Goal: Transaction & Acquisition: Obtain resource

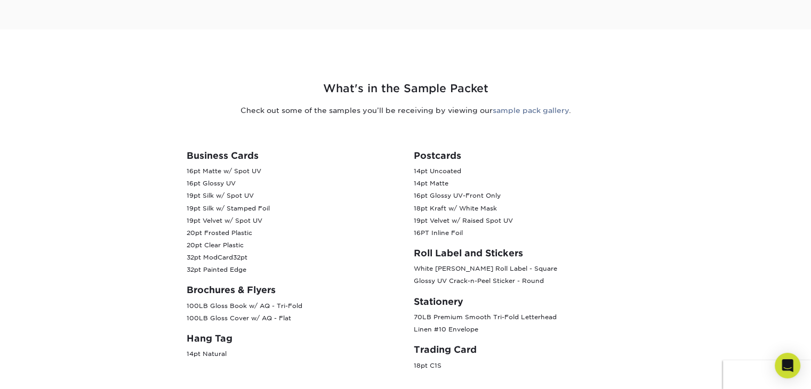
scroll to position [373, 0]
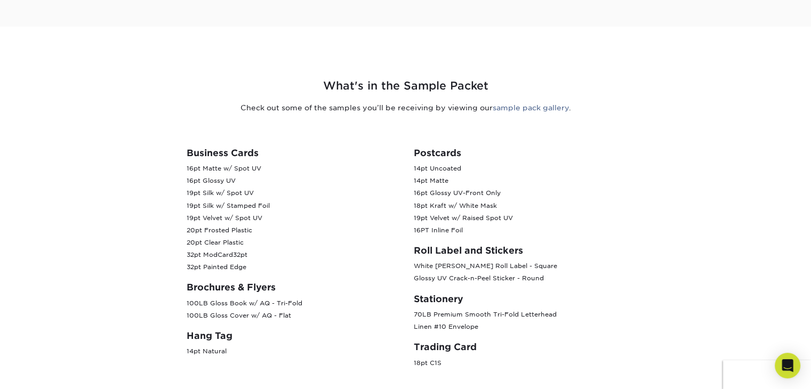
drag, startPoint x: 186, startPoint y: 173, endPoint x: 255, endPoint y: 175, distance: 69.9
click at [255, 175] on p "16pt Matte w/ Spot UV 16pt Glossy UV 19pt Silk w/ Spot UV 19pt Silk w/ Stamped …" at bounding box center [292, 218] width 211 height 111
click at [252, 205] on p "16pt Matte w/ Spot UV 16pt Glossy UV 19pt Silk w/ Spot UV 19pt Silk w/ Stamped …" at bounding box center [292, 218] width 211 height 111
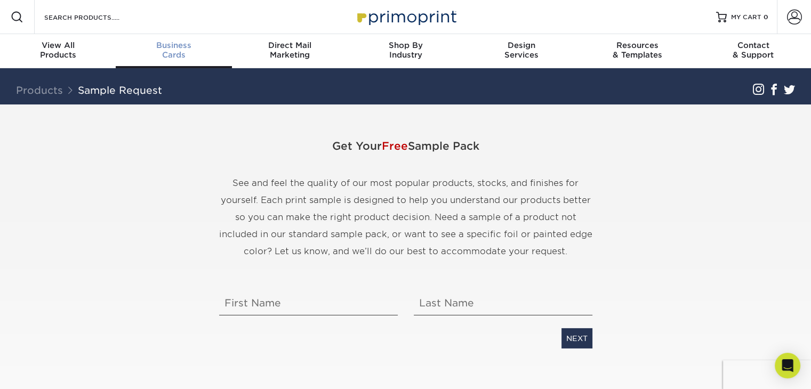
scroll to position [0, 0]
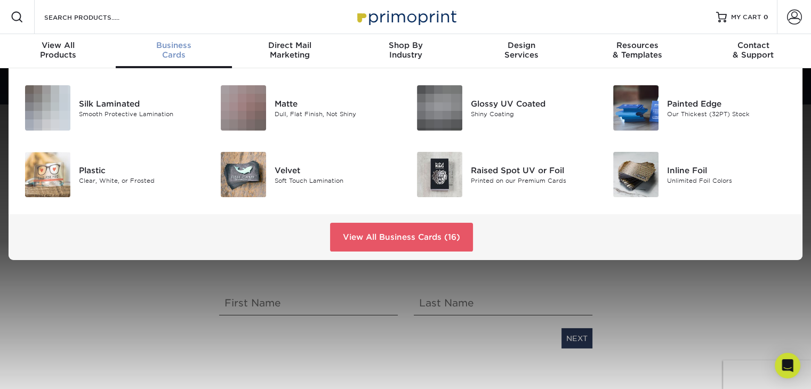
drag, startPoint x: 168, startPoint y: 47, endPoint x: 153, endPoint y: 227, distance: 180.3
click at [153, 227] on div "View All Business Cards (16)" at bounding box center [406, 237] width 794 height 46
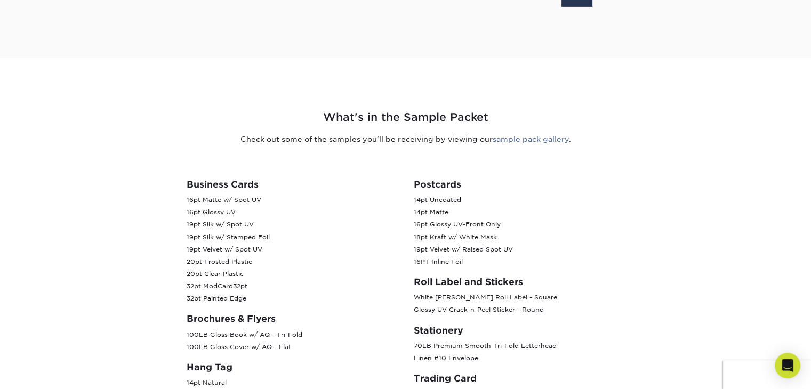
scroll to position [426, 0]
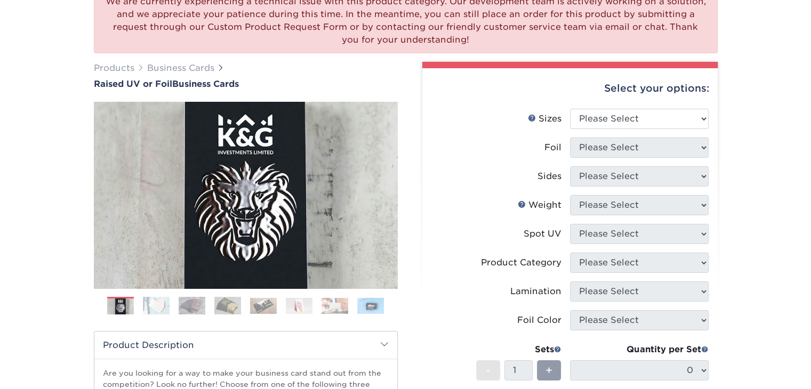
scroll to position [107, 0]
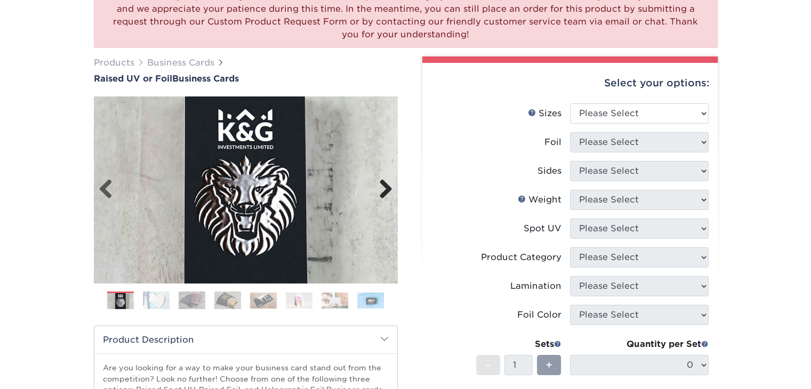
click at [388, 190] on link "Next" at bounding box center [381, 189] width 21 height 21
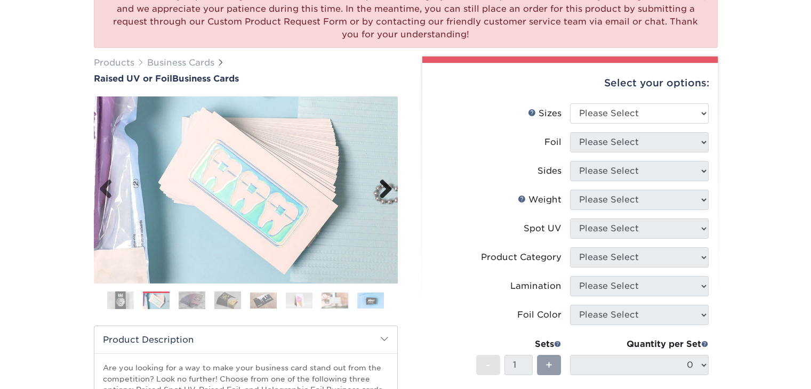
click at [388, 190] on link "Next" at bounding box center [381, 189] width 21 height 21
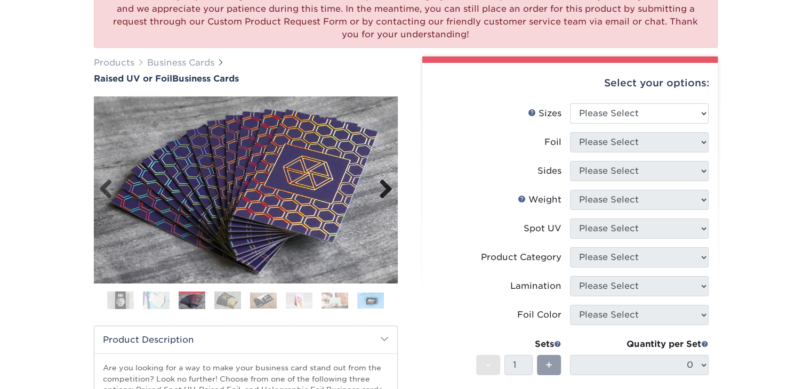
click at [388, 190] on link "Next" at bounding box center [381, 189] width 21 height 21
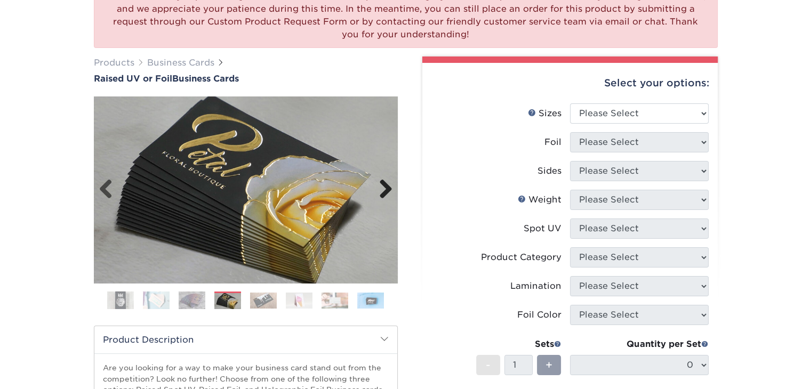
click at [388, 190] on link "Next" at bounding box center [381, 189] width 21 height 21
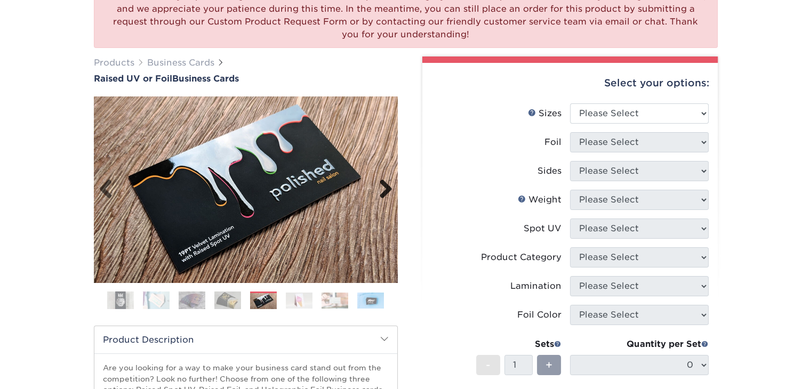
click at [388, 190] on link "Next" at bounding box center [381, 189] width 21 height 21
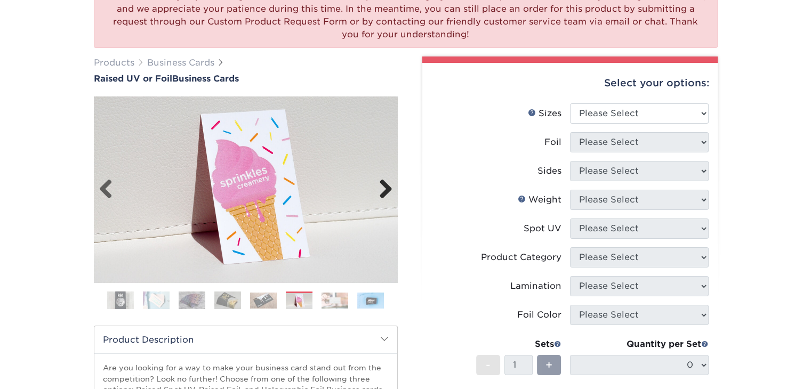
click at [388, 190] on link "Next" at bounding box center [381, 189] width 21 height 21
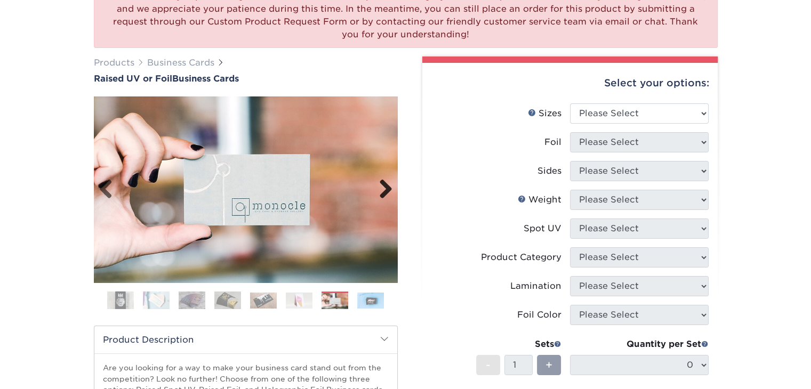
click at [388, 190] on link "Next" at bounding box center [381, 189] width 21 height 21
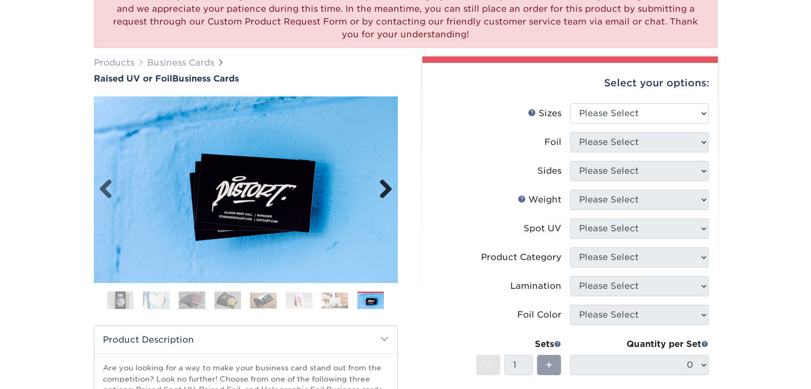
click at [388, 190] on link "Next" at bounding box center [381, 189] width 21 height 21
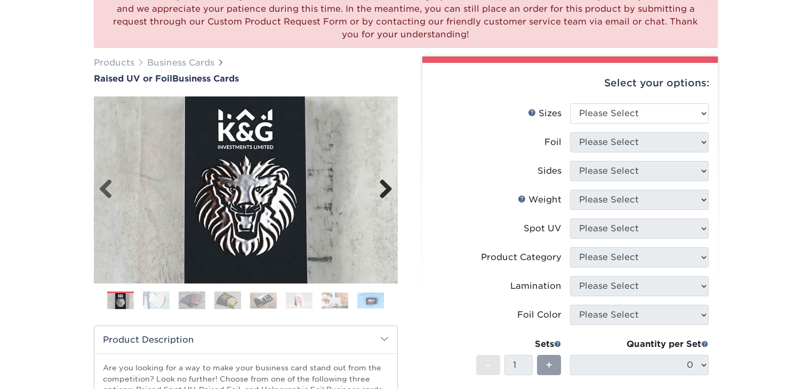
click at [388, 190] on link "Next" at bounding box center [381, 189] width 21 height 21
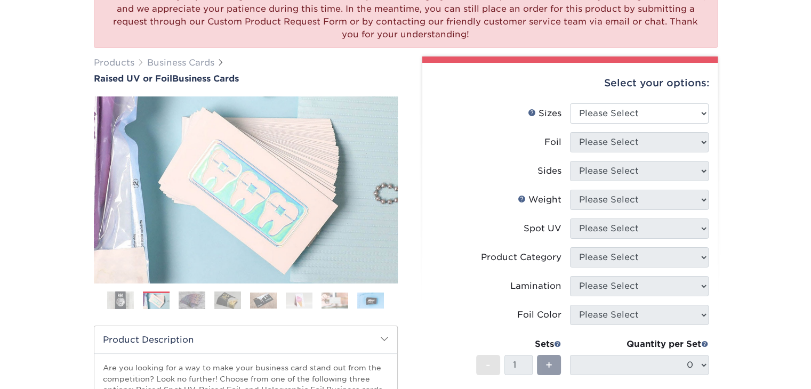
scroll to position [267, 0]
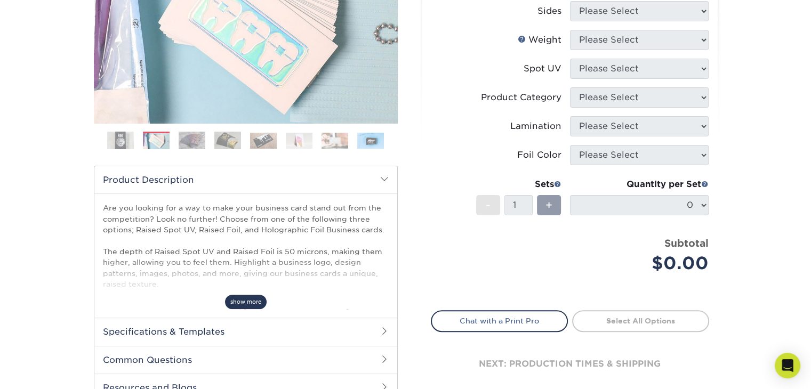
click at [239, 304] on span "show more" at bounding box center [246, 302] width 42 height 14
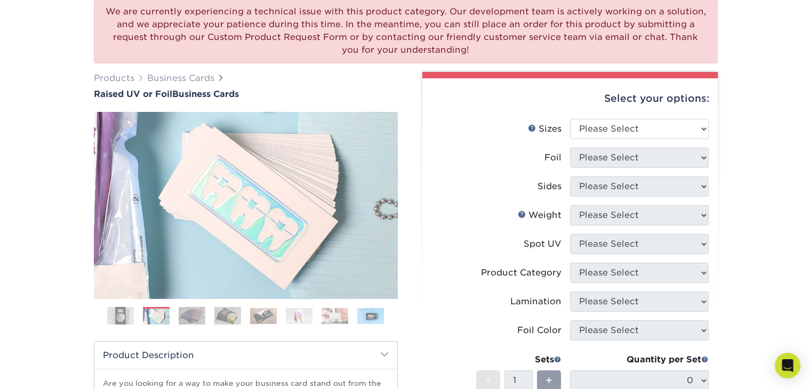
scroll to position [107, 0]
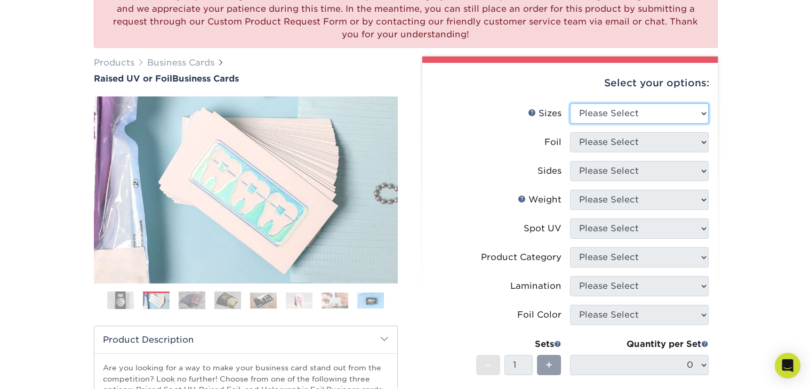
click at [685, 115] on select "Please Select 2" x 3.5" - Standard" at bounding box center [639, 113] width 139 height 20
click at [698, 110] on select "Please Select 2" x 3.5" - Standard" at bounding box center [639, 113] width 139 height 20
select select "2.00x3.50"
click at [570, 103] on select "Please Select 2" x 3.5" - Standard" at bounding box center [639, 113] width 139 height 20
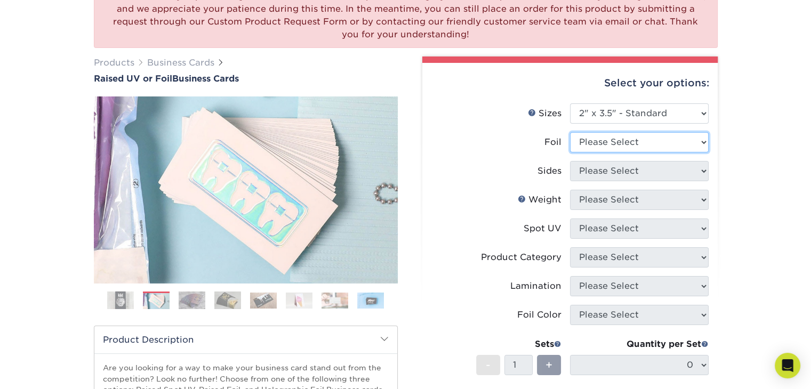
click at [691, 146] on select "Please Select No Yes" at bounding box center [639, 142] width 139 height 20
select select "1"
click at [570, 132] on select "Please Select No Yes" at bounding box center [639, 142] width 139 height 20
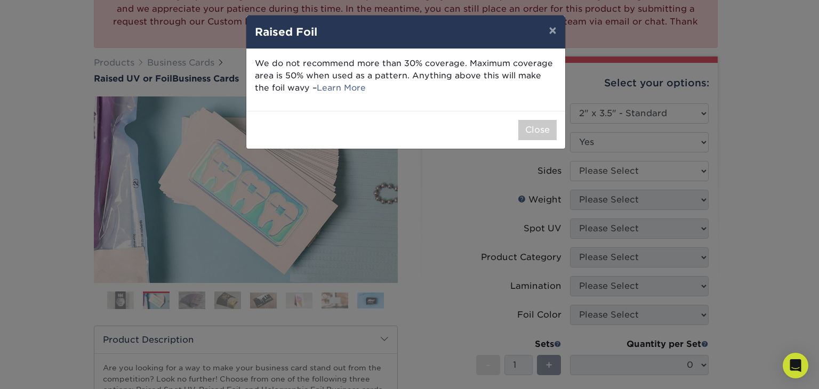
click at [696, 175] on div "× Raised Foil We do not recommend more than 30% coverage. Maximum coverage area…" at bounding box center [409, 194] width 819 height 389
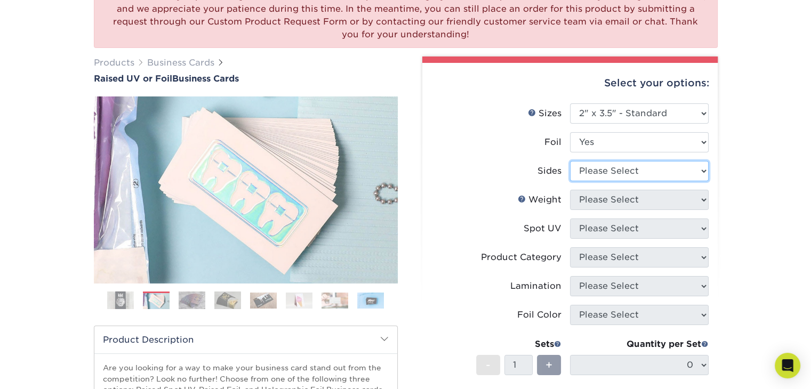
click at [697, 171] on select "Please Select Print Both Sides - Foil Both Sides Print Both Sides - Foil Front …" at bounding box center [639, 171] width 139 height 20
select select "e9e9dfb3-fba1-4d60-972c-fd9ca5904d33"
click at [570, 161] on select "Please Select Print Both Sides - Foil Both Sides Print Both Sides - Foil Front …" at bounding box center [639, 171] width 139 height 20
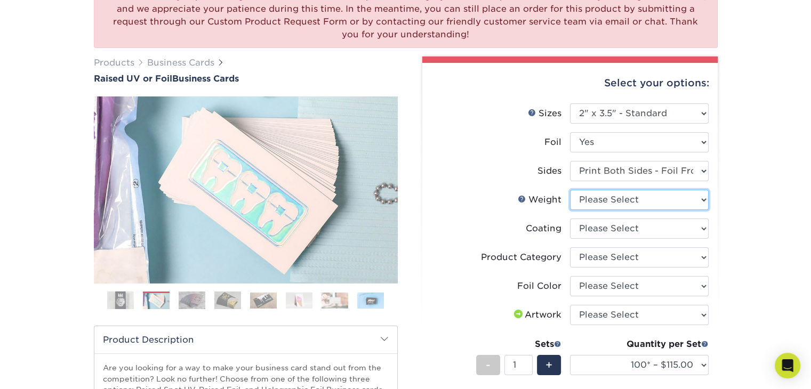
click at [704, 201] on select "Please Select 16PT" at bounding box center [639, 200] width 139 height 20
select select "16PT"
click at [570, 190] on select "Please Select 16PT" at bounding box center [639, 200] width 139 height 20
click at [703, 224] on select at bounding box center [639, 229] width 139 height 20
select select "3e7618de-abca-4bda-9f97-8b9129e913d8"
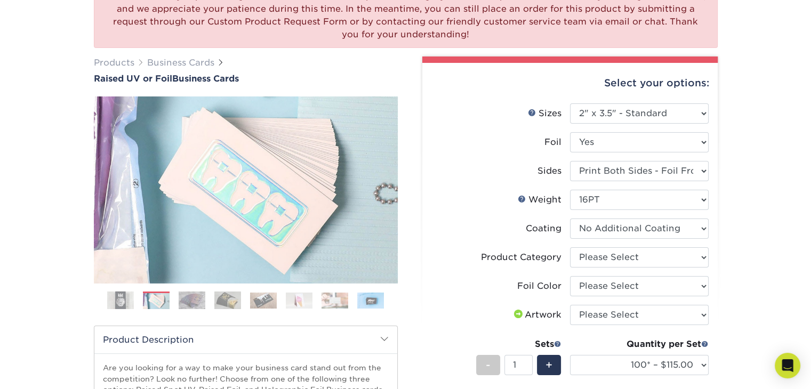
click at [570, 219] on select at bounding box center [639, 229] width 139 height 20
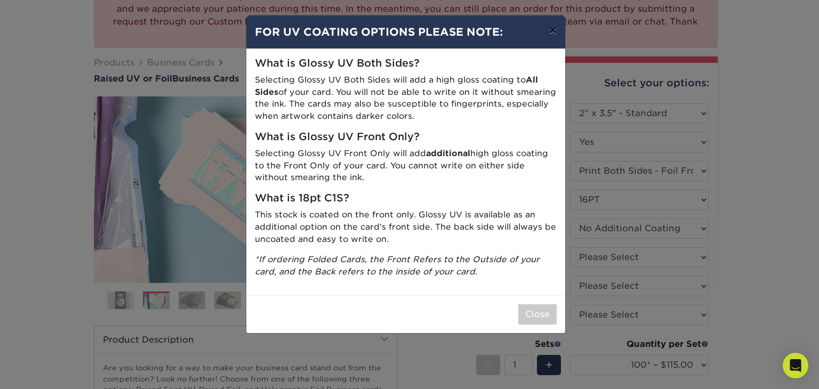
click at [554, 32] on button "×" at bounding box center [552, 30] width 25 height 30
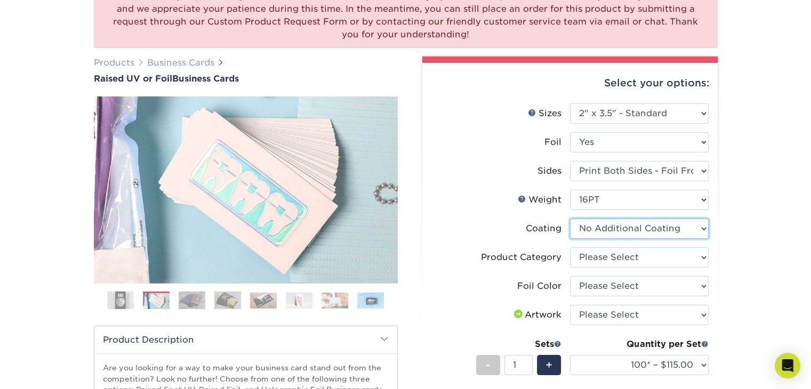
click at [704, 230] on select at bounding box center [639, 229] width 139 height 20
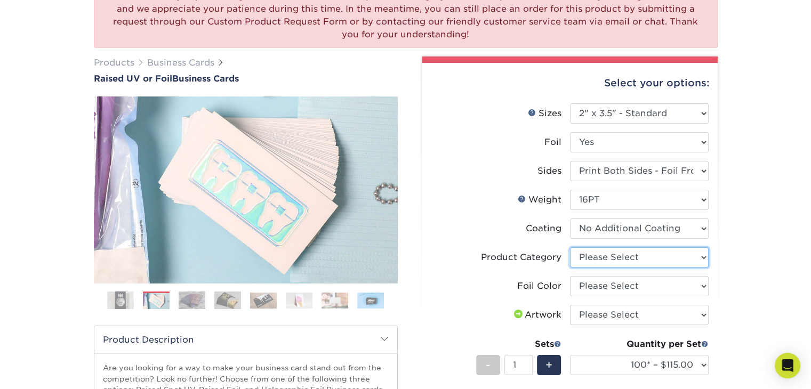
click at [705, 258] on select "Please Select Business Cards" at bounding box center [639, 257] width 139 height 20
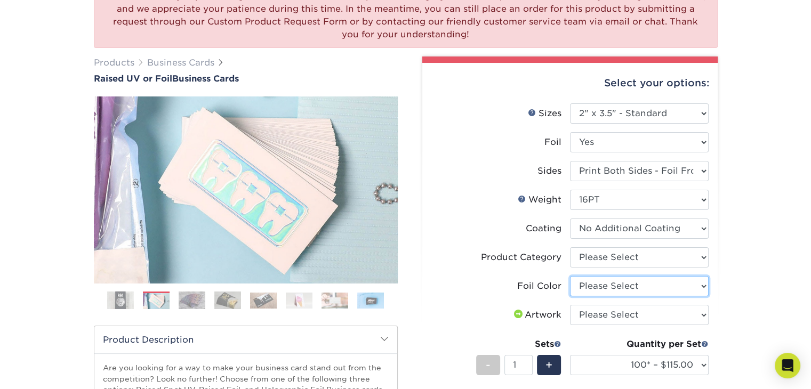
click at [699, 283] on select "Please Select Silver Foil Gold Foil Holographic Foil" at bounding box center [639, 286] width 139 height 20
click at [699, 313] on select "Please Select I will upload files I need a design - $100" at bounding box center [639, 315] width 139 height 20
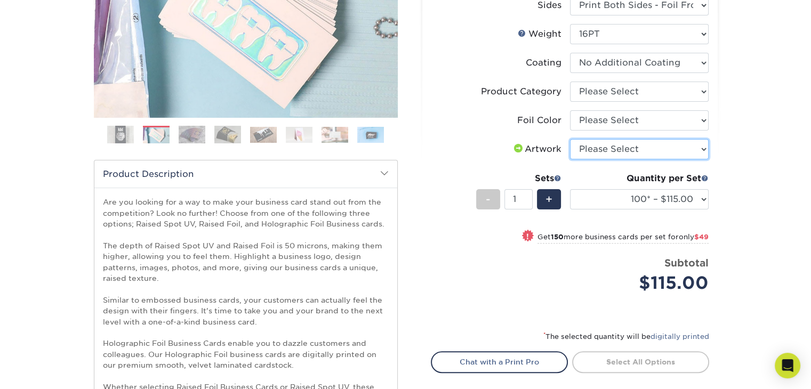
scroll to position [267, 0]
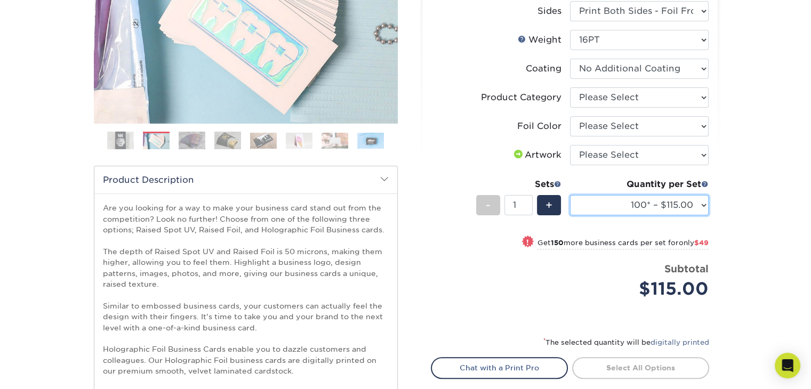
click at [702, 206] on select "100* – $115.00 250* – $164.00 500* – $221.00" at bounding box center [639, 205] width 139 height 20
click at [736, 185] on div "We are currently experiencing a technical issue with this product category. Our…" at bounding box center [405, 195] width 811 height 786
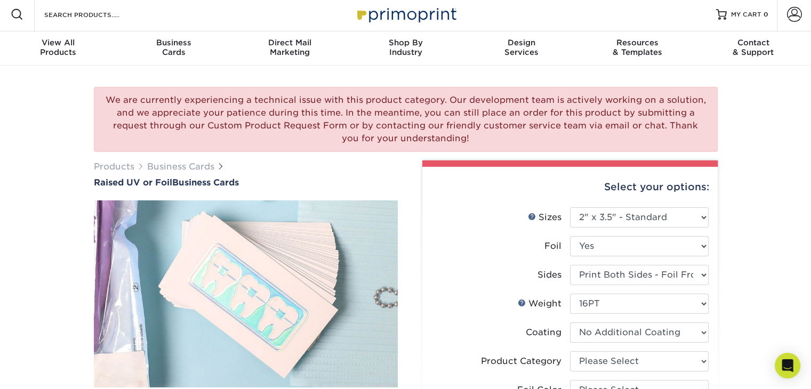
scroll to position [0, 0]
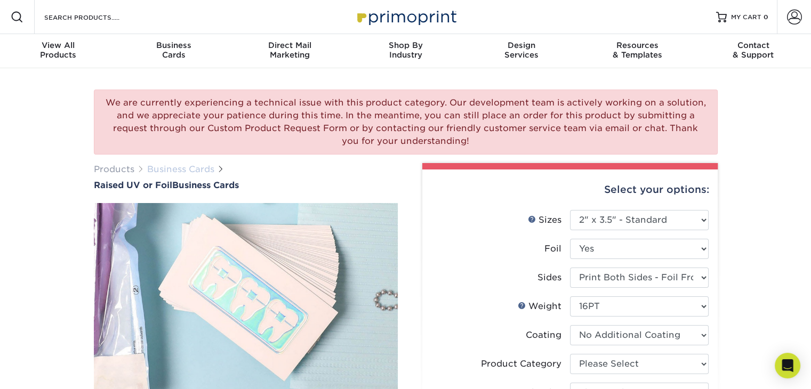
click at [183, 169] on link "Business Cards" at bounding box center [180, 169] width 67 height 10
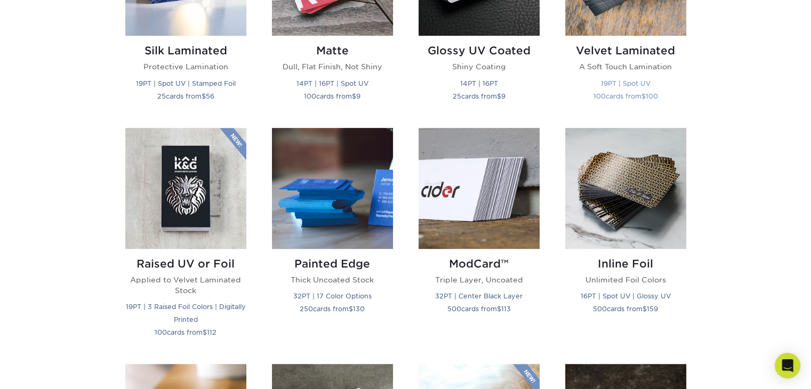
scroll to position [640, 0]
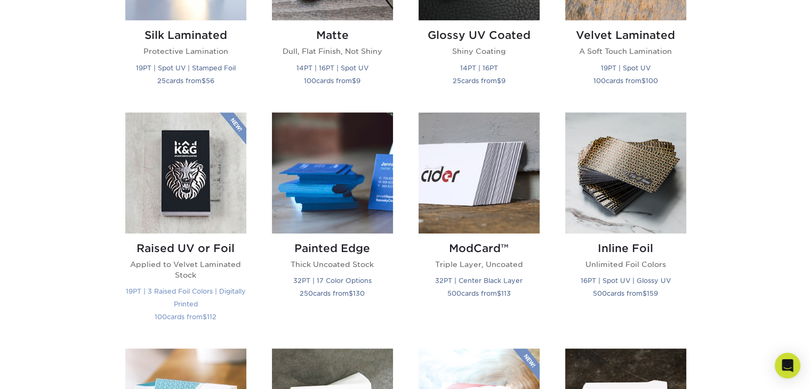
click at [219, 249] on h2 "Raised UV or Foil" at bounding box center [185, 248] width 121 height 13
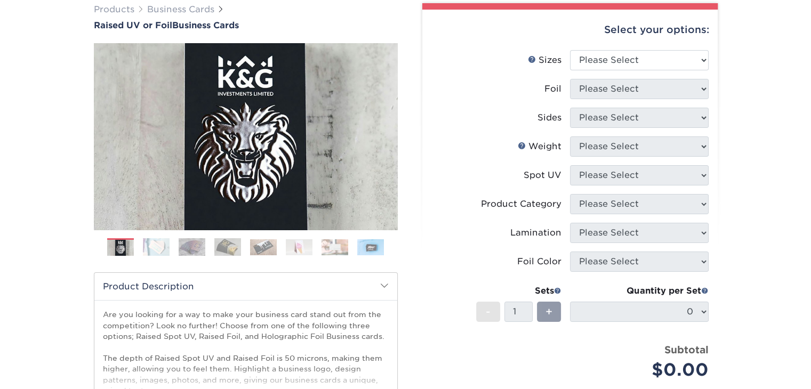
scroll to position [107, 0]
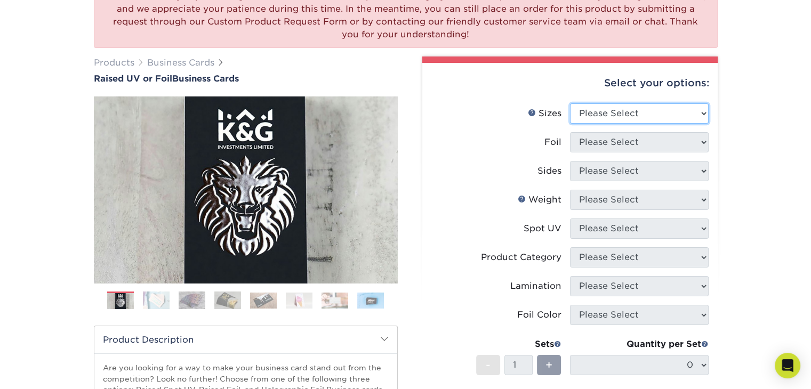
click at [699, 116] on select "Please Select 2" x 3.5" - Standard" at bounding box center [639, 113] width 139 height 20
select select "2.00x3.50"
click at [570, 103] on select "Please Select 2" x 3.5" - Standard" at bounding box center [639, 113] width 139 height 20
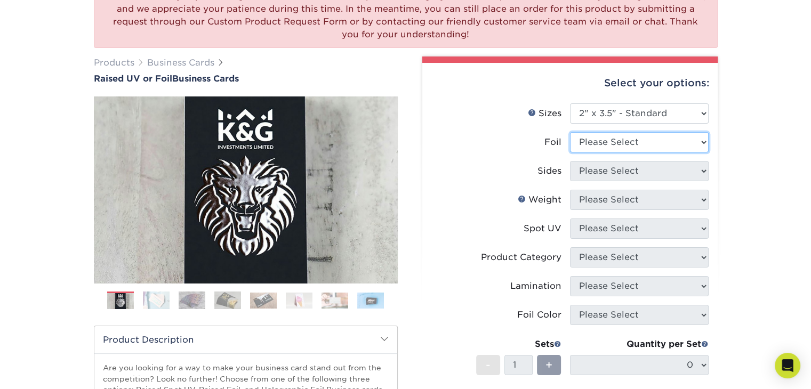
click at [697, 141] on select "Please Select No Yes" at bounding box center [639, 142] width 139 height 20
select select "1"
click at [570, 132] on select "Please Select No Yes" at bounding box center [639, 142] width 139 height 20
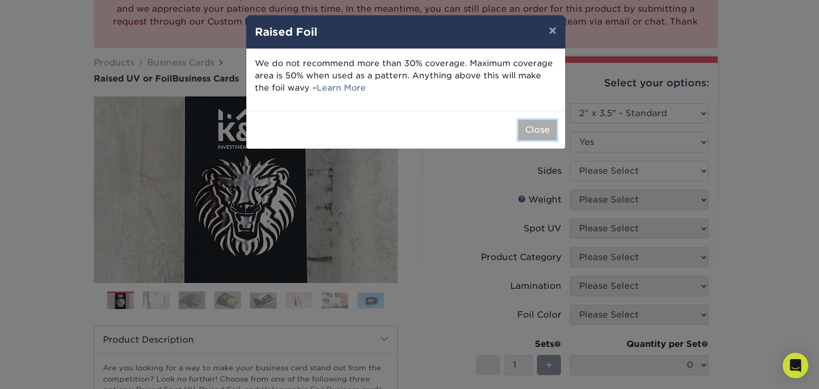
click at [546, 127] on button "Close" at bounding box center [537, 130] width 38 height 20
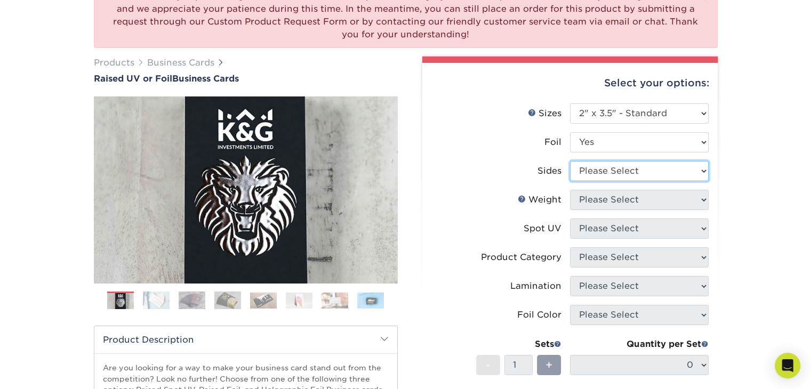
click at [702, 168] on select "Please Select Print Both Sides - Foil Both Sides Print Both Sides - Foil Front …" at bounding box center [639, 171] width 139 height 20
click at [703, 170] on select "Please Select Print Both Sides - Foil Both Sides Print Both Sides - Foil Front …" at bounding box center [639, 171] width 139 height 20
select select "a75ac2f1-9911-48d6-841d-245b5ac08f27"
click at [570, 161] on select "Please Select Print Both Sides - Foil Both Sides Print Both Sides - Foil Front …" at bounding box center [639, 171] width 139 height 20
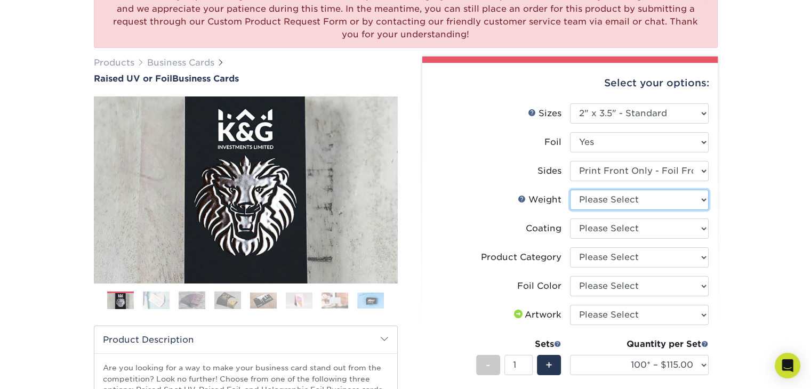
click at [703, 198] on select "Please Select 16PT" at bounding box center [639, 200] width 139 height 20
select select "16PT"
click at [570, 190] on select "Please Select 16PT" at bounding box center [639, 200] width 139 height 20
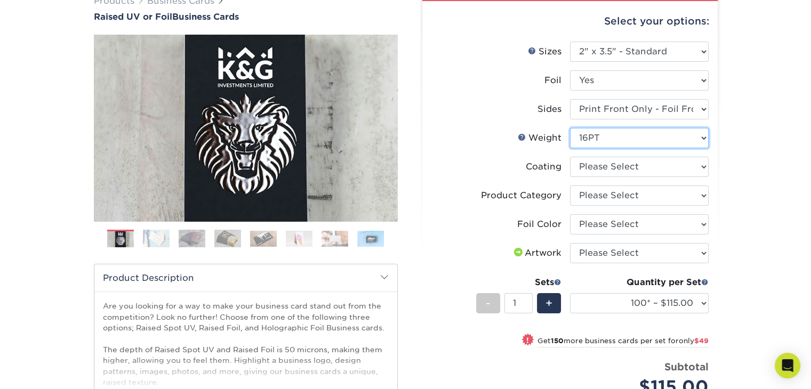
scroll to position [160, 0]
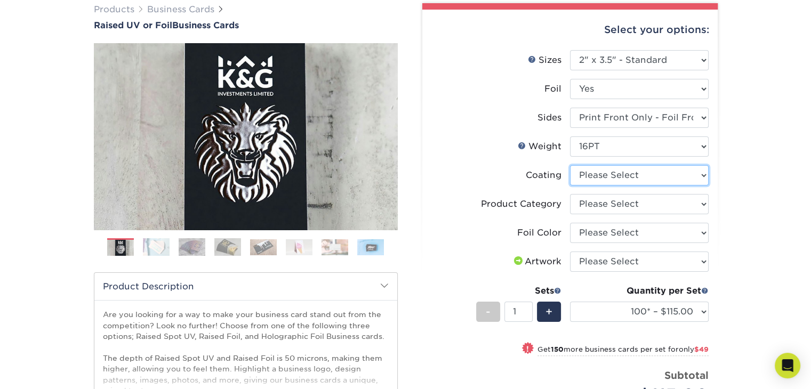
click at [646, 169] on select at bounding box center [639, 175] width 139 height 20
select select "3e7618de-abca-4bda-9f97-8b9129e913d8"
click at [570, 165] on select at bounding box center [639, 175] width 139 height 20
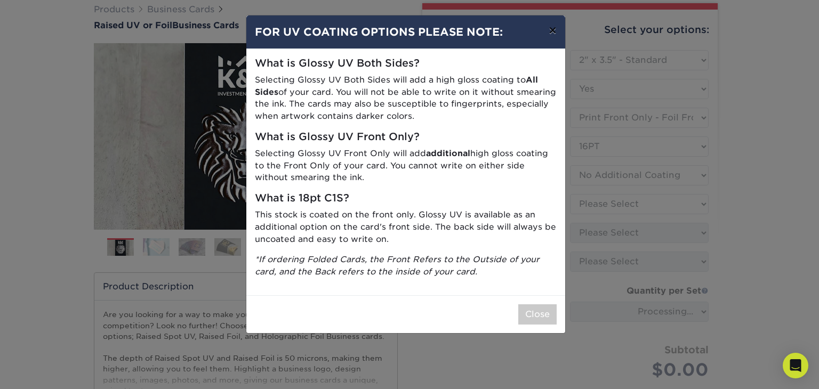
click at [553, 30] on button "×" at bounding box center [552, 30] width 25 height 30
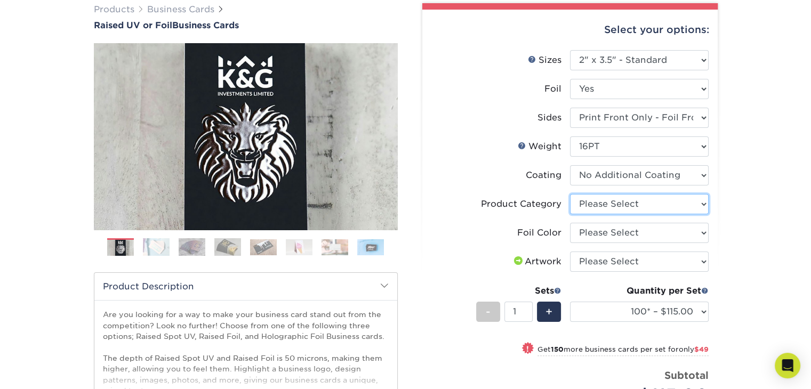
click at [701, 205] on select "Please Select Business Cards" at bounding box center [639, 204] width 139 height 20
select select "3b5148f1-0588-4f88-a218-97bcfdce65c1"
click at [570, 194] on select "Please Select Business Cards" at bounding box center [639, 204] width 139 height 20
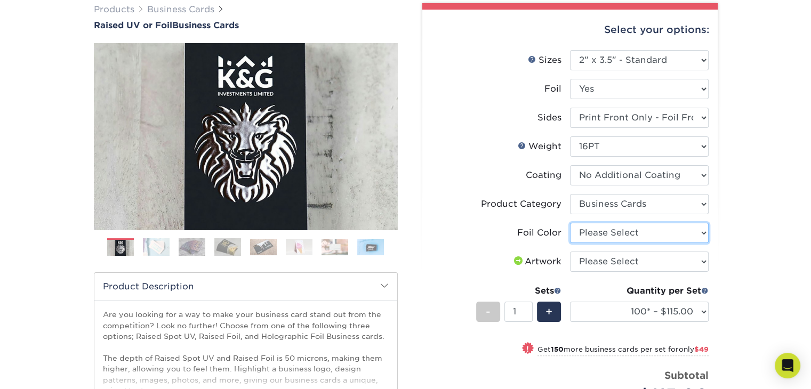
click at [702, 231] on select "Please Select Silver Foil Gold Foil Holographic Foil" at bounding box center [639, 233] width 139 height 20
click at [660, 234] on select "Please Select Silver Foil Gold Foil Holographic Foil" at bounding box center [639, 233] width 139 height 20
select select "a834dd52-fe06-4ed6-9a86-5bd3c2d02515"
click at [570, 223] on select "Please Select Silver Foil Gold Foil Holographic Foil" at bounding box center [639, 233] width 139 height 20
click at [696, 264] on select "Please Select I will upload files I need a design - $100" at bounding box center [639, 262] width 139 height 20
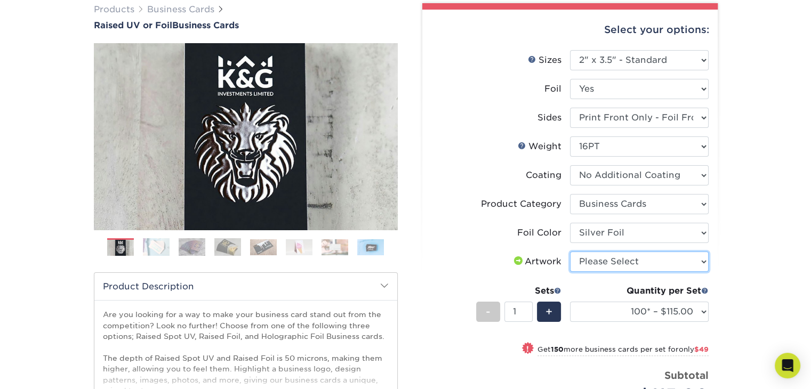
click at [696, 264] on select "Please Select I will upload files I need a design - $100" at bounding box center [639, 262] width 139 height 20
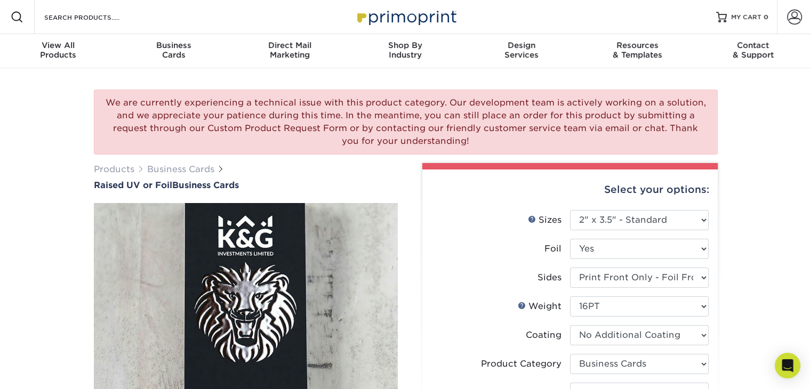
scroll to position [53, 0]
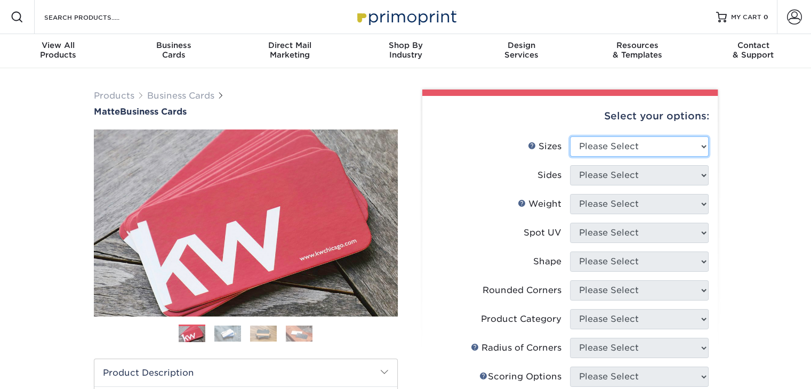
click at [707, 136] on select "Please Select 1.5" x 3.5" - Mini 1.75" x 3.5" - Mini 2" x 2" - Square 2" x 3" -…" at bounding box center [639, 146] width 139 height 20
select select "2.00x3.50"
click at [570, 136] on select "Please Select 1.5" x 3.5" - Mini 1.75" x 3.5" - Mini 2" x 2" - Square 2" x 3" -…" at bounding box center [639, 146] width 139 height 20
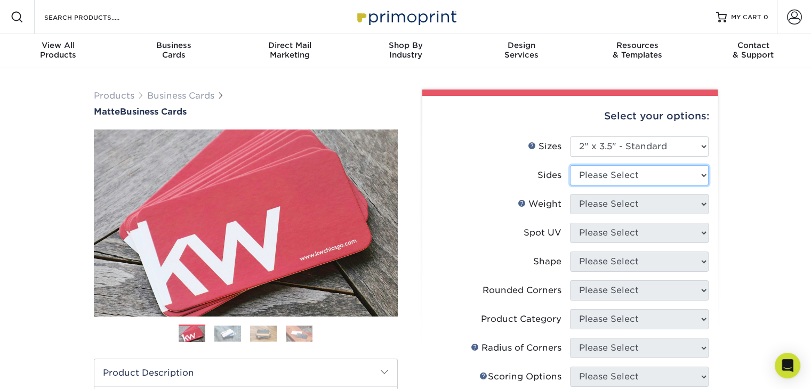
click at [690, 176] on select "Please Select Print Both Sides Print Front Only" at bounding box center [639, 175] width 139 height 20
select select "32d3c223-f82c-492b-b915-ba065a00862f"
click at [570, 165] on select "Please Select Print Both Sides Print Front Only" at bounding box center [639, 175] width 139 height 20
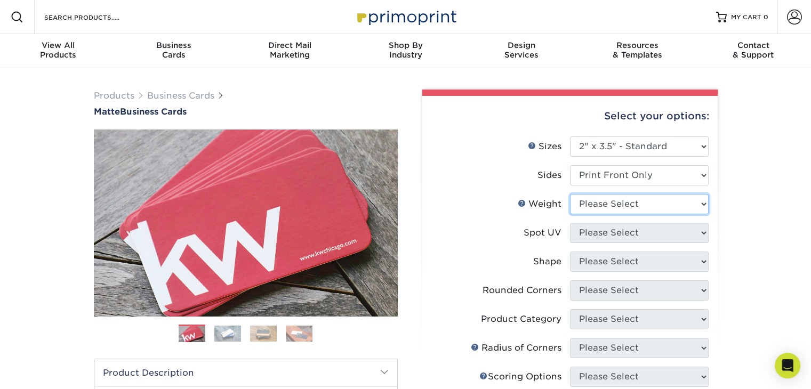
click at [691, 205] on select "Please Select 16PT 14PT" at bounding box center [639, 204] width 139 height 20
select select "14PT"
click at [570, 194] on select "Please Select 16PT 14PT" at bounding box center [639, 204] width 139 height 20
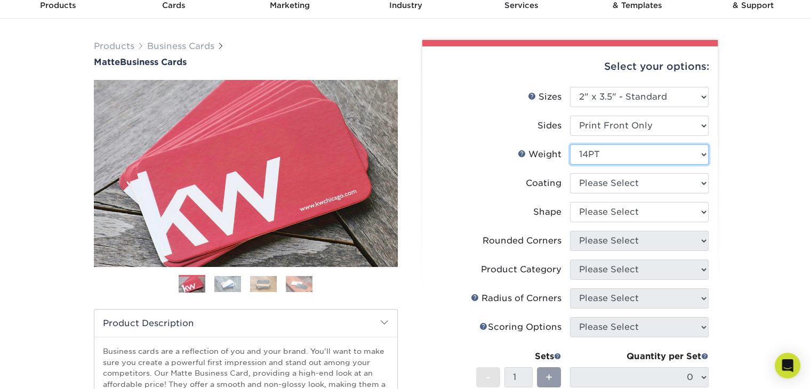
scroll to position [53, 0]
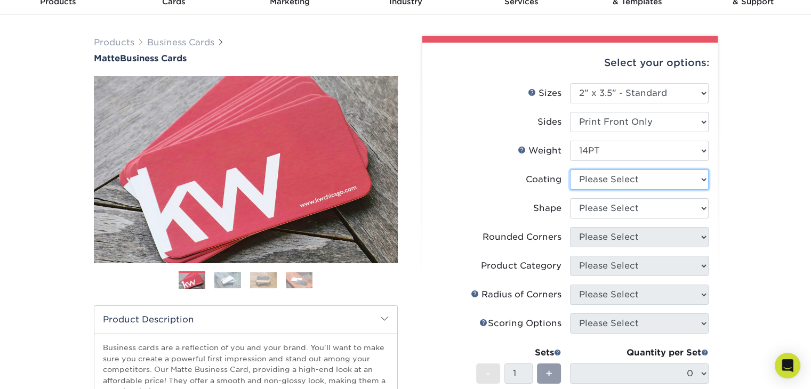
click at [696, 180] on select at bounding box center [639, 180] width 139 height 20
select select "121bb7b5-3b4d-429f-bd8d-bbf80e953313"
click at [570, 170] on select at bounding box center [639, 180] width 139 height 20
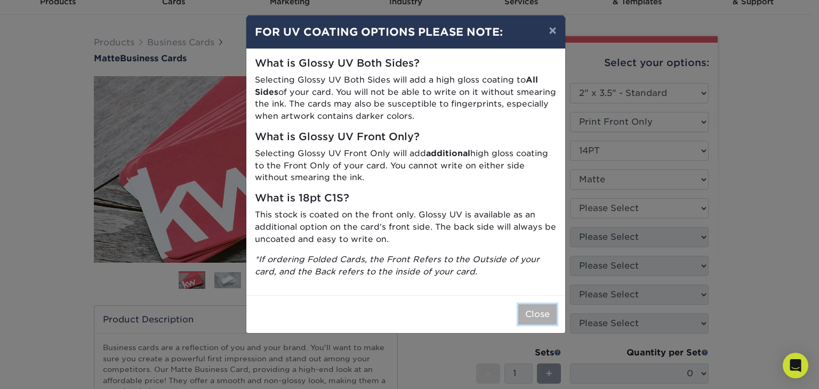
click at [544, 309] on button "Close" at bounding box center [537, 314] width 38 height 20
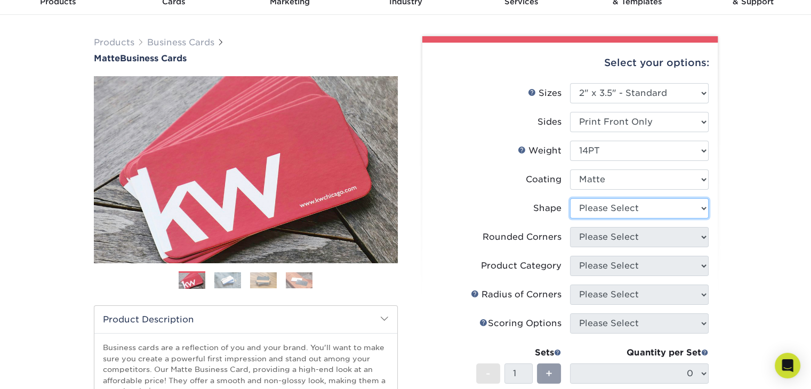
click at [682, 202] on select "Please Select Standard" at bounding box center [639, 208] width 139 height 20
select select "standard"
click at [570, 198] on select "Please Select Standard" at bounding box center [639, 208] width 139 height 20
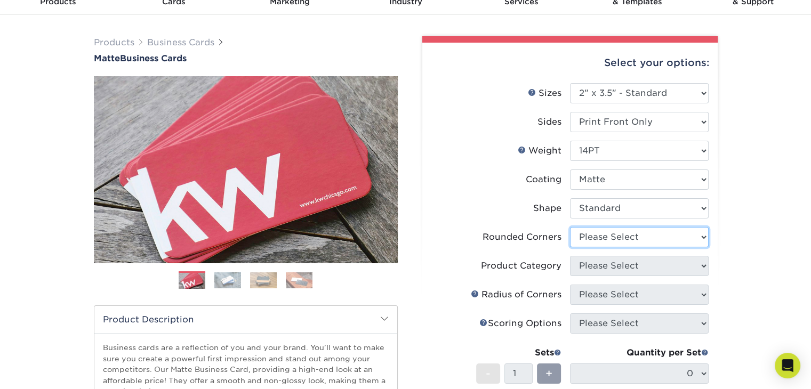
click at [678, 237] on select "Please Select Yes - Round 2 Corners Yes - Round 4 Corners No" at bounding box center [639, 237] width 139 height 20
select select "0"
click at [570, 227] on select "Please Select Yes - Round 2 Corners Yes - Round 4 Corners No" at bounding box center [639, 237] width 139 height 20
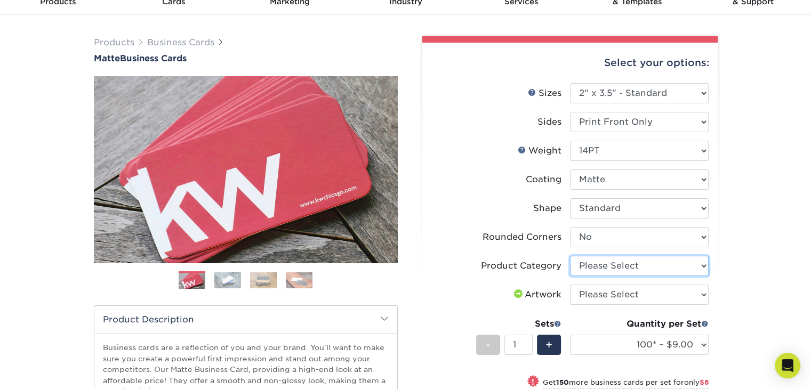
click at [692, 264] on select "Please Select Business Cards" at bounding box center [639, 266] width 139 height 20
select select "3b5148f1-0588-4f88-a218-97bcfdce65c1"
click at [570, 256] on select "Please Select Business Cards" at bounding box center [639, 266] width 139 height 20
click at [665, 296] on select "Please Select I will upload files I need a design - $100" at bounding box center [639, 295] width 139 height 20
select select "upload"
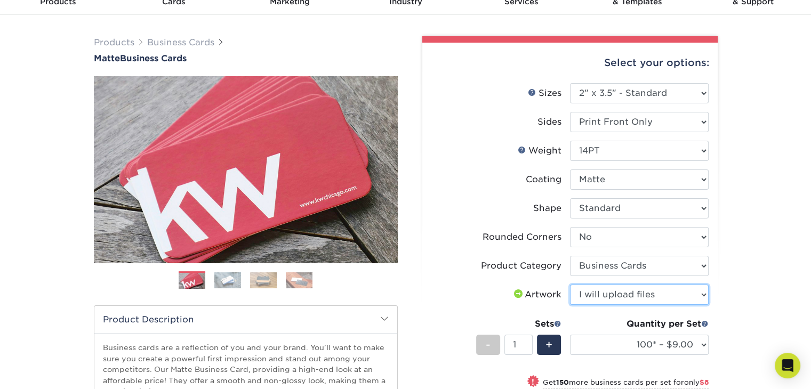
click at [570, 285] on select "Please Select I will upload files I need a design - $100" at bounding box center [639, 295] width 139 height 20
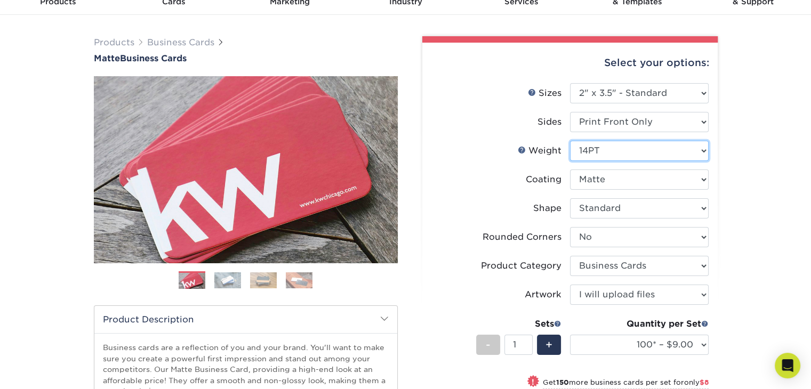
click at [701, 152] on select "Please Select 16PT 14PT" at bounding box center [639, 151] width 139 height 20
select select "16PT"
click at [570, 141] on select "Please Select 16PT 14PT" at bounding box center [639, 151] width 139 height 20
select select "-1"
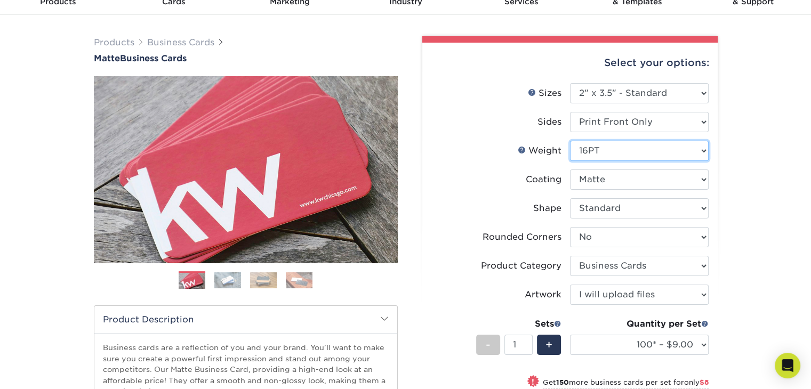
select select
select select "-1"
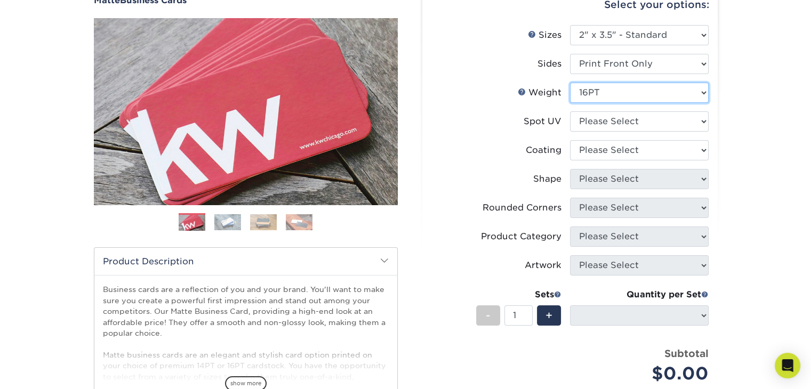
scroll to position [107, 0]
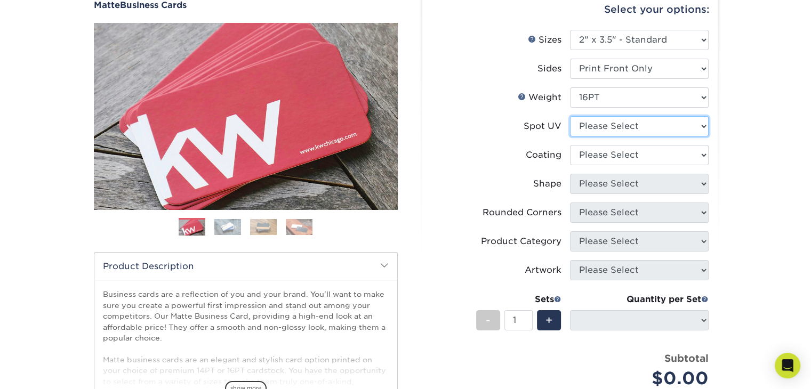
click at [684, 128] on select "Please Select No Spot UV Front Only" at bounding box center [639, 126] width 139 height 20
select select "3"
click at [570, 116] on select "Please Select No Spot UV Front Only" at bounding box center [639, 126] width 139 height 20
select select
click at [678, 160] on select at bounding box center [639, 155] width 139 height 20
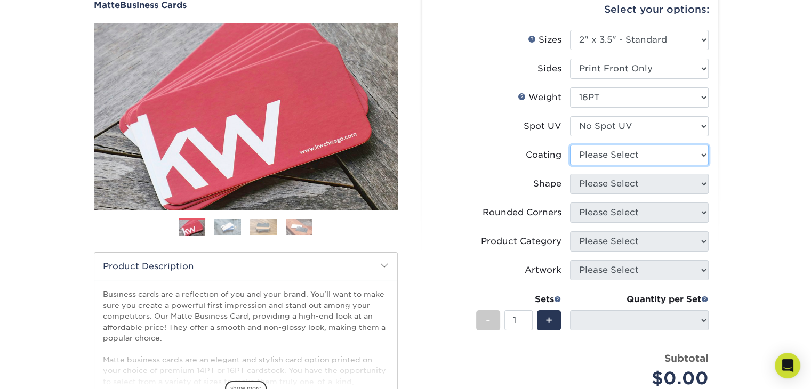
select select "121bb7b5-3b4d-429f-bd8d-bbf80e953313"
click at [570, 145] on select at bounding box center [639, 155] width 139 height 20
select select
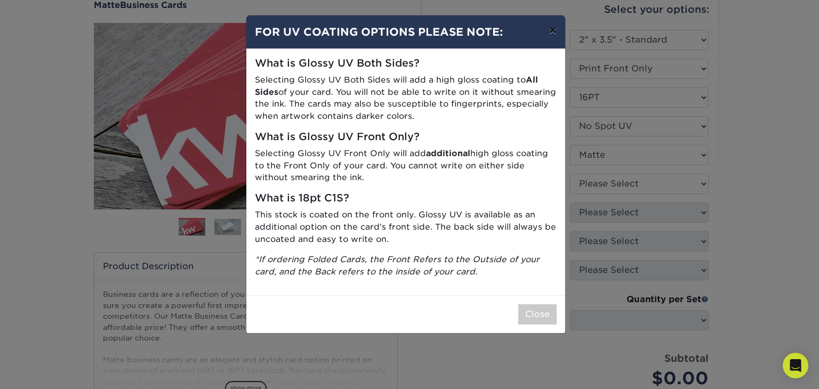
click at [545, 30] on button "×" at bounding box center [552, 30] width 25 height 30
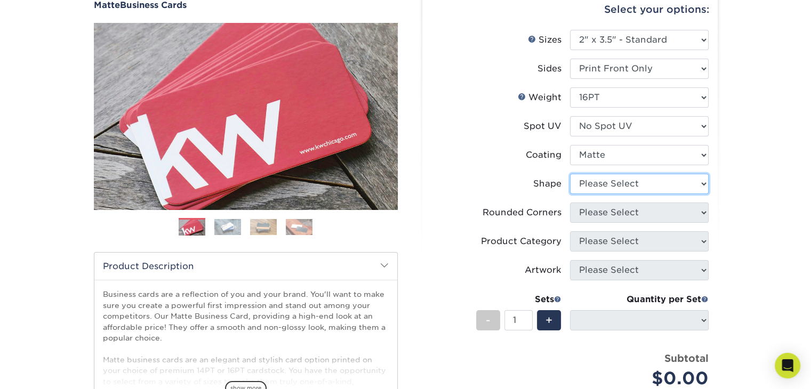
click at [655, 186] on select "Please Select Standard Oval" at bounding box center [639, 184] width 139 height 20
select select "standard"
click at [570, 174] on select "Please Select Standard Oval" at bounding box center [639, 184] width 139 height 20
select select
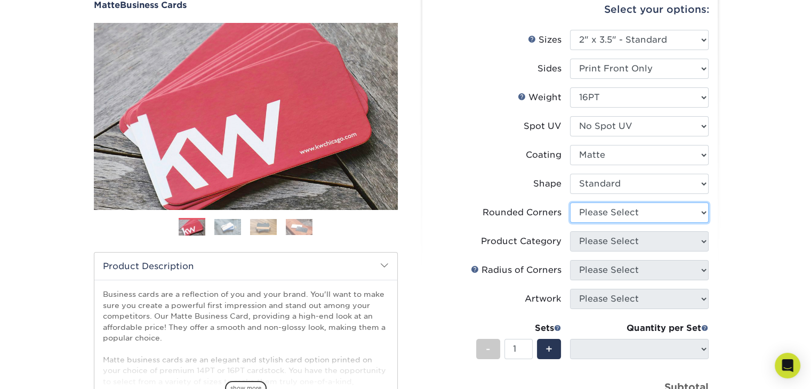
click at [652, 214] on select "Please Select Yes - Round 2 Corners Yes - Round 4 Corners No" at bounding box center [639, 213] width 139 height 20
select select "0"
click at [570, 203] on select "Please Select Yes - Round 2 Corners Yes - Round 4 Corners No" at bounding box center [639, 213] width 139 height 20
select select "-1"
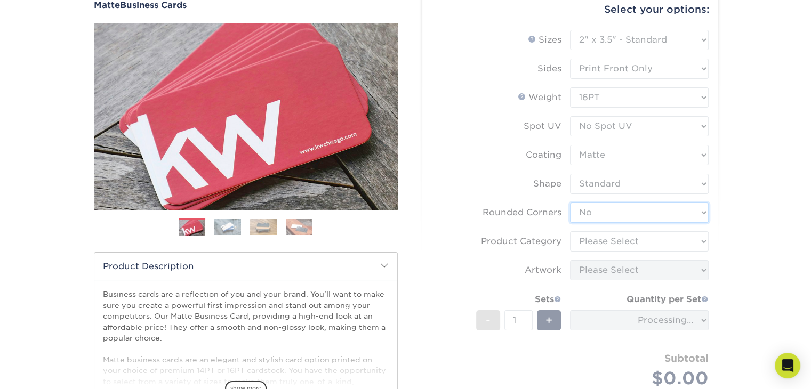
scroll to position [160, 0]
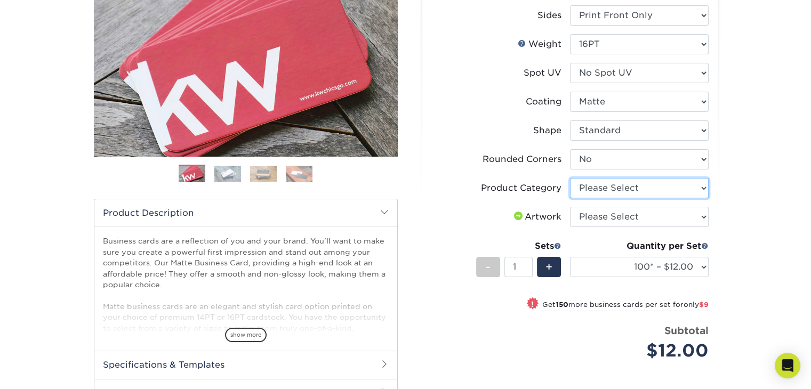
click at [668, 193] on select "Please Select Business Cards" at bounding box center [639, 188] width 139 height 20
select select "3b5148f1-0588-4f88-a218-97bcfdce65c1"
click at [570, 178] on select "Please Select Business Cards" at bounding box center [639, 188] width 139 height 20
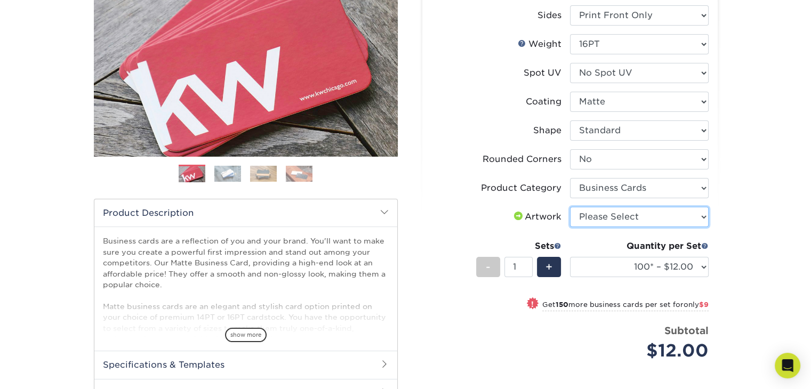
click at [666, 221] on select "Please Select I will upload files I need a design - $100" at bounding box center [639, 217] width 139 height 20
select select "upload"
click at [570, 207] on select "Please Select I will upload files I need a design - $100" at bounding box center [639, 217] width 139 height 20
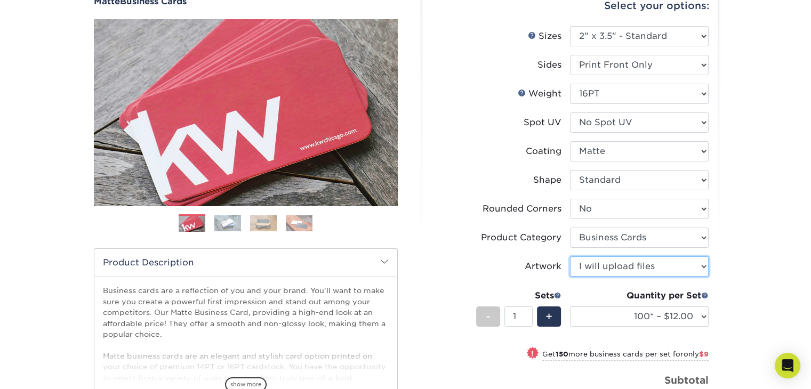
scroll to position [107, 0]
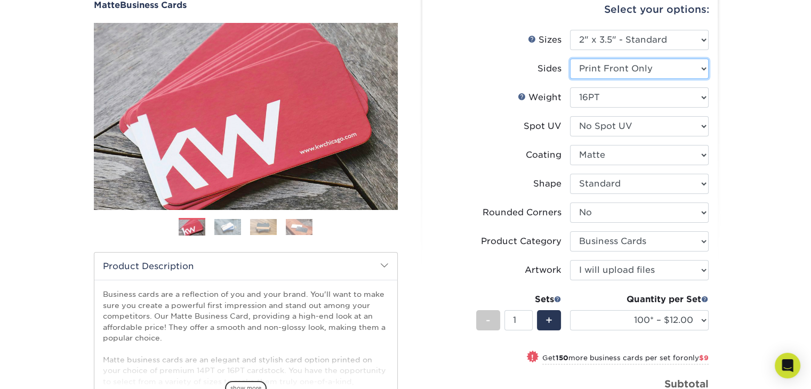
click at [675, 68] on select "Please Select Print Both Sides Print Front Only" at bounding box center [639, 69] width 139 height 20
select select "13abbda7-1d64-4f25-8bb2-c179b224825d"
click at [570, 59] on select "Please Select Print Both Sides Print Front Only" at bounding box center [639, 69] width 139 height 20
select select "-1"
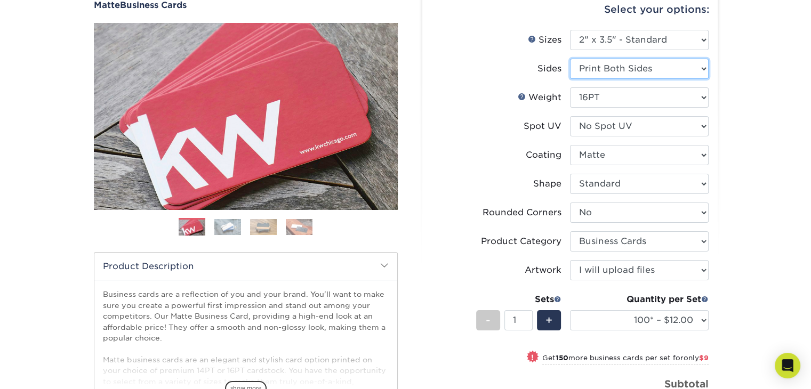
select select
select select "-1"
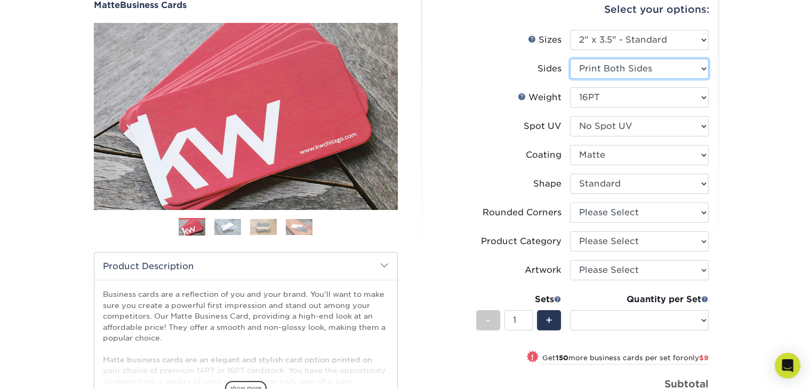
select select "-1"
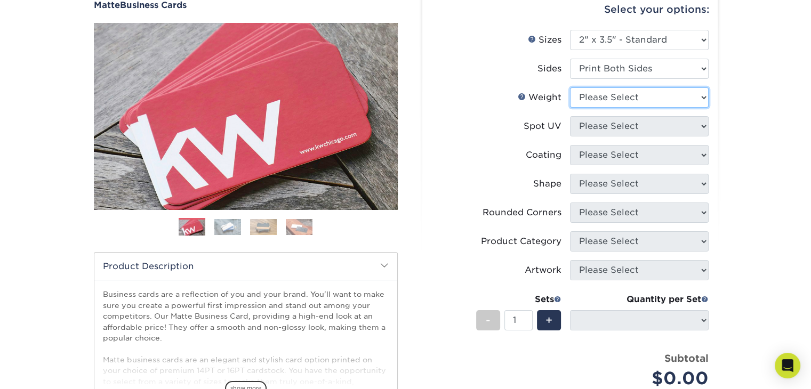
click at [675, 101] on select "Please Select 16PT 14PT" at bounding box center [639, 97] width 139 height 20
select select "16PT"
click at [570, 87] on select "Please Select 16PT 14PT" at bounding box center [639, 97] width 139 height 20
select select
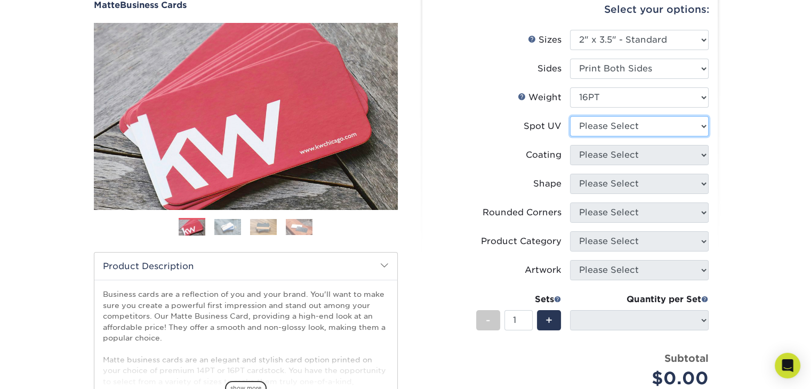
click at [674, 124] on select "Please Select No Spot UV Front and Back (Both Sides) Front Only Back Only" at bounding box center [639, 126] width 139 height 20
select select "3"
click at [570, 116] on select "Please Select No Spot UV Front and Back (Both Sides) Front Only Back Only" at bounding box center [639, 126] width 139 height 20
select select
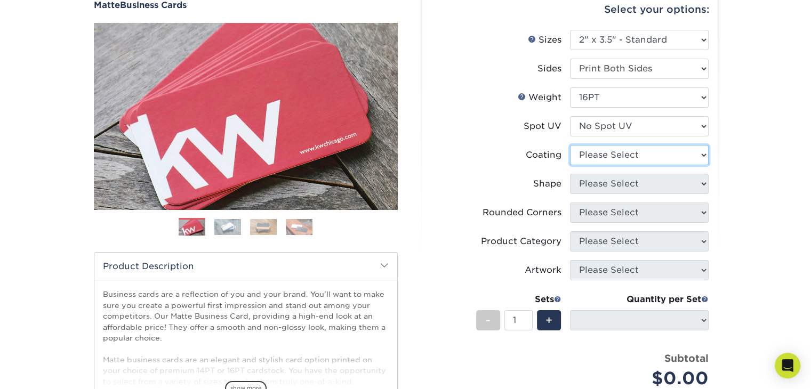
click at [670, 156] on select at bounding box center [639, 155] width 139 height 20
select select "121bb7b5-3b4d-429f-bd8d-bbf80e953313"
click at [570, 145] on select at bounding box center [639, 155] width 139 height 20
select select
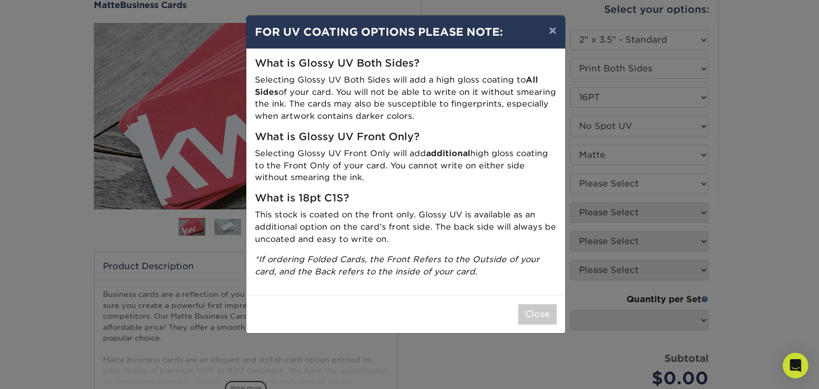
click at [661, 186] on div "× FOR UV COATING OPTIONS PLEASE NOTE: What is Glossy UV Both Sides? Selecting G…" at bounding box center [409, 194] width 819 height 389
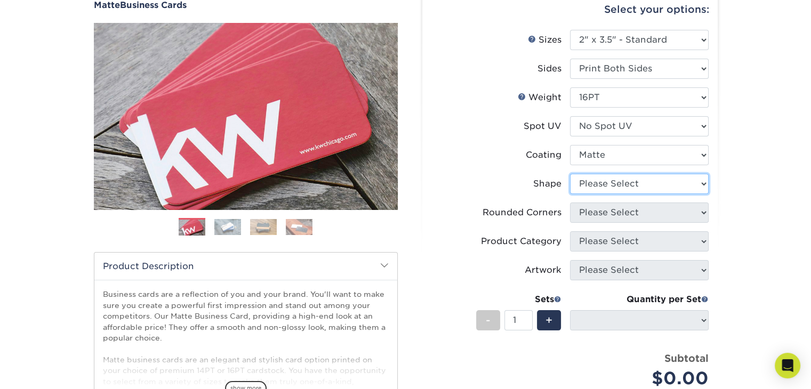
click at [632, 180] on select "Please Select Standard Oval" at bounding box center [639, 184] width 139 height 20
select select "standard"
click at [570, 174] on select "Please Select Standard Oval" at bounding box center [639, 184] width 139 height 20
select select
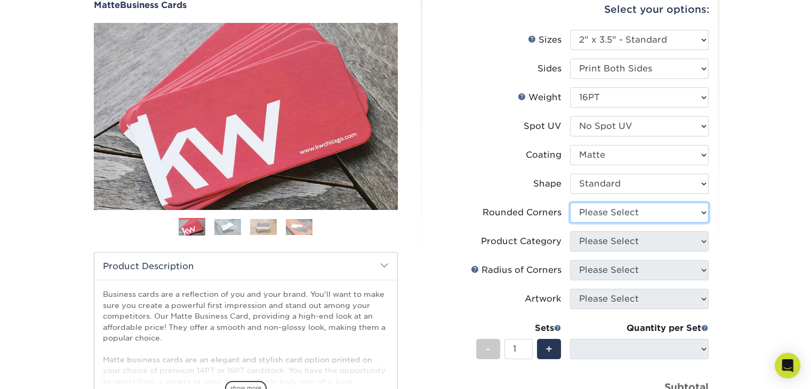
click at [630, 213] on select "Please Select Yes - Round 2 Corners Yes - Round 4 Corners No" at bounding box center [639, 213] width 139 height 20
select select "0"
click at [570, 203] on select "Please Select Yes - Round 2 Corners Yes - Round 4 Corners No" at bounding box center [639, 213] width 139 height 20
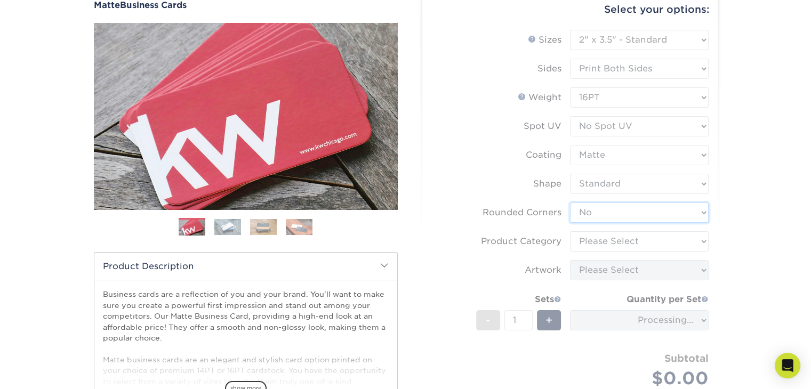
select select "-1"
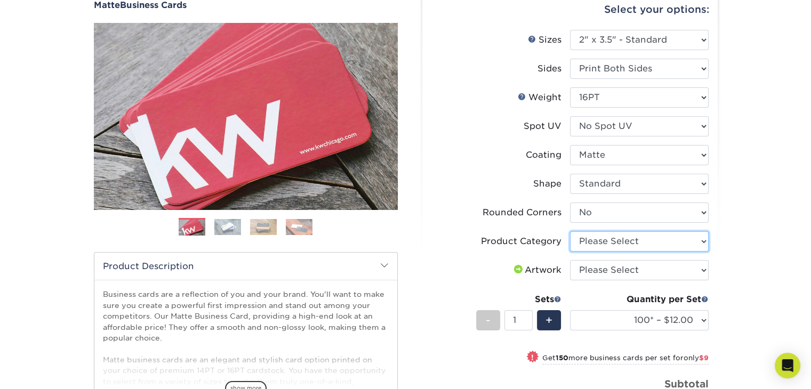
click at [642, 241] on select "Please Select Business Cards" at bounding box center [639, 241] width 139 height 20
select select "3b5148f1-0588-4f88-a218-97bcfdce65c1"
click at [570, 231] on select "Please Select Business Cards" at bounding box center [639, 241] width 139 height 20
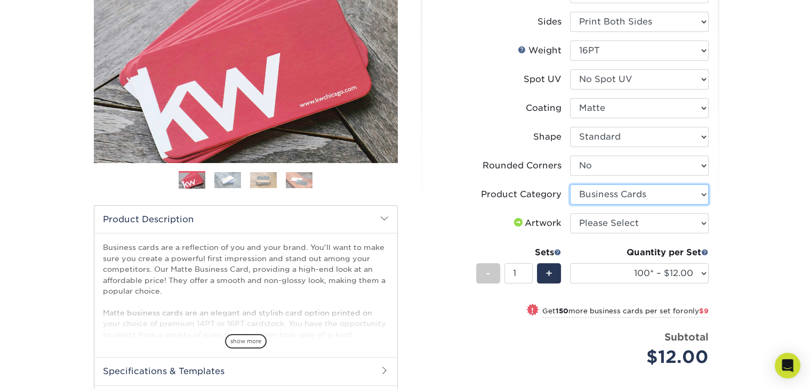
scroll to position [160, 0]
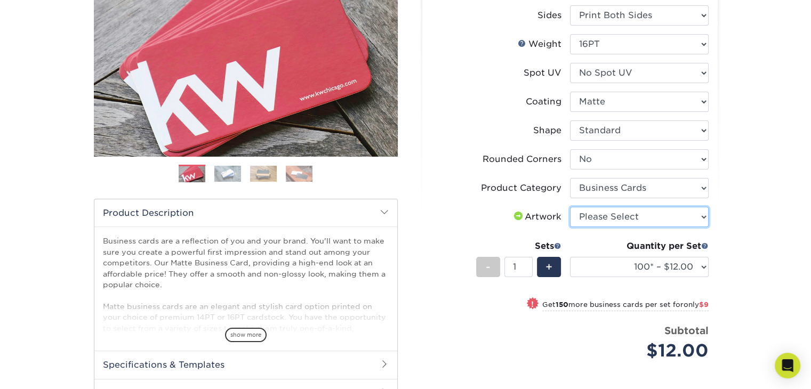
click at [648, 215] on select "Please Select I will upload files I need a design - $100" at bounding box center [639, 217] width 139 height 20
select select "upload"
click at [570, 207] on select "Please Select I will upload files I need a design - $100" at bounding box center [639, 217] width 139 height 20
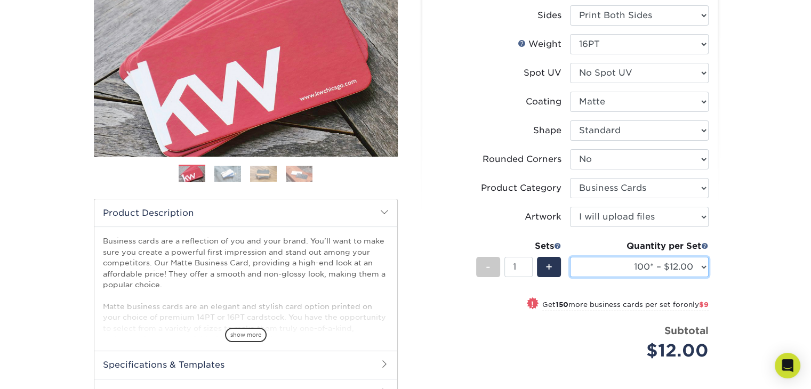
click at [702, 267] on select "100* – $12.00 250* – $21.00 500 – $42.00 1000 – $53.00 2500 – $95.00 5000 – $18…" at bounding box center [639, 267] width 139 height 20
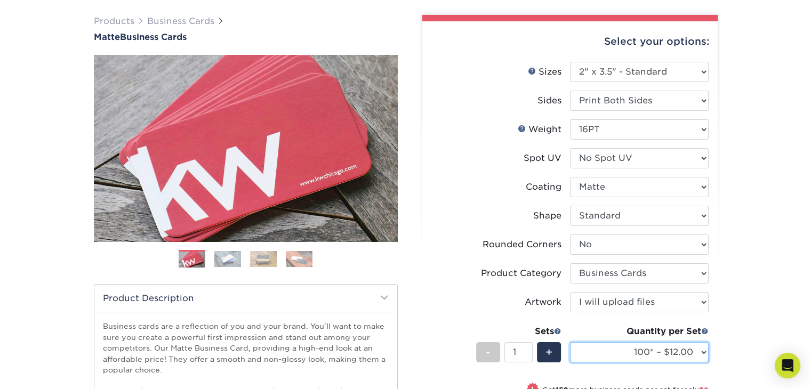
scroll to position [107, 0]
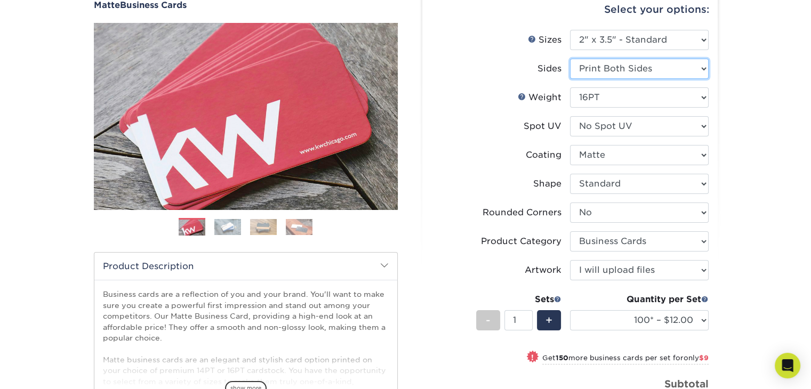
click at [704, 71] on select "Please Select Print Both Sides Print Front Only" at bounding box center [639, 69] width 139 height 20
select select "32d3c223-f82c-492b-b915-ba065a00862f"
click at [570, 59] on select "Please Select Print Both Sides Print Front Only" at bounding box center [639, 69] width 139 height 20
select select "-1"
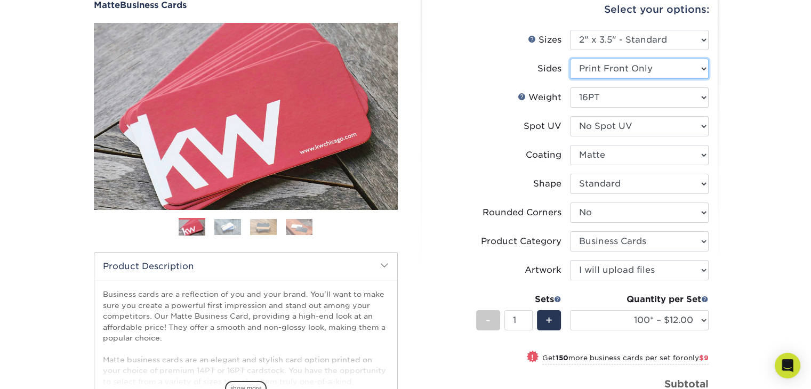
select select
select select "-1"
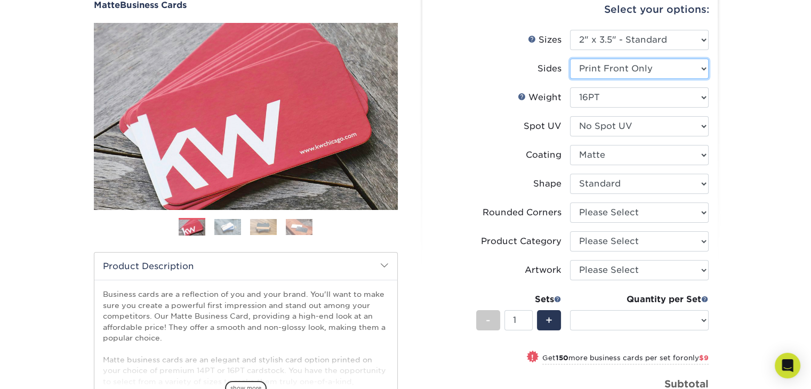
select select "-1"
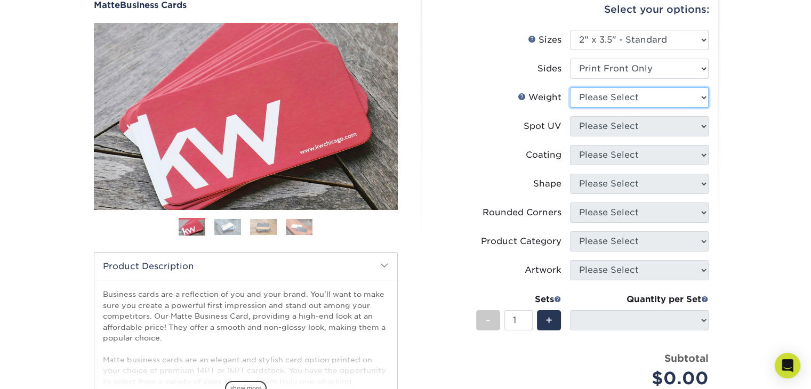
click at [694, 100] on select "Please Select 16PT 14PT" at bounding box center [639, 97] width 139 height 20
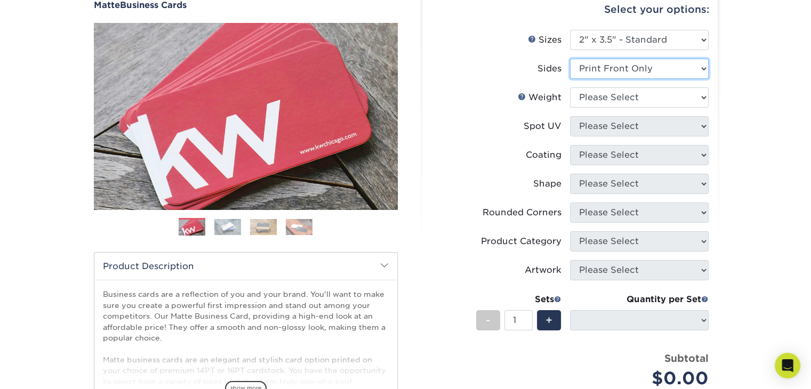
click at [696, 69] on select "Please Select Print Both Sides Print Front Only" at bounding box center [639, 69] width 139 height 20
select select "13abbda7-1d64-4f25-8bb2-c179b224825d"
click at [570, 59] on select "Please Select Print Both Sides Print Front Only" at bounding box center [639, 69] width 139 height 20
select select
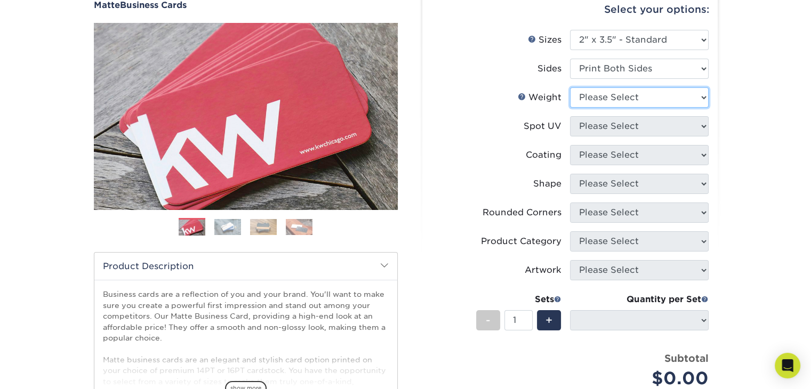
click at [637, 100] on select "Please Select 16PT 14PT" at bounding box center [639, 97] width 139 height 20
click at [633, 99] on select "Please Select 16PT 14PT" at bounding box center [639, 97] width 139 height 20
select select "14PT"
click at [570, 87] on select "Please Select 16PT 14PT" at bounding box center [639, 97] width 139 height 20
select select
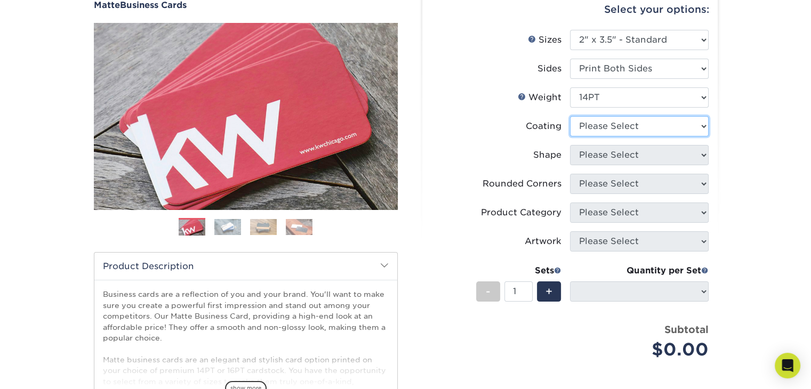
click at [690, 128] on select at bounding box center [639, 126] width 139 height 20
select select "121bb7b5-3b4d-429f-bd8d-bbf80e953313"
click at [570, 116] on select at bounding box center [639, 126] width 139 height 20
select select
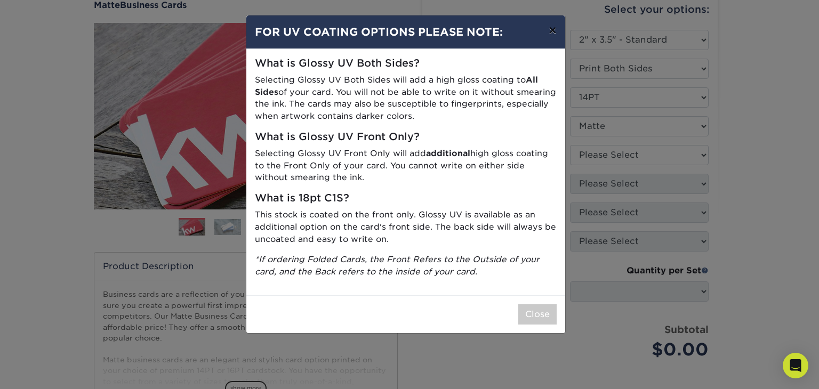
click at [556, 31] on button "×" at bounding box center [552, 30] width 25 height 30
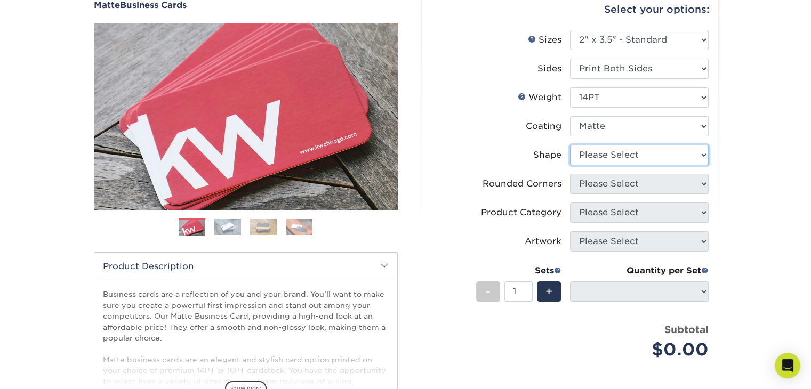
click at [635, 156] on select "Please Select Standard" at bounding box center [639, 155] width 139 height 20
select select "standard"
click at [570, 145] on select "Please Select Standard" at bounding box center [639, 155] width 139 height 20
select select
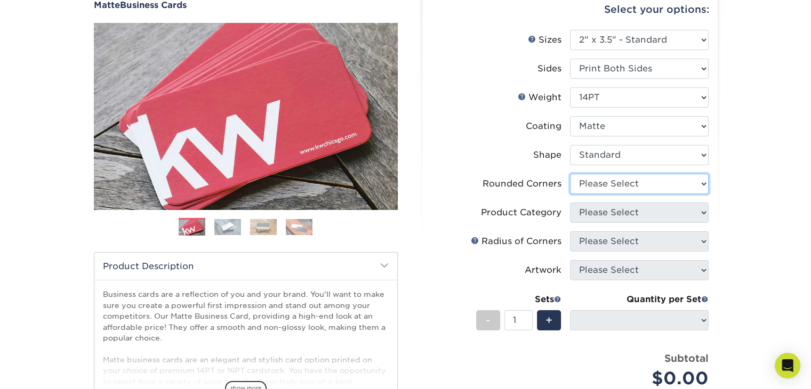
click at [634, 182] on select "Please Select Yes - Round 2 Corners Yes - Round 4 Corners No" at bounding box center [639, 184] width 139 height 20
select select "0"
click at [570, 174] on select "Please Select Yes - Round 2 Corners Yes - Round 4 Corners No" at bounding box center [639, 184] width 139 height 20
select select "-1"
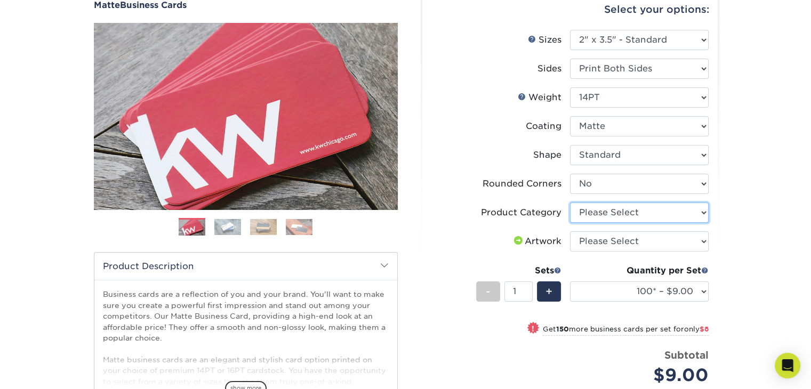
click at [640, 214] on select "Please Select Business Cards" at bounding box center [639, 213] width 139 height 20
select select "3b5148f1-0588-4f88-a218-97bcfdce65c1"
click at [570, 203] on select "Please Select Business Cards" at bounding box center [639, 213] width 139 height 20
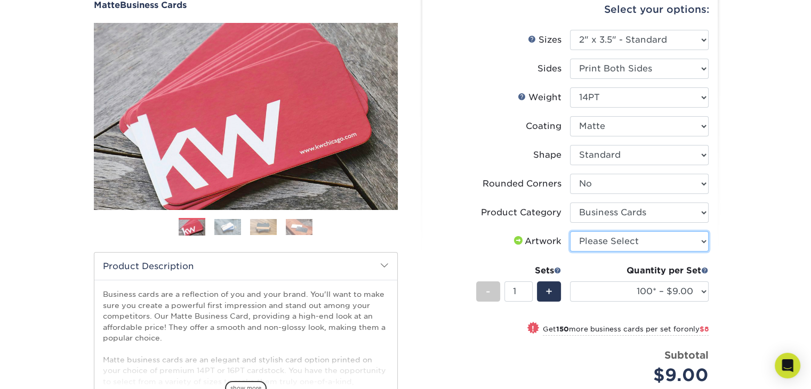
click at [641, 241] on select "Please Select I will upload files I need a design - $100" at bounding box center [639, 241] width 139 height 20
select select "upload"
click at [570, 231] on select "Please Select I will upload files I need a design - $100" at bounding box center [639, 241] width 139 height 20
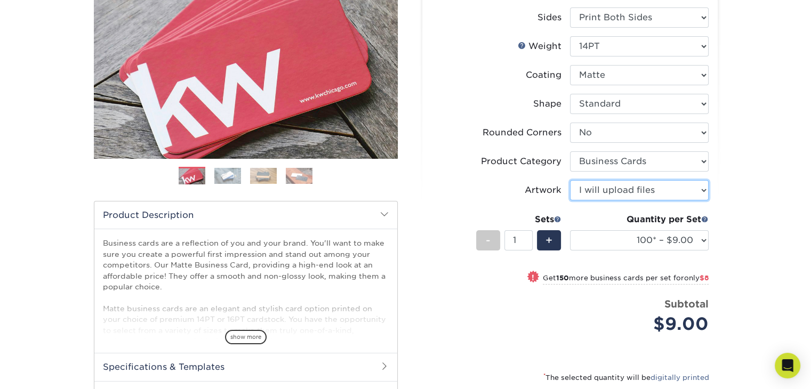
scroll to position [160, 0]
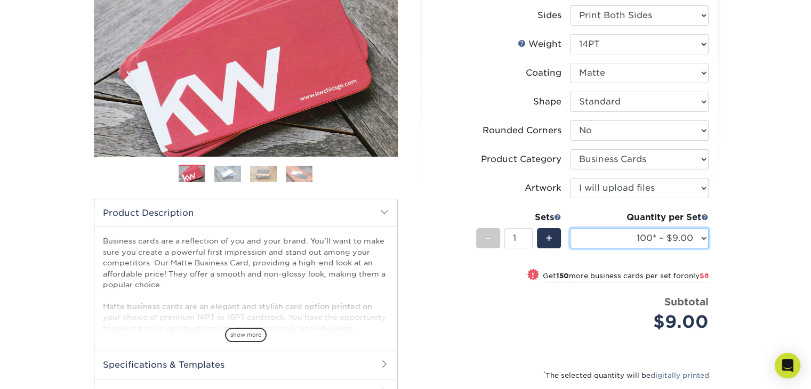
click at [675, 236] on select "100* – $9.00 250* – $17.00 500 – $33.00 1000 – $42.00 2500 – $75.00 5000 – $143…" at bounding box center [639, 238] width 139 height 20
click at [778, 155] on div "Products Business Cards Matte Business Cards Previous Next 100 $ 9" at bounding box center [405, 211] width 811 height 606
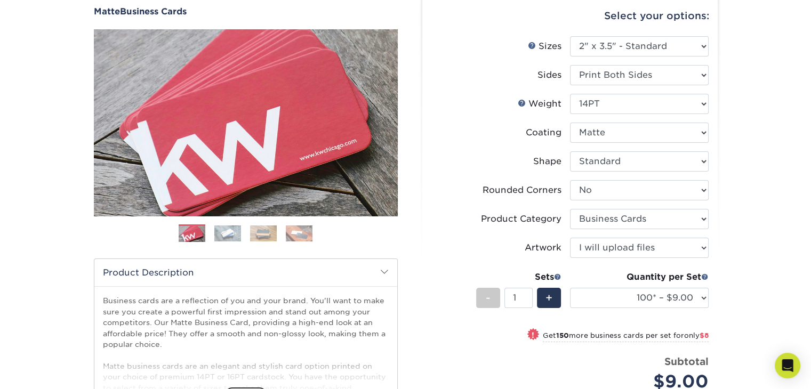
scroll to position [107, 0]
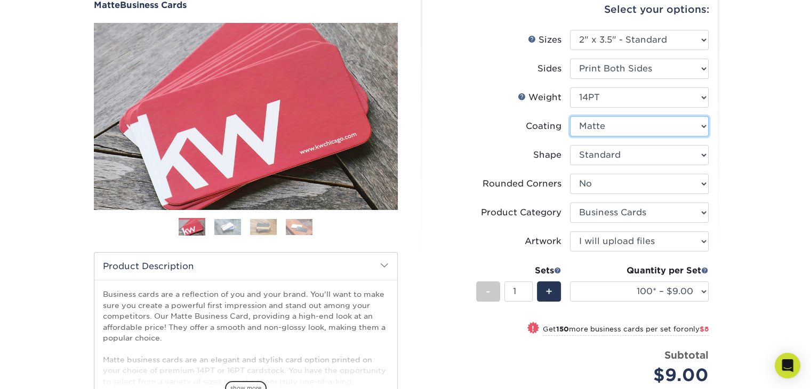
click at [613, 125] on select at bounding box center [639, 126] width 139 height 20
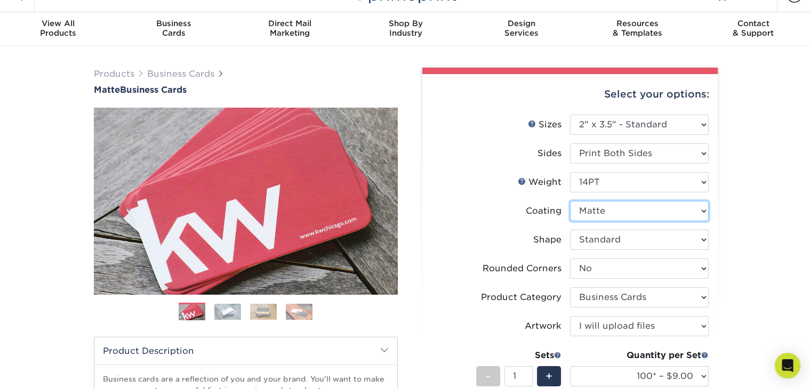
scroll to position [0, 0]
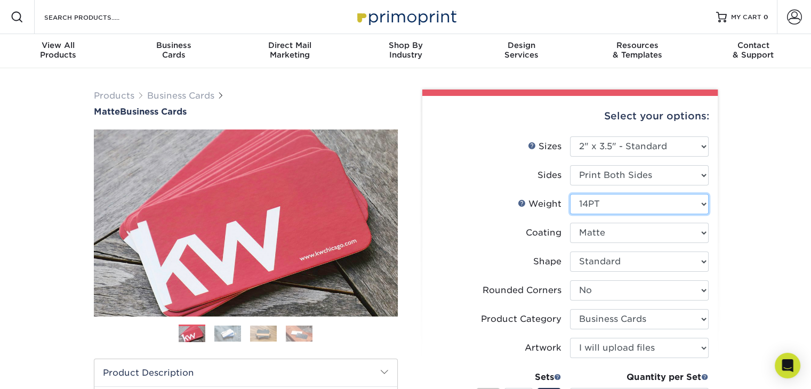
click at [707, 201] on select "Please Select 16PT 14PT" at bounding box center [639, 204] width 139 height 20
click at [744, 201] on div "Products Business Cards Matte Business Cards Previous Next 100 $ 9" at bounding box center [405, 371] width 811 height 606
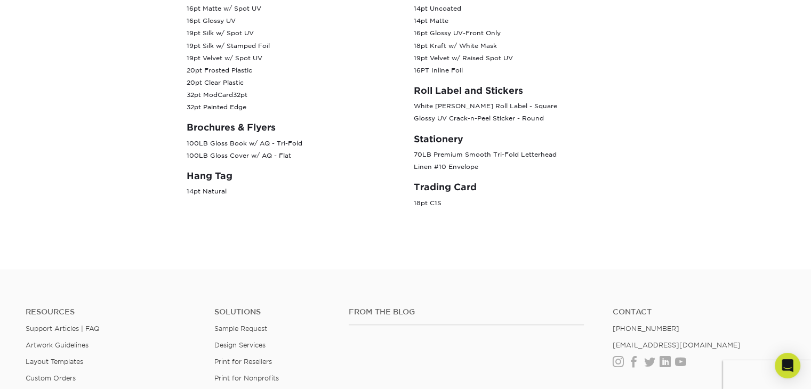
scroll to position [725, 0]
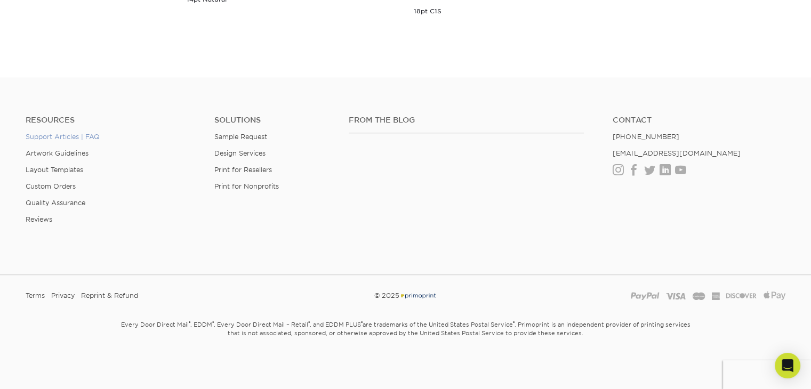
click at [91, 137] on link "Support Articles | FAQ" at bounding box center [63, 137] width 74 height 8
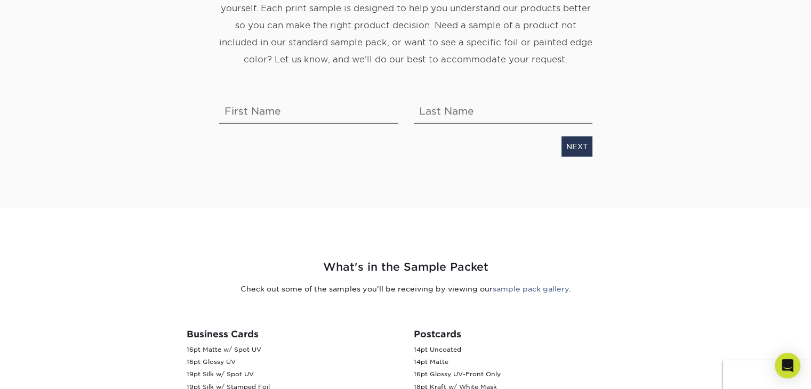
scroll to position [32, 0]
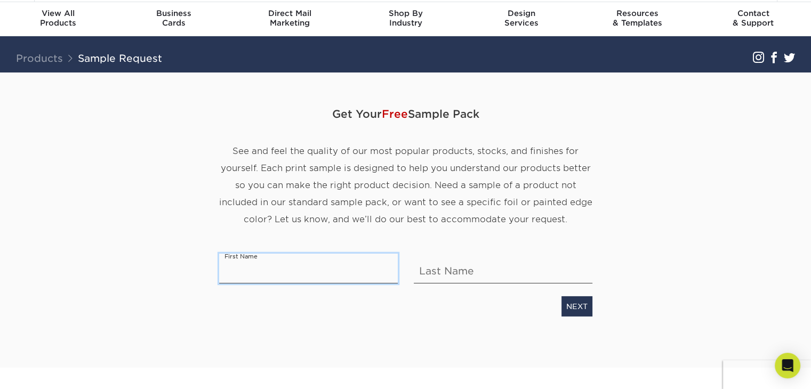
click at [302, 275] on input "text" at bounding box center [308, 269] width 179 height 30
click at [323, 274] on input "text" at bounding box center [308, 269] width 179 height 30
type input "Yixin"
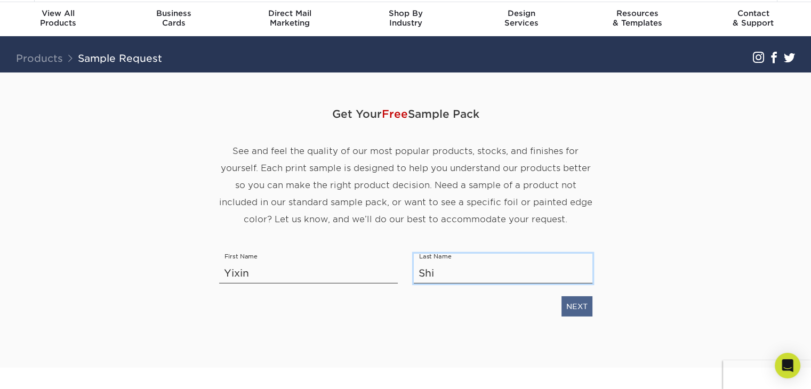
type input "Shi"
click at [583, 313] on link "NEXT" at bounding box center [576, 306] width 31 height 20
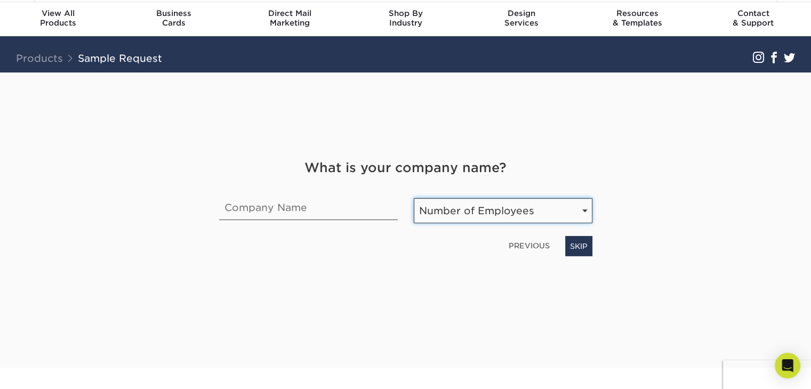
click at [584, 210] on select "Number of Employees Self-employed 1-10 employees 11-50 employees 51-200 employe…" at bounding box center [503, 210] width 179 height 25
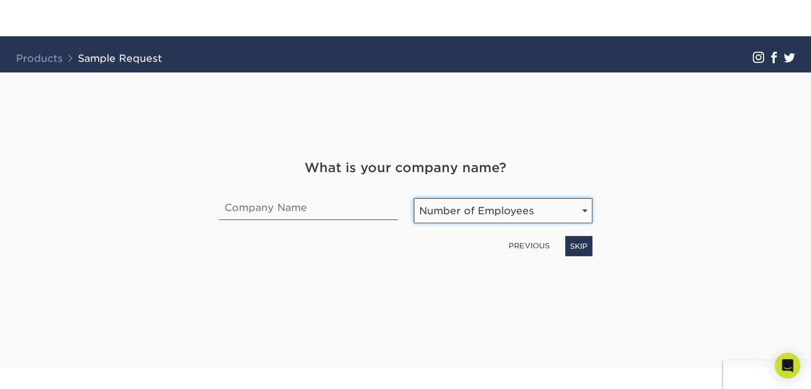
scroll to position [85, 0]
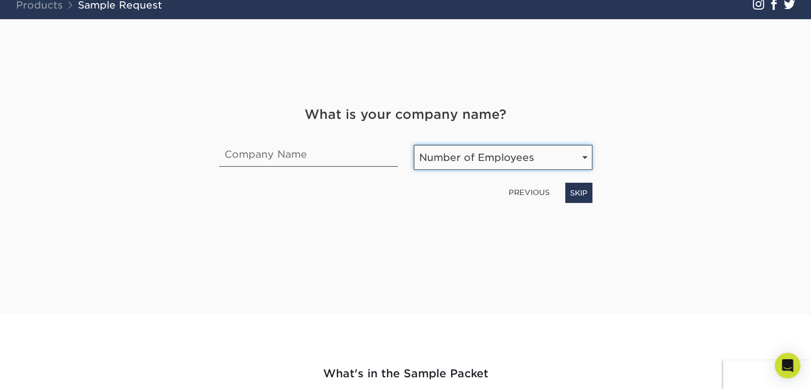
click at [582, 159] on select "Number of Employees Self-employed 1-10 employees 11-50 employees 51-200 employe…" at bounding box center [503, 157] width 179 height 25
select select "Self-employed"
click at [414, 145] on select "Number of Employees Self-employed 1-10 employees 11-50 employees 51-200 employe…" at bounding box center [503, 157] width 179 height 25
click at [314, 148] on input "text" at bounding box center [308, 152] width 179 height 30
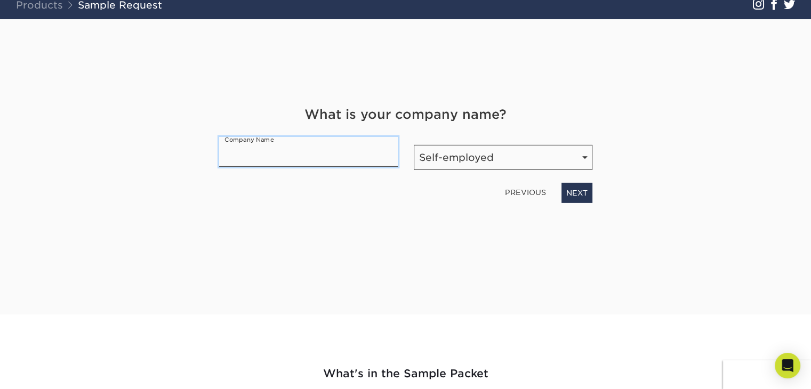
type input "A"
type input "[PERSON_NAME] Acupuncture & Wellness"
click at [585, 194] on link "NEXT" at bounding box center [576, 193] width 31 height 20
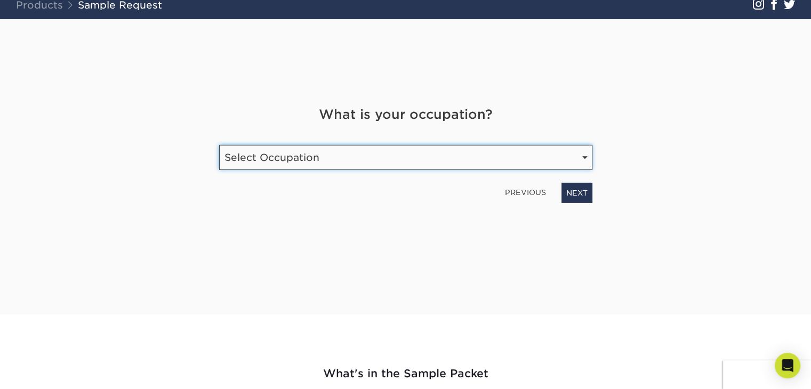
click at [582, 156] on select "Select Occupation Agency Automotive Blogger Cleaning Services Construction Educ…" at bounding box center [405, 157] width 373 height 25
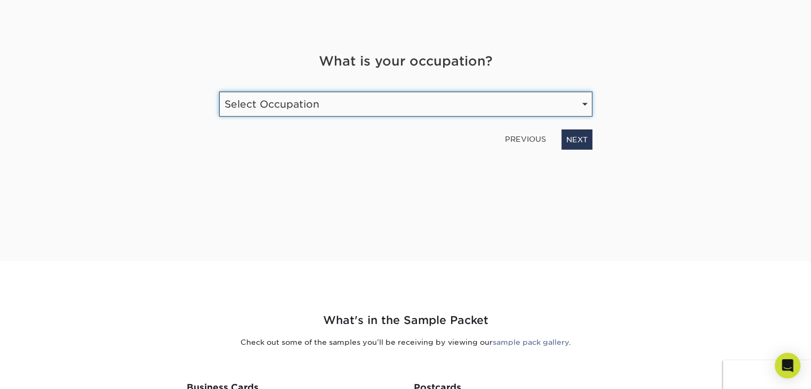
click at [583, 106] on select "Select Occupation Agency Automotive Blogger Cleaning Services Construction Educ…" at bounding box center [405, 104] width 373 height 25
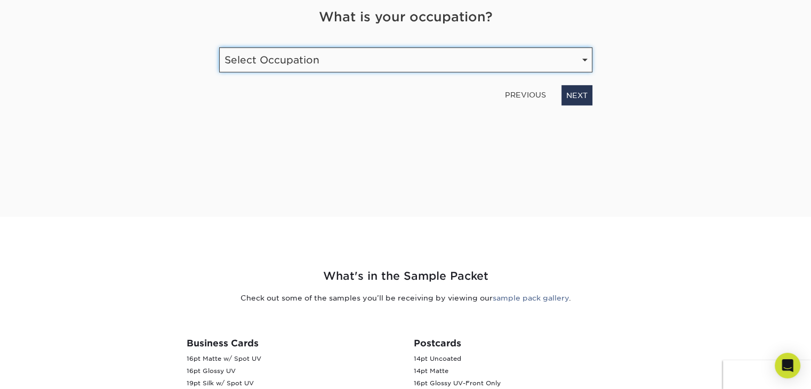
scroll to position [192, 0]
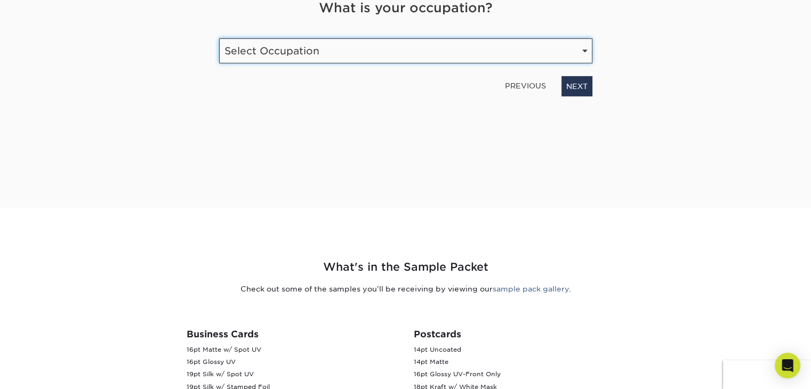
click at [578, 53] on select "Select Occupation Agency Automotive Blogger Cleaning Services Construction Educ…" at bounding box center [405, 50] width 373 height 25
select select "Health Care"
click at [219, 38] on select "Select Occupation Agency Automotive Blogger Cleaning Services Construction Educ…" at bounding box center [405, 50] width 373 height 25
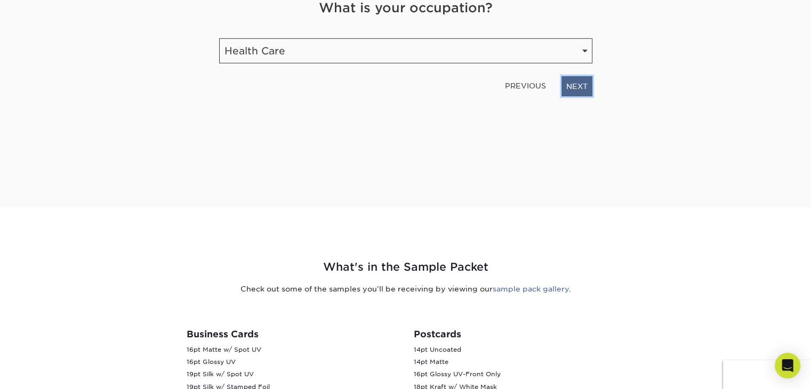
click at [574, 86] on link "NEXT" at bounding box center [576, 86] width 31 height 20
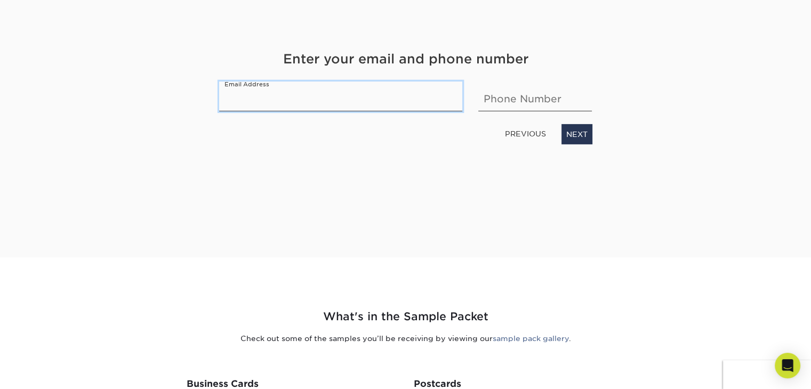
scroll to position [87, 0]
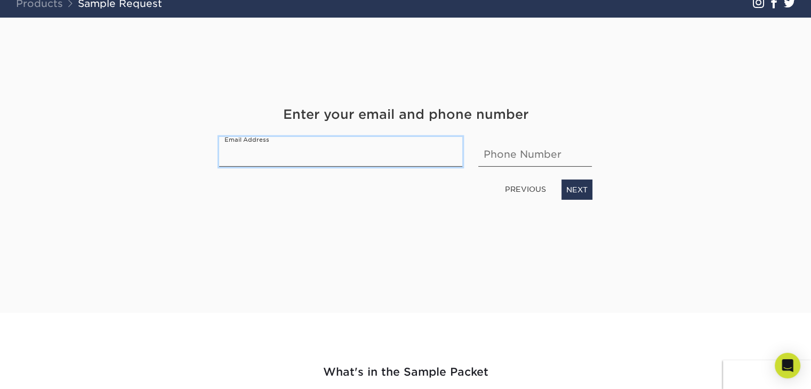
click at [348, 154] on input "email" at bounding box center [341, 152] width 244 height 30
type input "[EMAIL_ADDRESS][DOMAIN_NAME]"
click at [518, 151] on input "text" at bounding box center [535, 152] width 114 height 30
type input "6269055251"
click at [614, 137] on div "Get Your Free Sample Pack See and feel the quality of our most popular products…" at bounding box center [406, 165] width 624 height 295
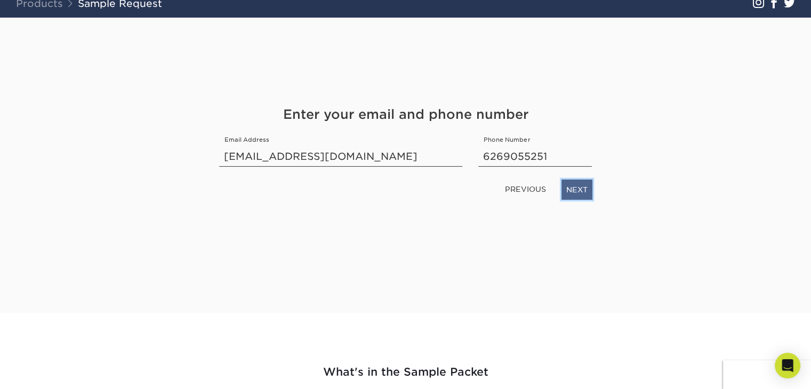
click at [582, 189] on link "NEXT" at bounding box center [576, 190] width 31 height 20
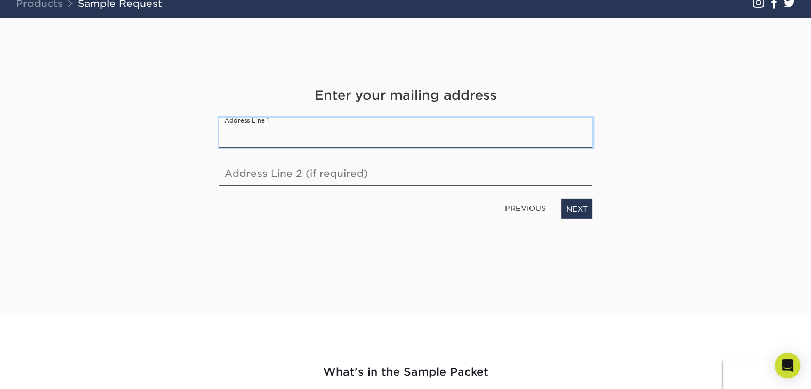
click at [351, 130] on input "text" at bounding box center [405, 133] width 373 height 30
type input "[STREET_ADDRESS]"
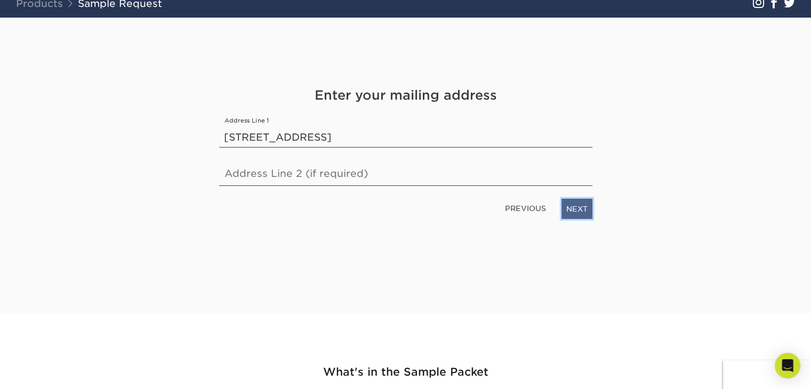
click at [575, 208] on link "NEXT" at bounding box center [576, 209] width 31 height 20
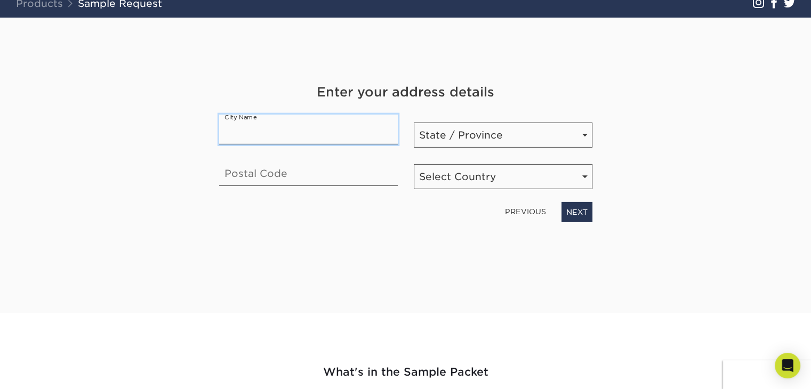
click at [304, 126] on input "text" at bounding box center [308, 130] width 179 height 30
type input "[GEOGRAPHIC_DATA]"
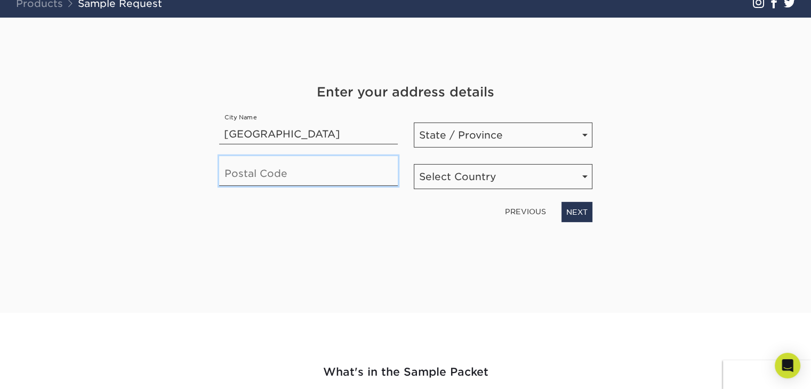
click at [301, 171] on input "text" at bounding box center [308, 171] width 179 height 30
type input "92154"
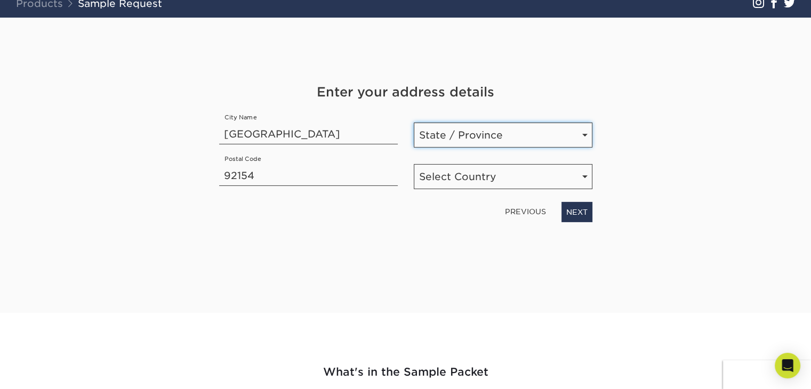
click at [490, 135] on select "State / Province [US_STATE] [US_STATE] [US_STATE] [US_STATE] [US_STATE] [US_STA…" at bounding box center [503, 135] width 179 height 25
select select "CA"
click at [414, 123] on select "State / Province [US_STATE] [US_STATE] [US_STATE] [US_STATE] [US_STATE] [US_STA…" at bounding box center [503, 135] width 179 height 25
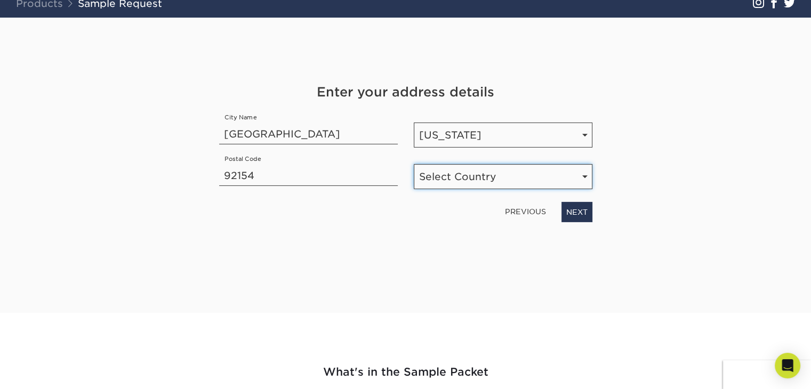
click at [479, 181] on select "Select Country [GEOGRAPHIC_DATA] [GEOGRAPHIC_DATA]" at bounding box center [503, 176] width 179 height 25
select select "US"
click at [414, 164] on select "Select Country [GEOGRAPHIC_DATA] [GEOGRAPHIC_DATA]" at bounding box center [503, 176] width 179 height 25
click at [669, 165] on div "Get Your Free Sample Pack See and feel the quality of our most popular products…" at bounding box center [406, 165] width 624 height 295
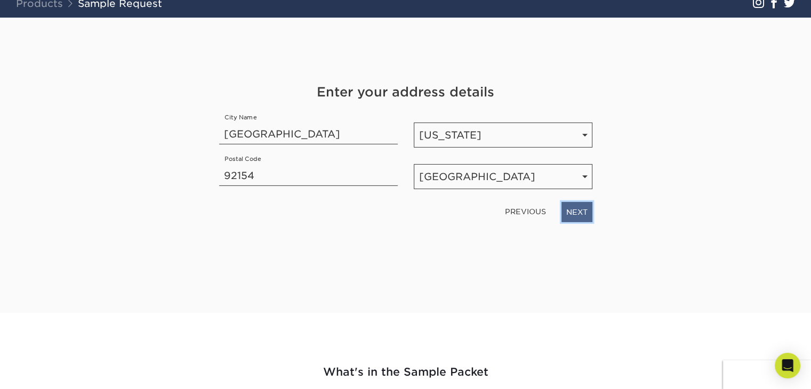
click at [571, 212] on link "NEXT" at bounding box center [576, 212] width 31 height 20
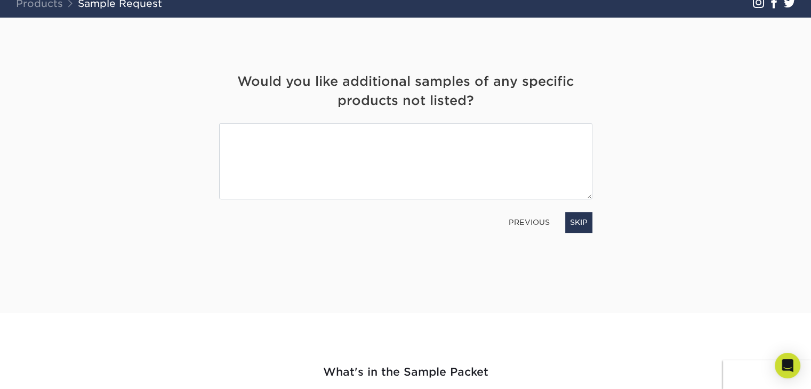
click at [535, 222] on link "PREVIOUS" at bounding box center [529, 222] width 50 height 17
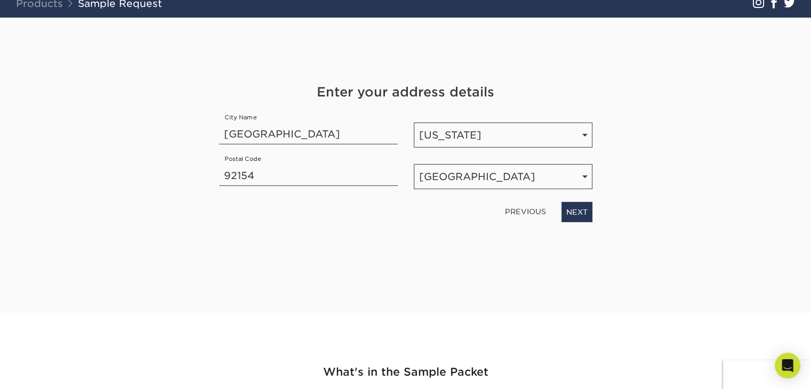
click at [530, 210] on link "PREVIOUS" at bounding box center [526, 211] width 50 height 17
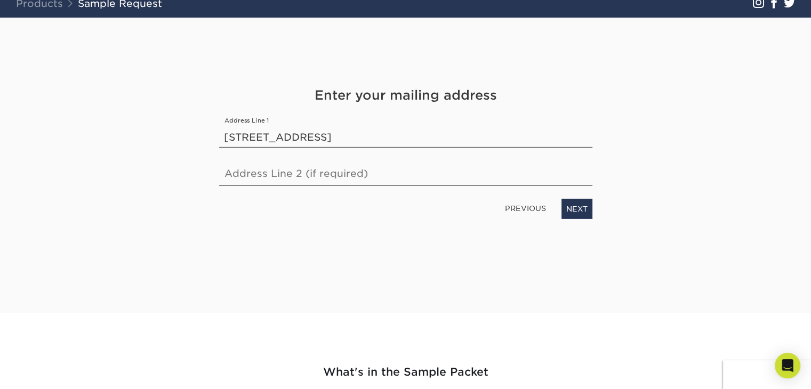
click at [530, 210] on link "PREVIOUS" at bounding box center [526, 208] width 50 height 17
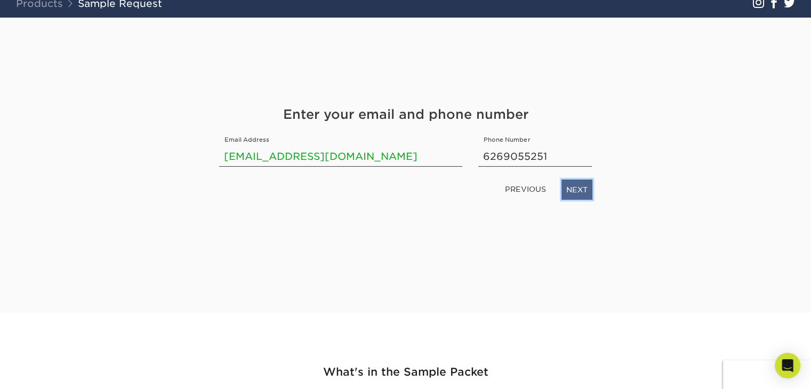
click at [576, 192] on link "NEXT" at bounding box center [576, 190] width 31 height 20
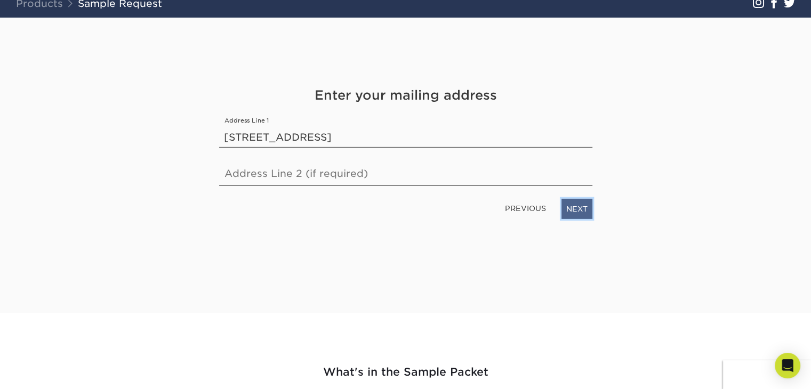
click at [576, 212] on link "NEXT" at bounding box center [576, 209] width 31 height 20
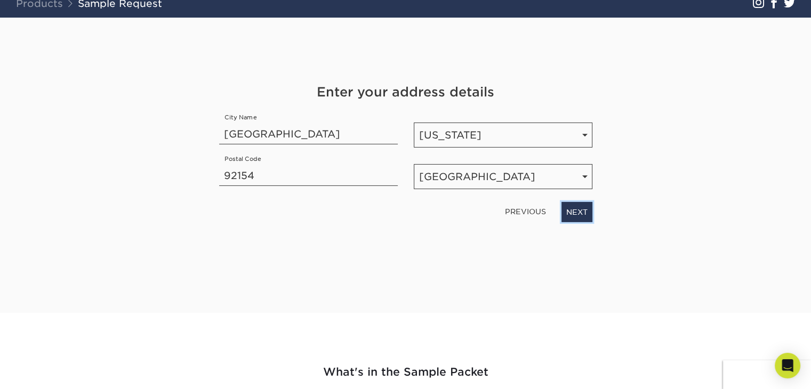
click at [576, 212] on link "NEXT" at bounding box center [576, 212] width 31 height 20
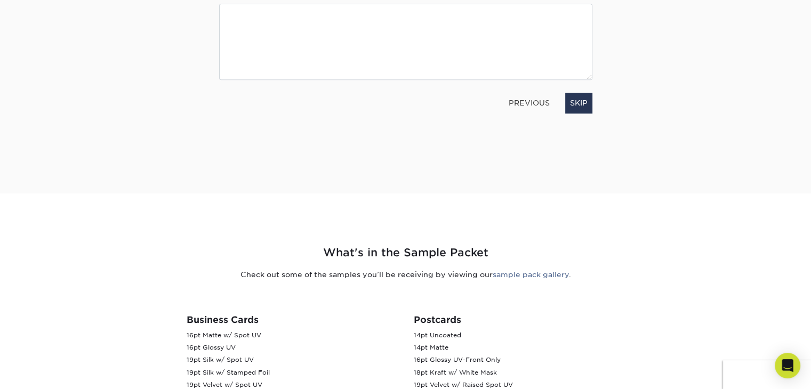
scroll to position [320, 0]
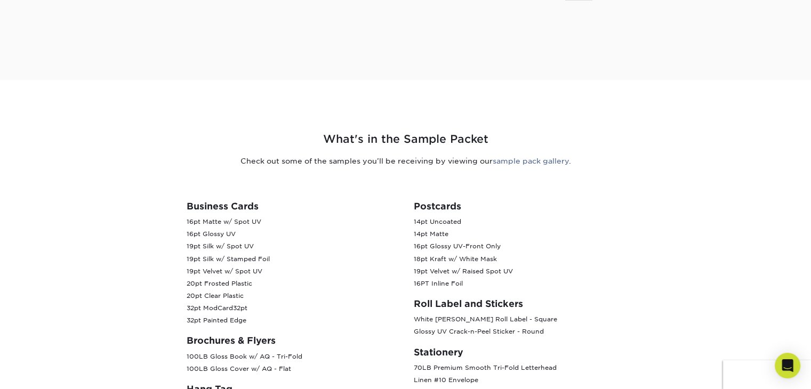
drag, startPoint x: 192, startPoint y: 221, endPoint x: 219, endPoint y: 221, distance: 27.2
click at [219, 221] on p "16pt Matte w/ Spot UV 16pt Glossy UV 19pt Silk w/ Spot UV 19pt Silk w/ Stamped …" at bounding box center [292, 271] width 211 height 111
copy p "pt Matte"
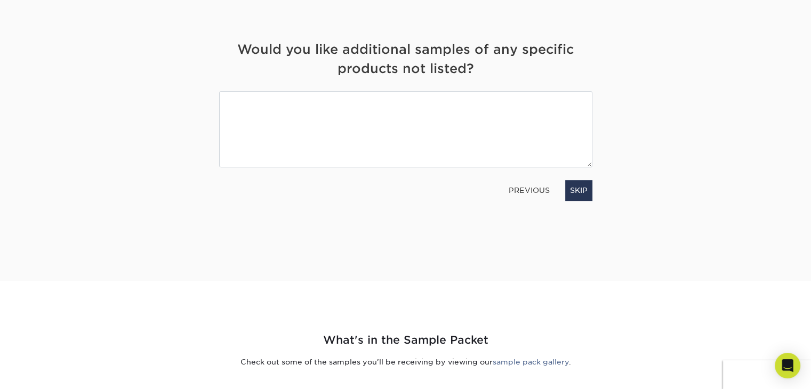
scroll to position [107, 0]
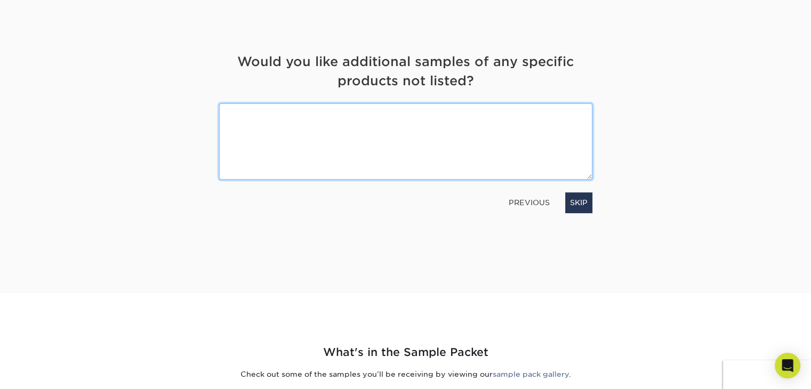
click at [286, 143] on textarea at bounding box center [405, 141] width 373 height 76
paste textarea "pt Matte"
click at [224, 116] on textarea "pt Matte" at bounding box center [405, 141] width 373 height 76
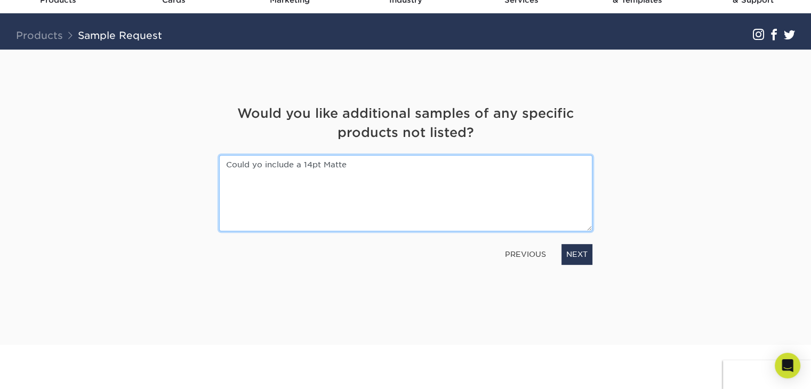
scroll to position [53, 0]
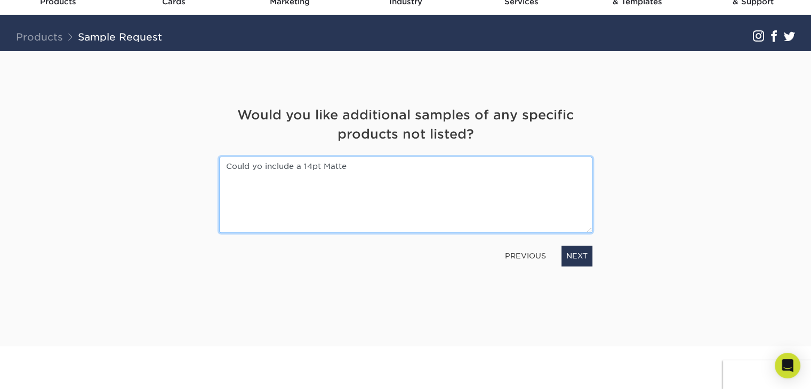
click at [376, 160] on textarea "Could yo include a 14pt Matte" at bounding box center [405, 195] width 373 height 76
click at [444, 185] on textarea "Could yo include a 14pt Matte business card?" at bounding box center [405, 195] width 373 height 76
click at [259, 164] on textarea "Could yo include a 14pt Matte business card?" at bounding box center [405, 195] width 373 height 76
click at [434, 173] on textarea "Could you include a 14pt Matte business card?" at bounding box center [405, 195] width 373 height 76
type textarea "Could you include a 14pt Matte business card?"
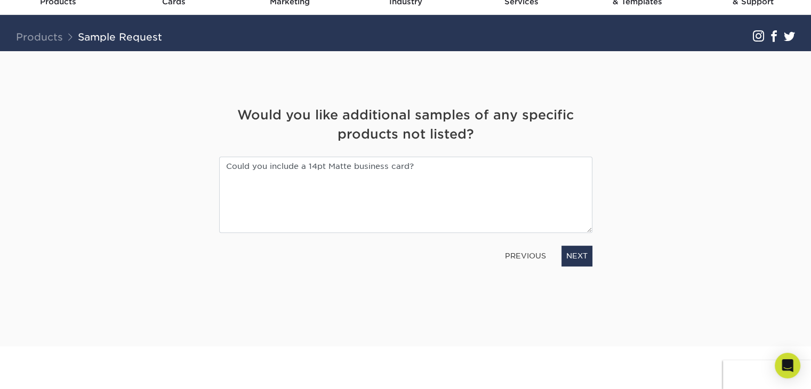
click at [662, 193] on div "Get Your Free Sample Pack See and feel the quality of our most popular products…" at bounding box center [406, 198] width 624 height 295
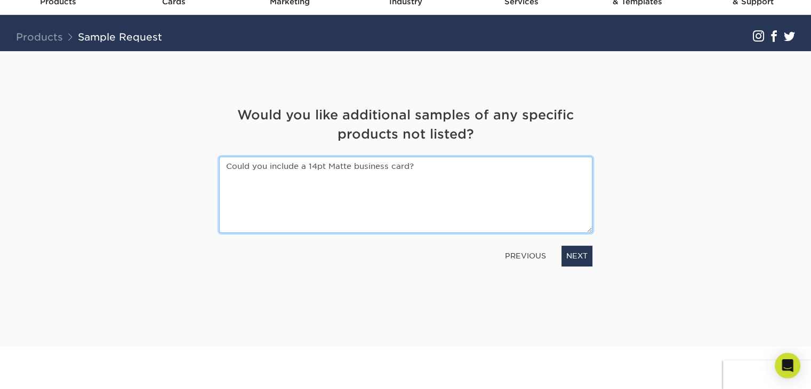
click at [482, 168] on textarea "Could you include a 14pt Matte business card?" at bounding box center [405, 195] width 373 height 76
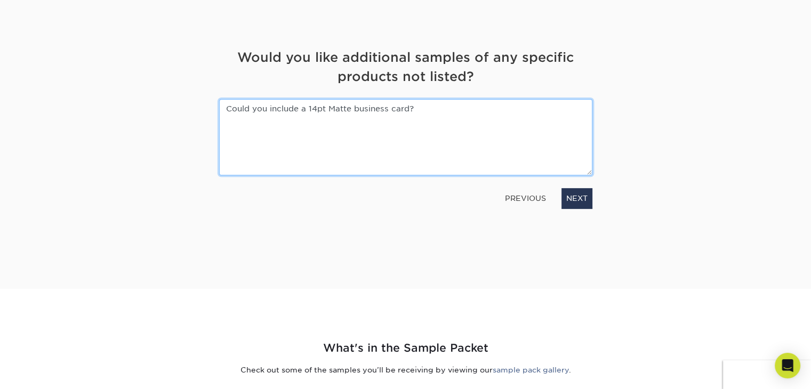
scroll to position [107, 0]
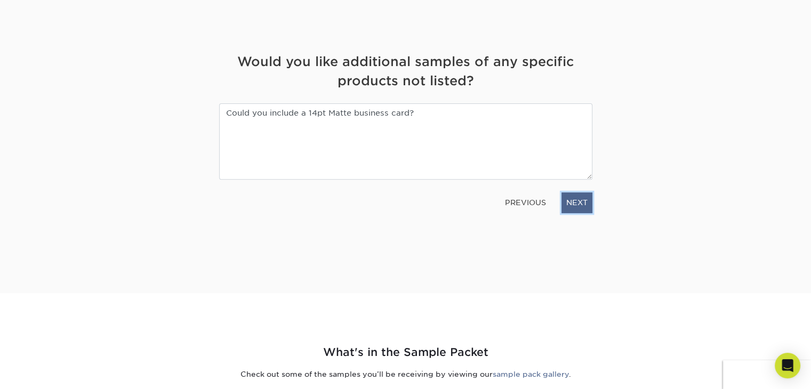
click at [577, 200] on link "NEXT" at bounding box center [576, 202] width 31 height 20
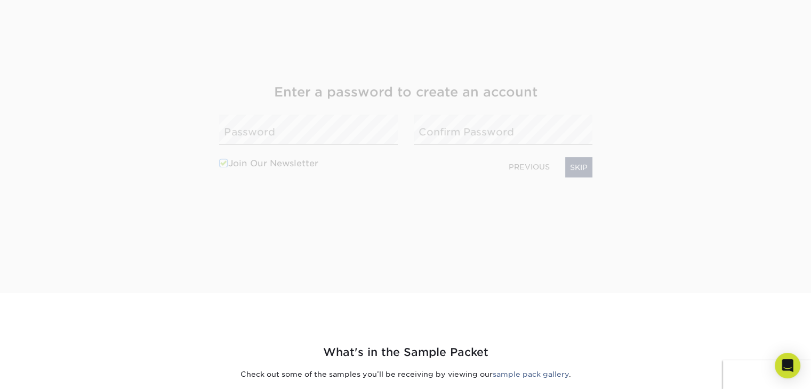
scroll to position [136, 0]
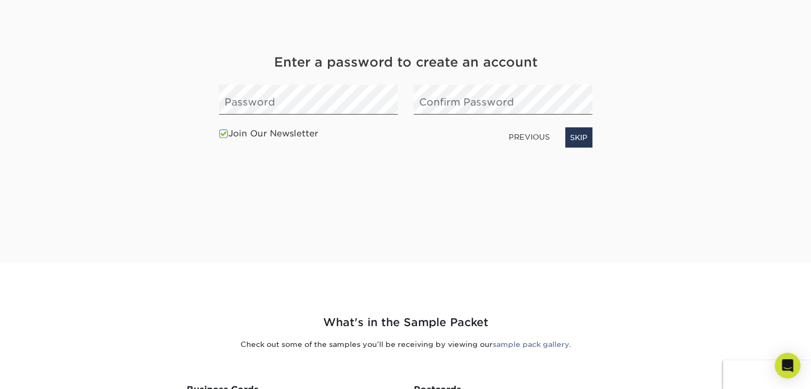
click at [305, 133] on label "Join Our Newsletter" at bounding box center [268, 133] width 99 height 13
click at [0, 0] on input "Join Our Newsletter" at bounding box center [0, 0] width 0 height 0
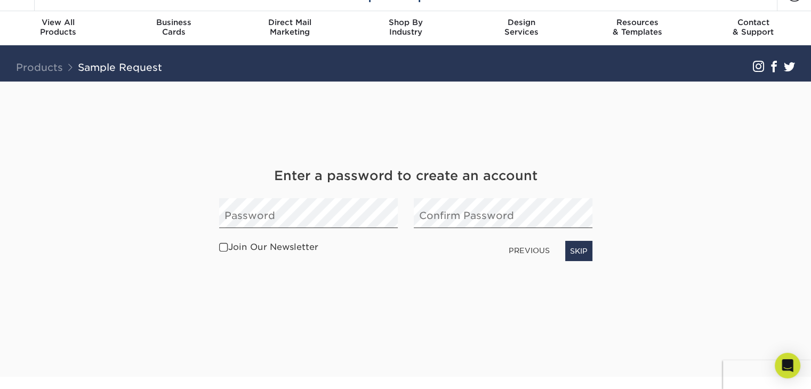
scroll to position [0, 0]
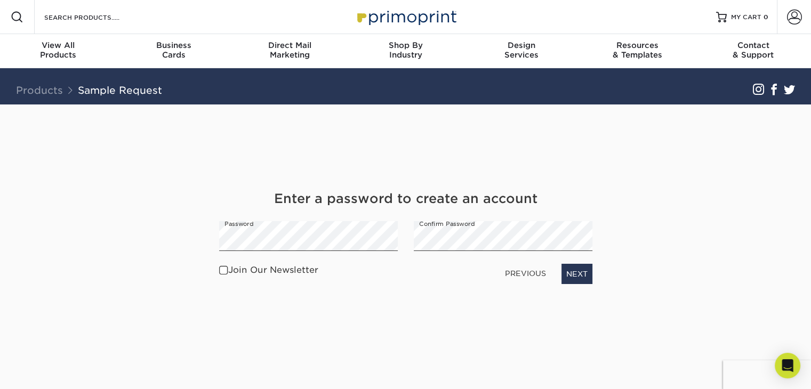
click at [441, 297] on div "Get Your Free Sample Pack See and feel the quality of our most popular products…" at bounding box center [405, 239] width 373 height 270
click at [576, 276] on link "NEXT" at bounding box center [576, 274] width 31 height 20
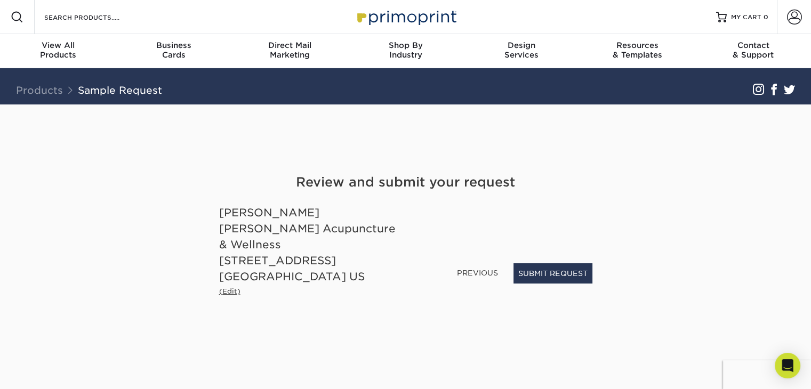
click at [226, 287] on small "(Edit)" at bounding box center [229, 291] width 21 height 8
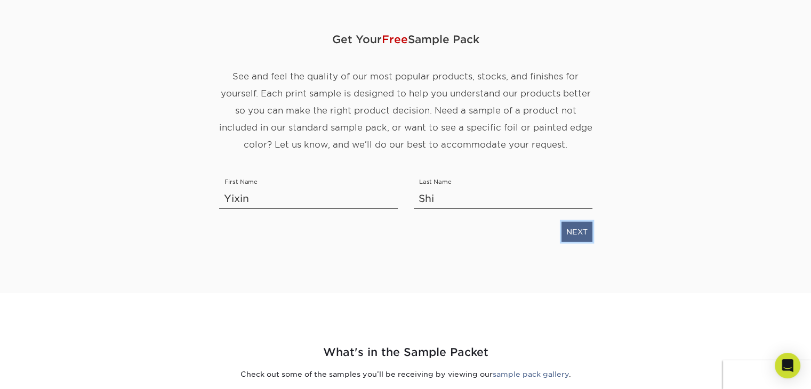
click at [580, 235] on link "NEXT" at bounding box center [576, 232] width 31 height 20
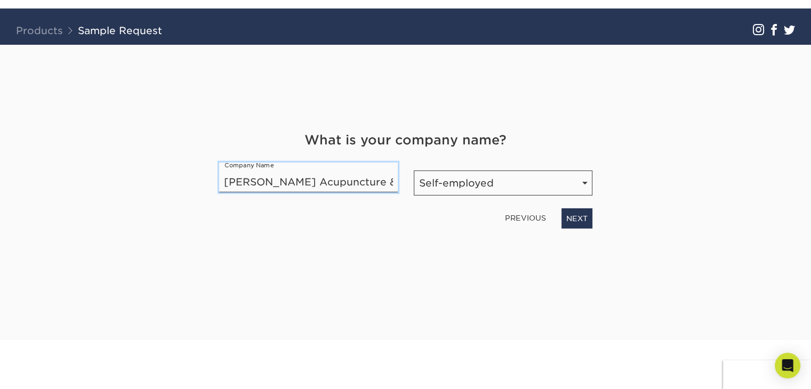
scroll to position [6, 0]
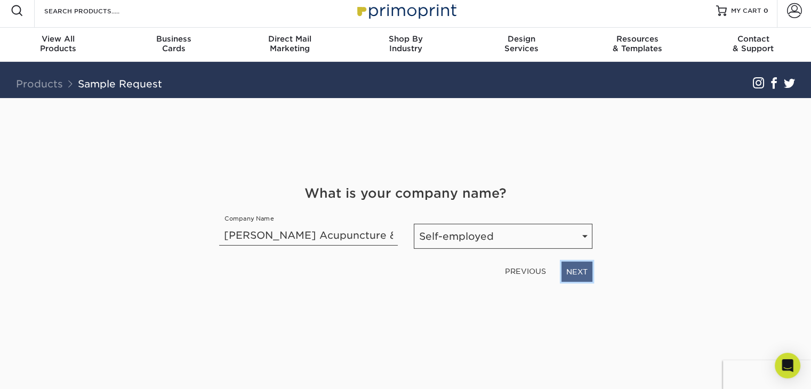
click at [578, 275] on link "NEXT" at bounding box center [576, 272] width 31 height 20
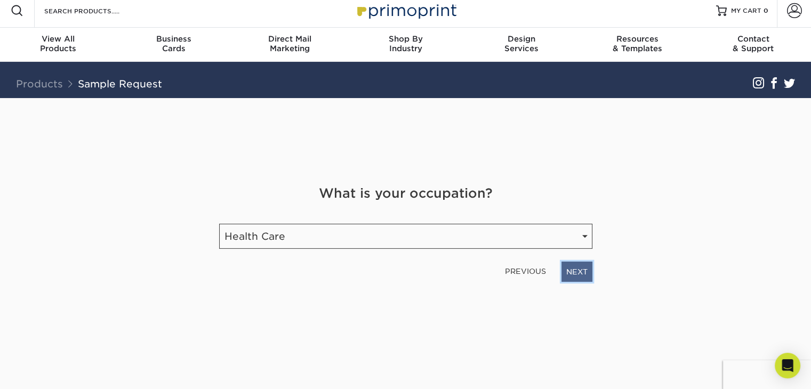
click at [585, 276] on link "NEXT" at bounding box center [576, 272] width 31 height 20
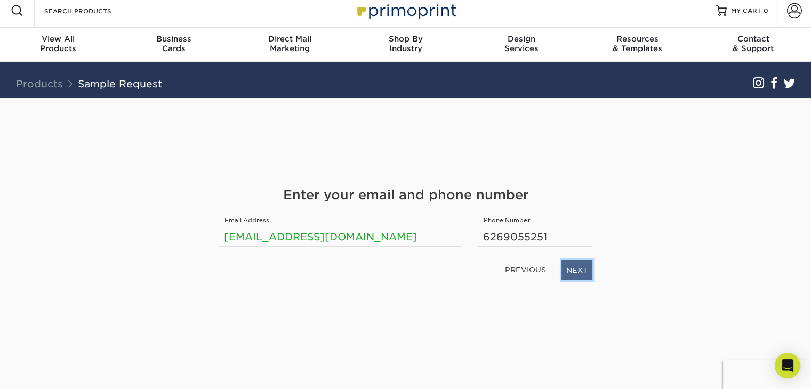
click at [581, 273] on link "NEXT" at bounding box center [576, 270] width 31 height 20
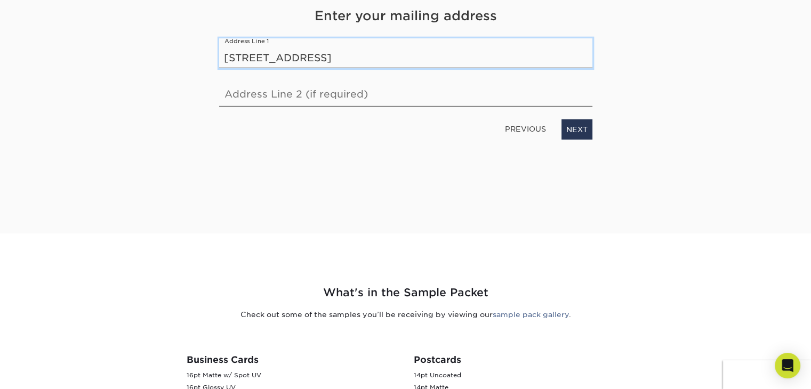
scroll to position [113, 0]
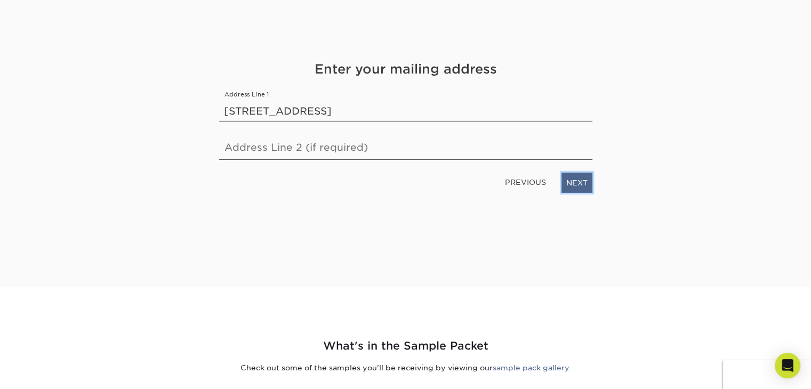
click at [581, 184] on link "NEXT" at bounding box center [576, 183] width 31 height 20
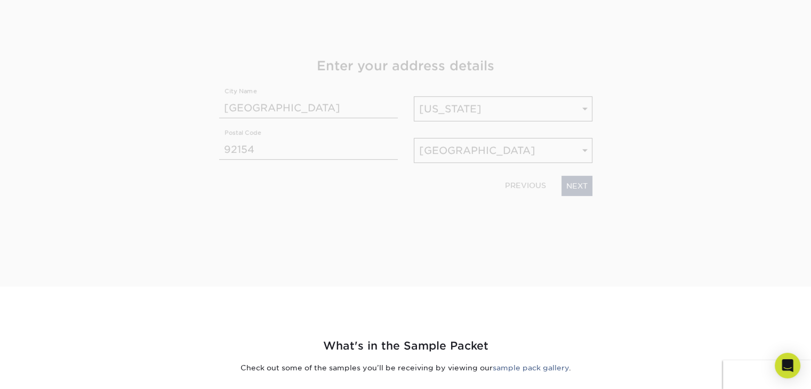
scroll to position [111, 0]
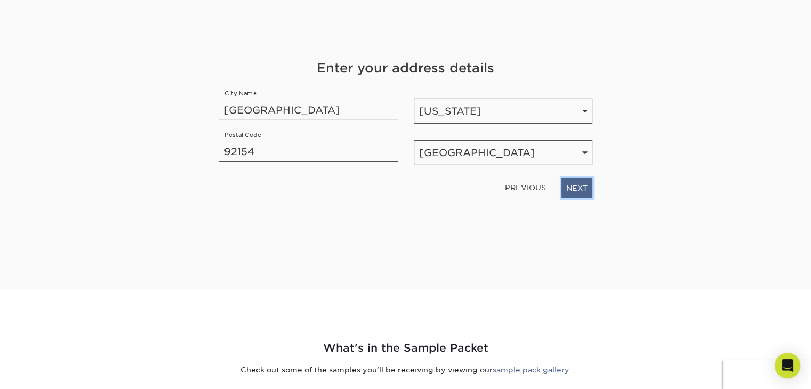
click at [583, 190] on link "NEXT" at bounding box center [576, 188] width 31 height 20
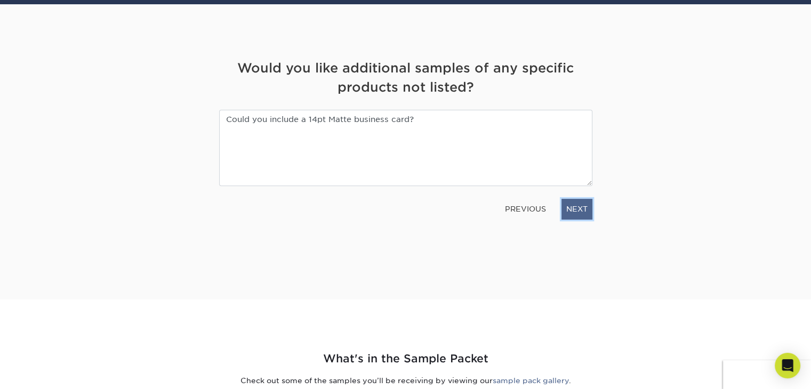
click at [583, 213] on link "NEXT" at bounding box center [576, 209] width 31 height 20
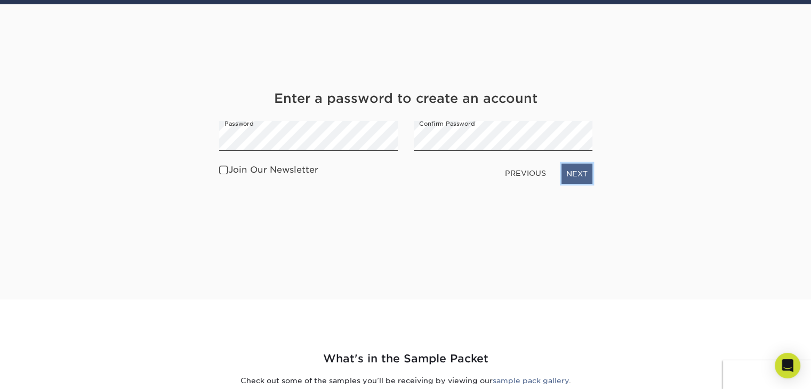
click at [582, 179] on link "NEXT" at bounding box center [576, 174] width 31 height 20
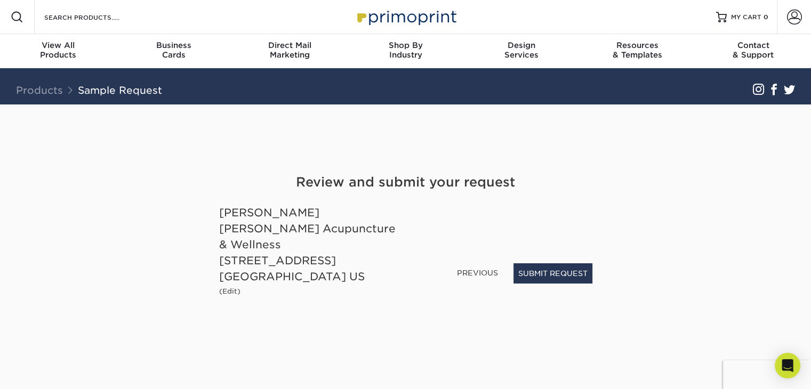
scroll to position [53, 0]
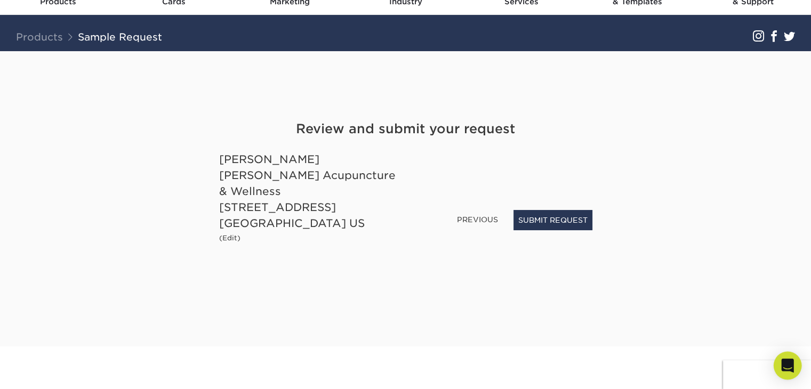
click at [786, 366] on icon "Open Intercom Messenger" at bounding box center [787, 366] width 12 height 14
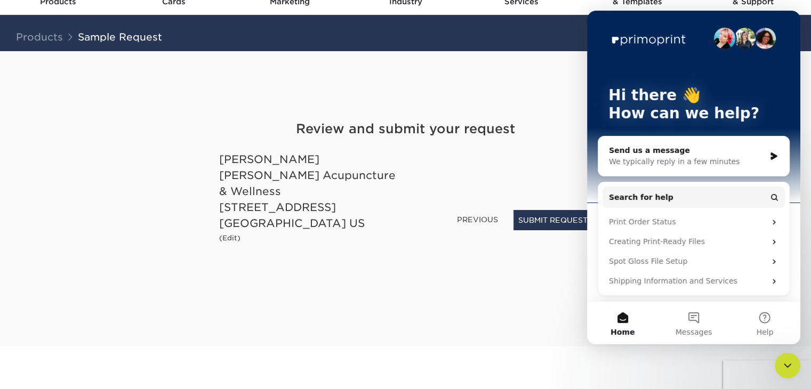
scroll to position [0, 0]
click at [694, 280] on div "Shipping Information and Services" at bounding box center [687, 281] width 157 height 11
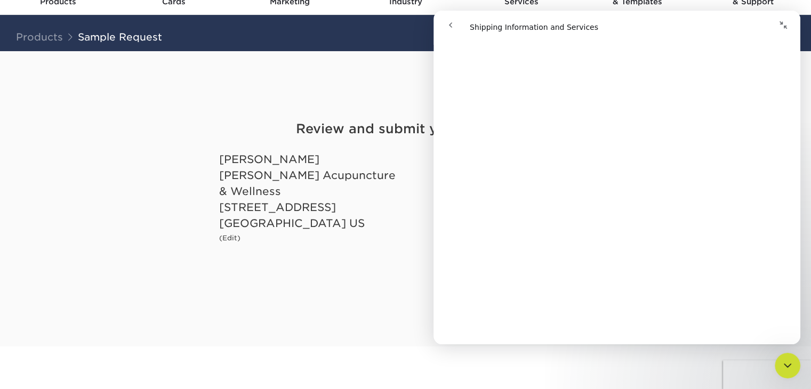
scroll to position [533, 0]
click at [452, 23] on icon "go back" at bounding box center [450, 24] width 3 height 5
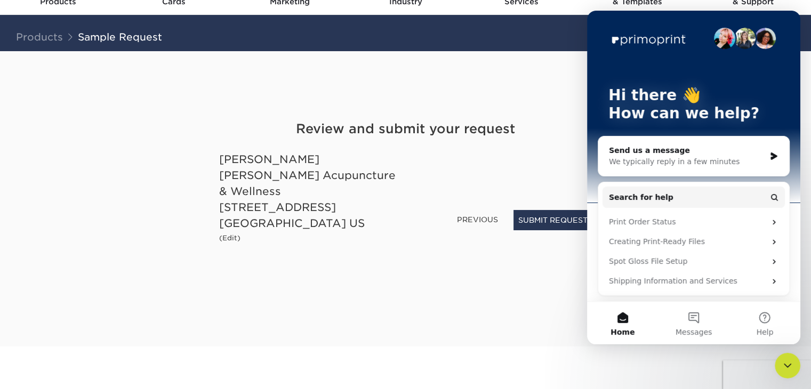
click at [730, 165] on div "We typically reply in a few minutes" at bounding box center [687, 161] width 156 height 11
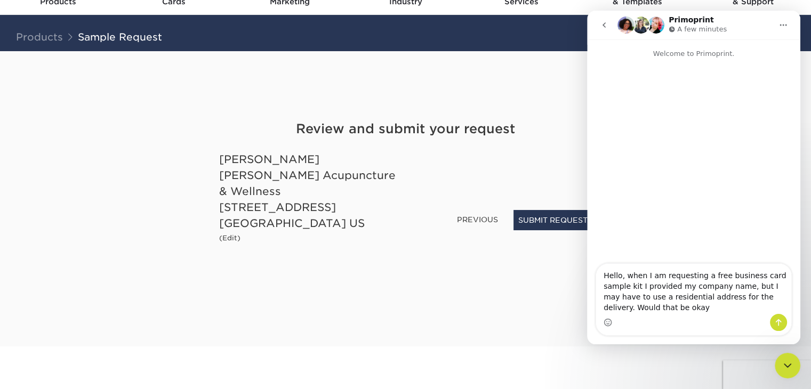
type textarea "Hello, when I am requesting a free business card sample kit I provided my compa…"
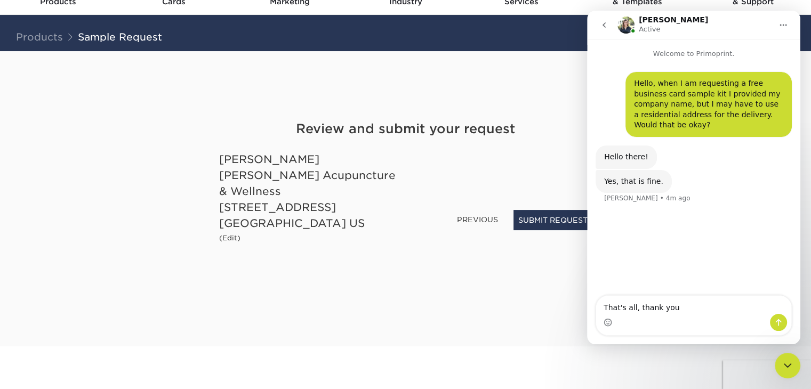
type textarea "That's all, thank you!"
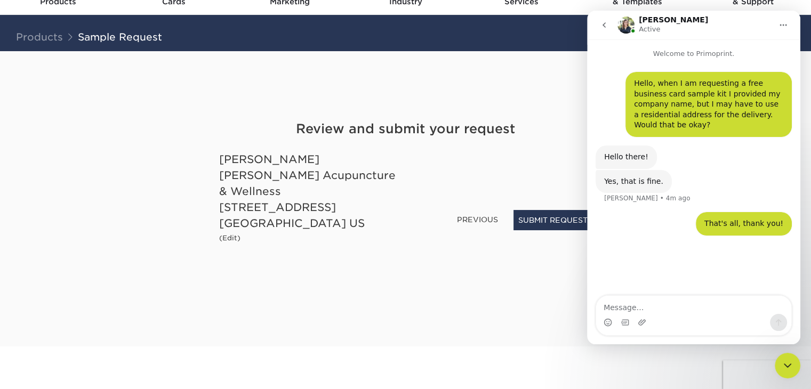
click at [785, 28] on icon "Home" at bounding box center [783, 25] width 9 height 9
click at [604, 24] on icon "go back" at bounding box center [604, 25] width 9 height 9
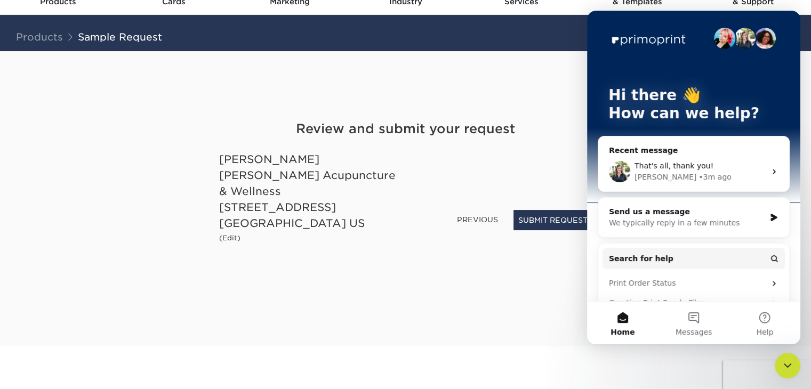
click at [545, 107] on div "Get Your Free Sample Pack See and feel the quality of our most popular products…" at bounding box center [405, 186] width 373 height 270
click at [535, 101] on div "Get Your Free Sample Pack See and feel the quality of our most popular products…" at bounding box center [405, 186] width 373 height 270
click at [790, 367] on icon "Close Intercom Messenger" at bounding box center [787, 365] width 13 height 13
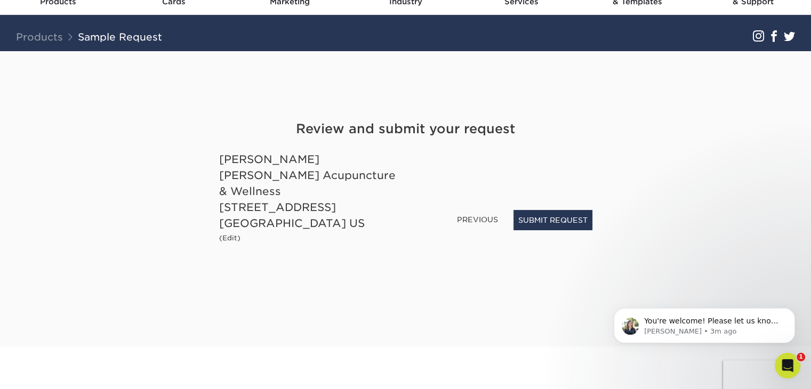
scroll to position [0, 0]
click at [760, 327] on p "Irene • 3m ago" at bounding box center [713, 332] width 138 height 10
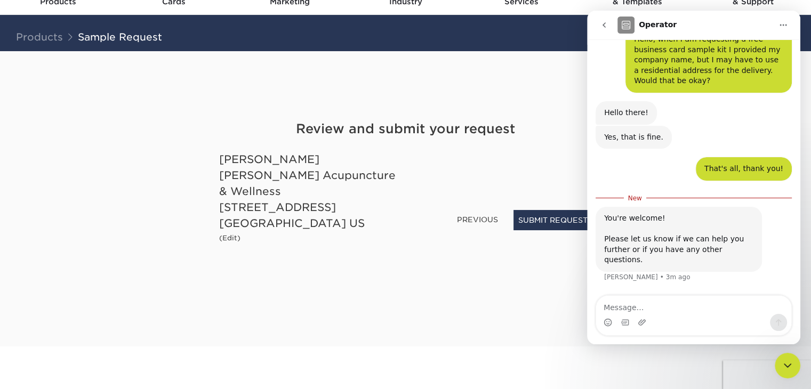
scroll to position [21, 0]
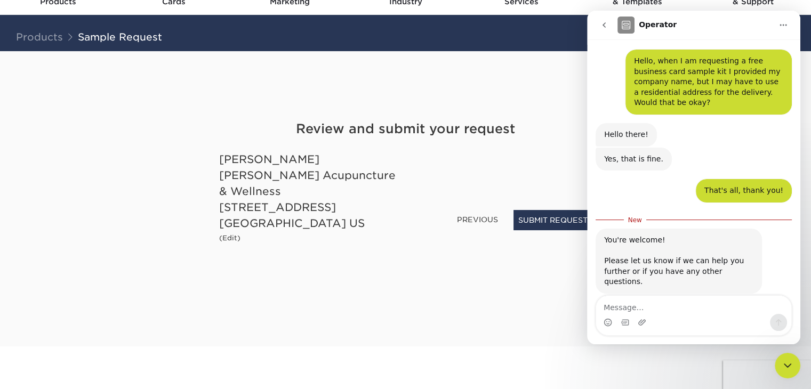
click at [672, 308] on textarea "Message…" at bounding box center [693, 305] width 195 height 18
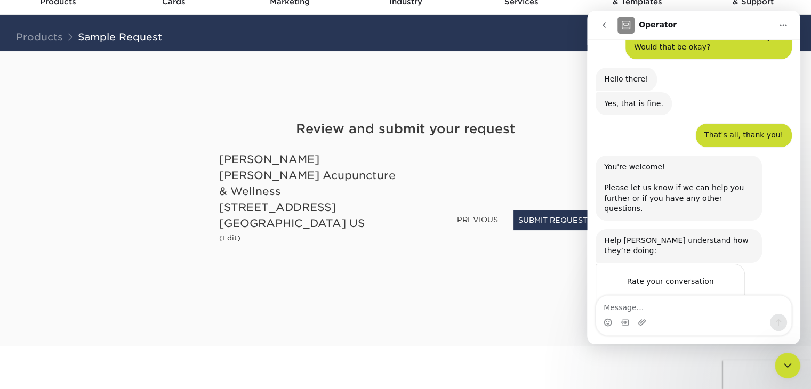
scroll to position [88, 0]
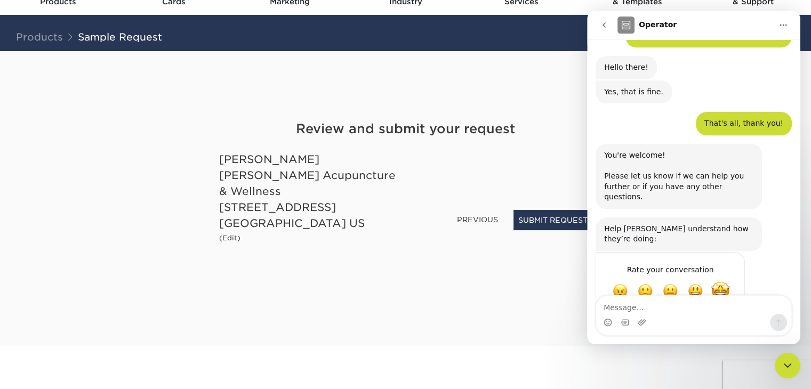
click at [717, 281] on span "Amazing" at bounding box center [720, 290] width 19 height 19
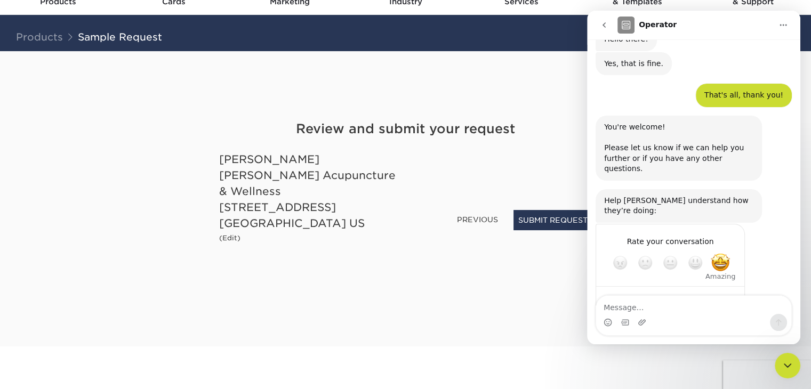
scroll to position [117, 0]
click at [659, 289] on textarea "Tell us more…" at bounding box center [659, 300] width 111 height 23
type textarea "Fast and helpful replies"
click at [722, 290] on div "Submit" at bounding box center [725, 300] width 21 height 21
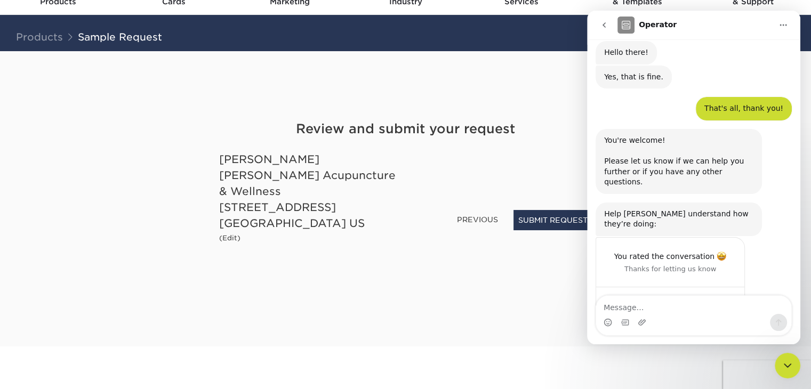
click at [605, 24] on icon "go back" at bounding box center [604, 25] width 9 height 9
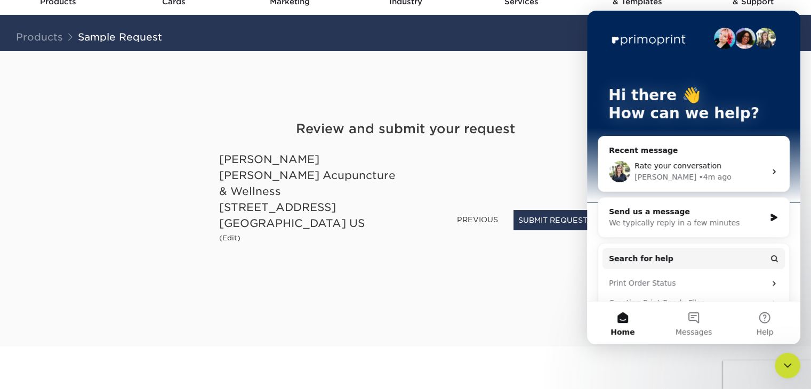
scroll to position [0, 0]
click at [522, 82] on div "Get Your Free Sample Pack See and feel the quality of our most popular products…" at bounding box center [405, 186] width 373 height 270
click at [531, 71] on div "Get Your Free Sample Pack See and feel the quality of our most popular products…" at bounding box center [405, 186] width 373 height 270
click at [787, 366] on icon "Close Intercom Messenger" at bounding box center [787, 366] width 7 height 4
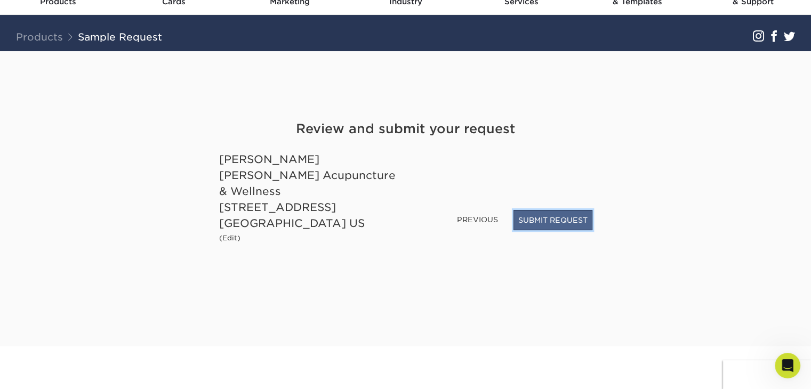
click at [554, 227] on button "SUBMIT REQUEST" at bounding box center [552, 220] width 79 height 20
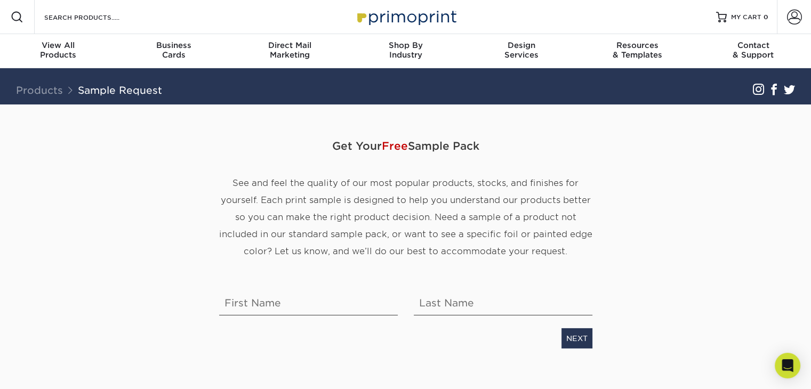
scroll to position [320, 0]
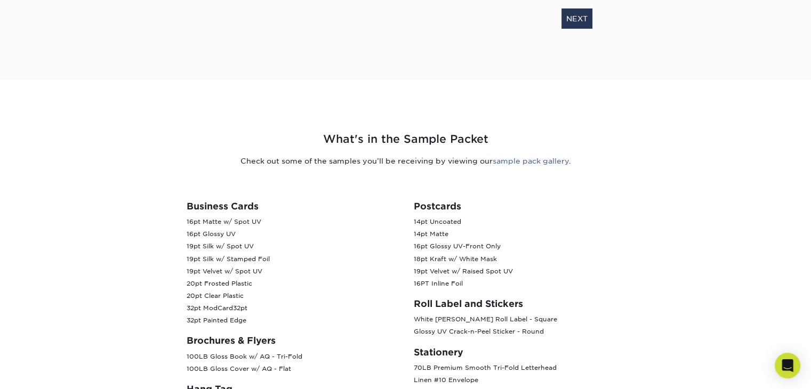
drag, startPoint x: 208, startPoint y: 273, endPoint x: 219, endPoint y: 276, distance: 11.4
click at [219, 276] on p "16pt Matte w/ Spot UV 16pt Glossy UV 19pt Silk w/ Spot UV 19pt Silk w/ Stamped …" at bounding box center [292, 271] width 211 height 111
click at [254, 291] on p "16pt Matte w/ Spot UV 16pt Glossy UV 19pt Silk w/ Spot UV 19pt Silk w/ Stamped …" at bounding box center [292, 271] width 211 height 111
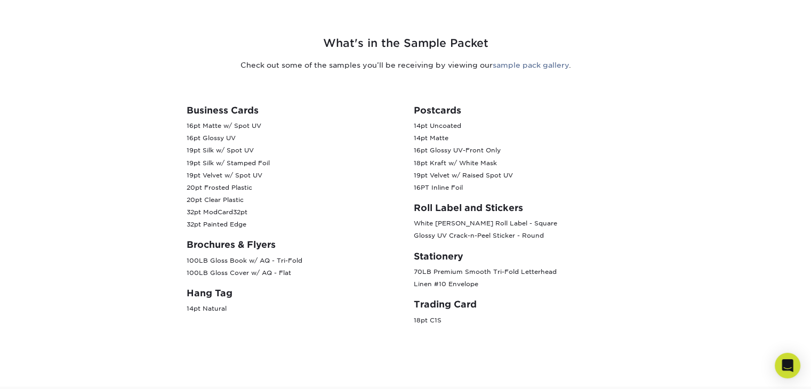
scroll to position [373, 0]
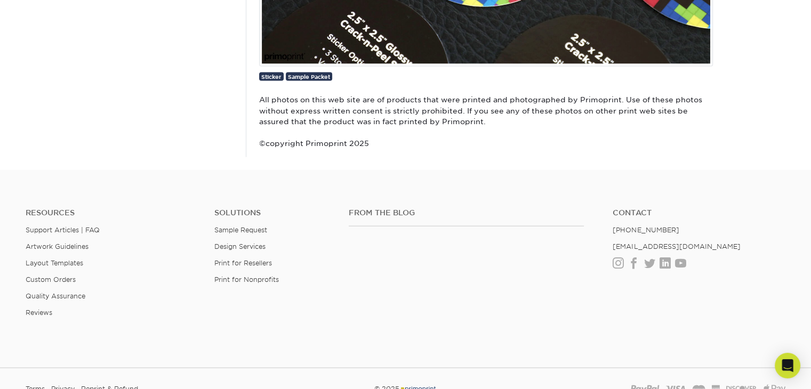
scroll to position [2412, 0]
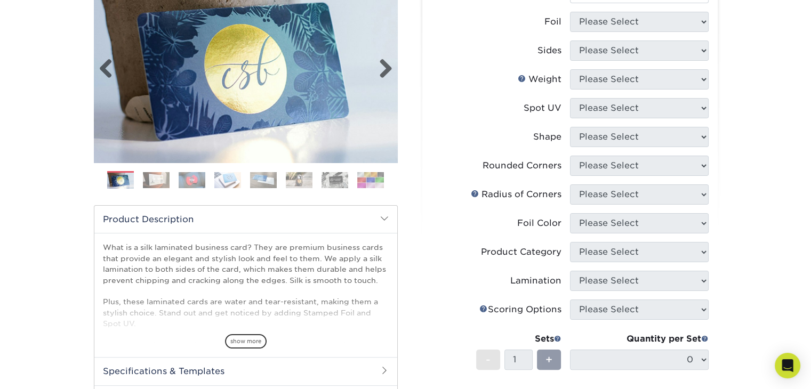
scroll to position [160, 0]
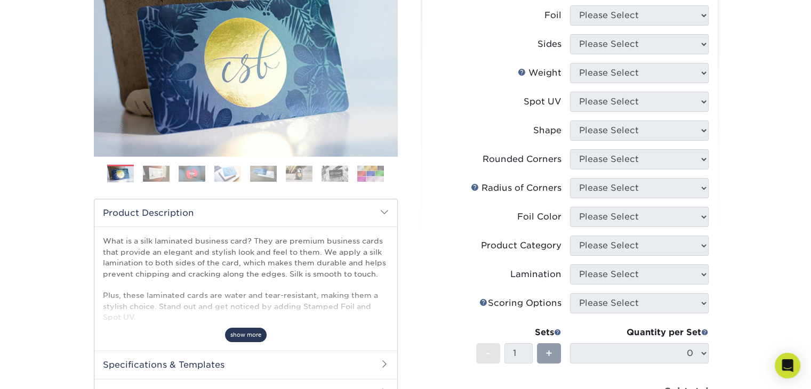
click at [252, 336] on span "show more" at bounding box center [246, 335] width 42 height 14
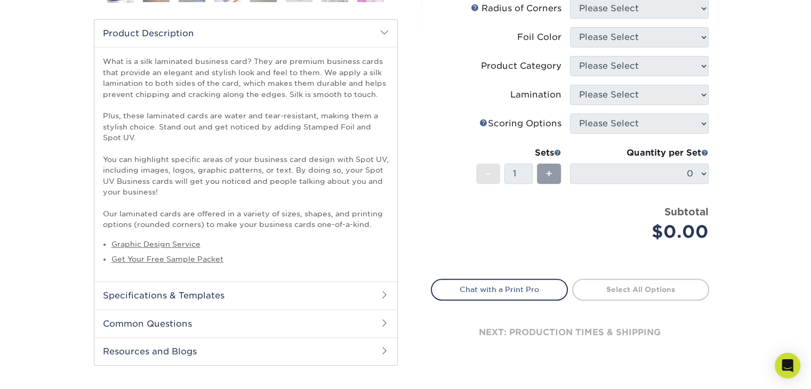
scroll to position [373, 0]
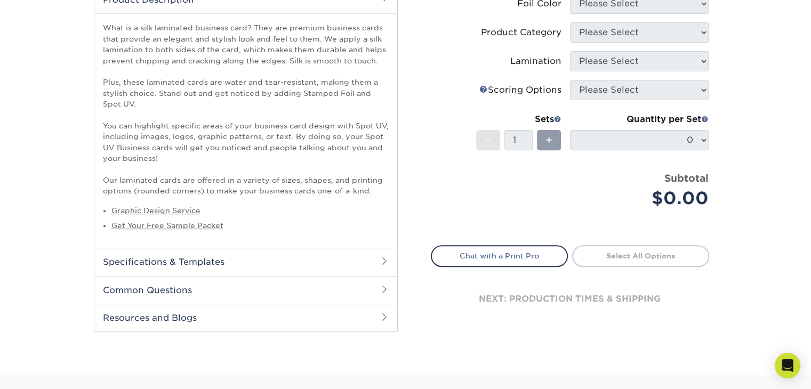
click at [263, 287] on h2 "Common Questions" at bounding box center [245, 290] width 303 height 28
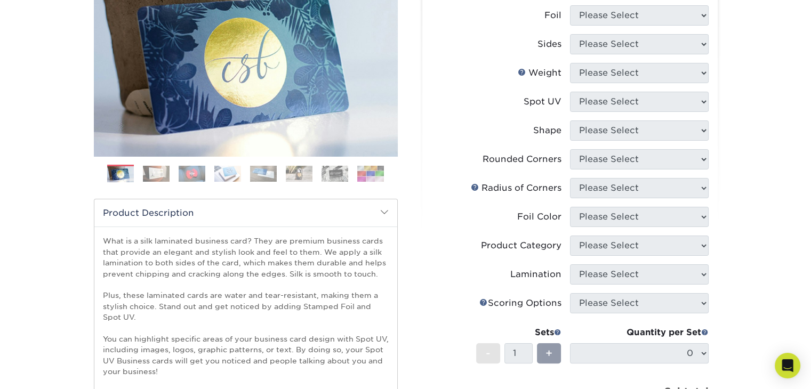
scroll to position [107, 0]
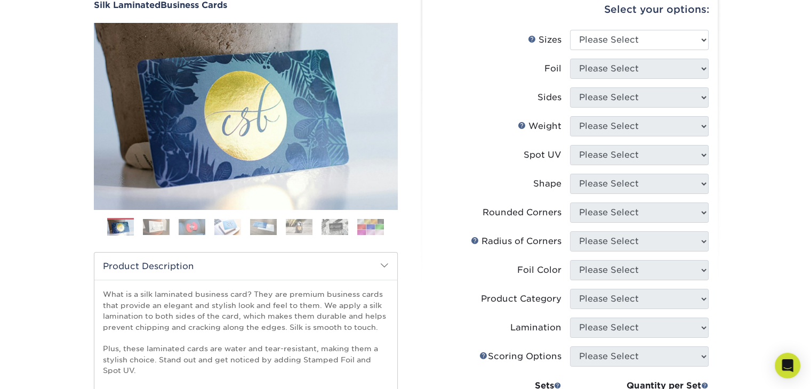
click at [391, 263] on h2 "Product Description" at bounding box center [245, 266] width 303 height 27
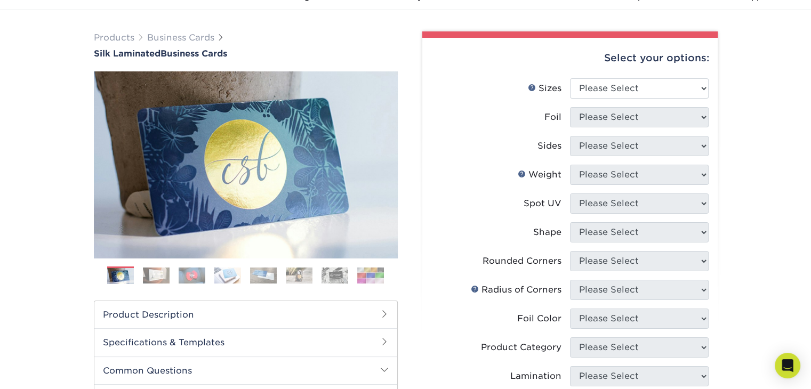
scroll to position [53, 0]
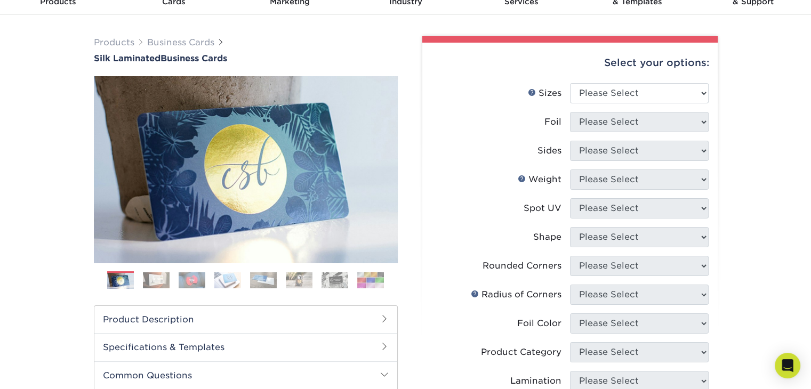
click at [159, 283] on img at bounding box center [156, 280] width 27 height 16
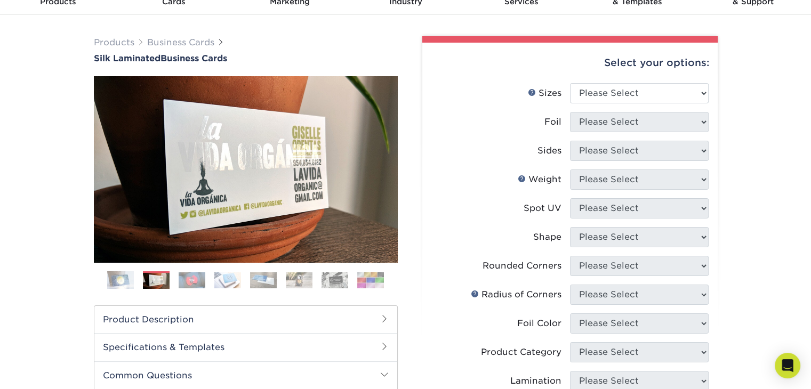
click at [190, 280] on img at bounding box center [192, 280] width 27 height 16
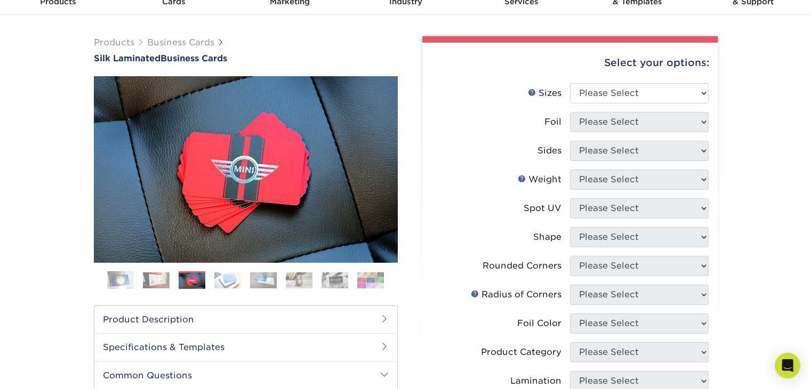
click at [221, 280] on img at bounding box center [227, 280] width 27 height 16
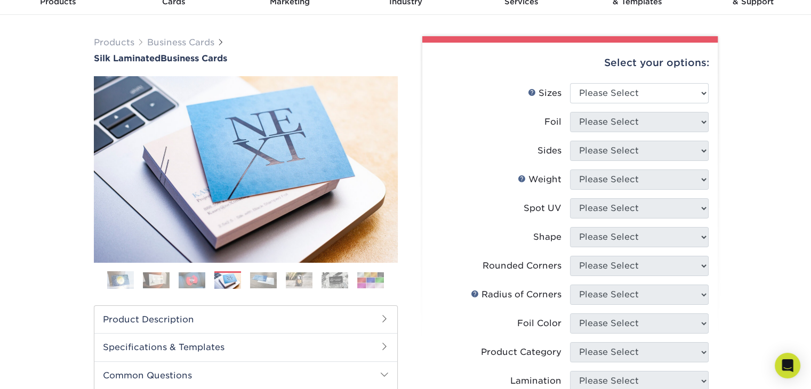
click at [252, 277] on img at bounding box center [263, 280] width 27 height 16
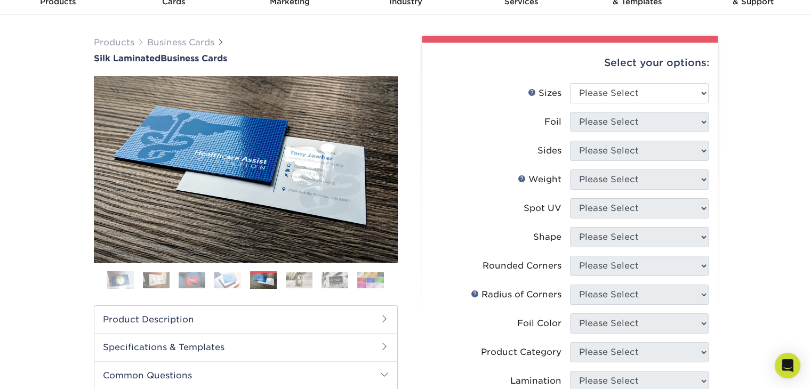
click at [287, 276] on img at bounding box center [299, 280] width 27 height 16
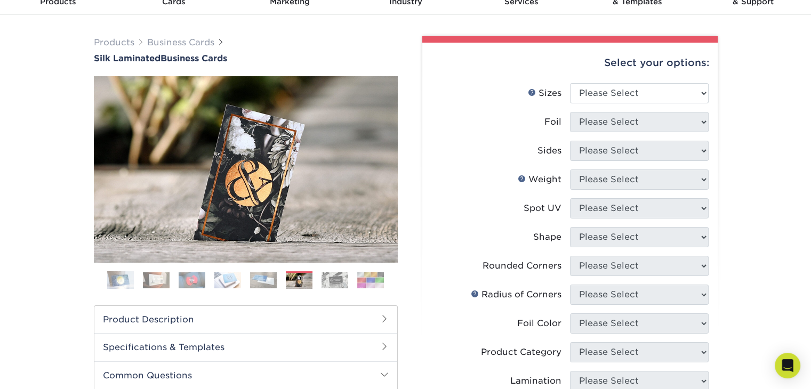
click at [331, 279] on img at bounding box center [334, 280] width 27 height 16
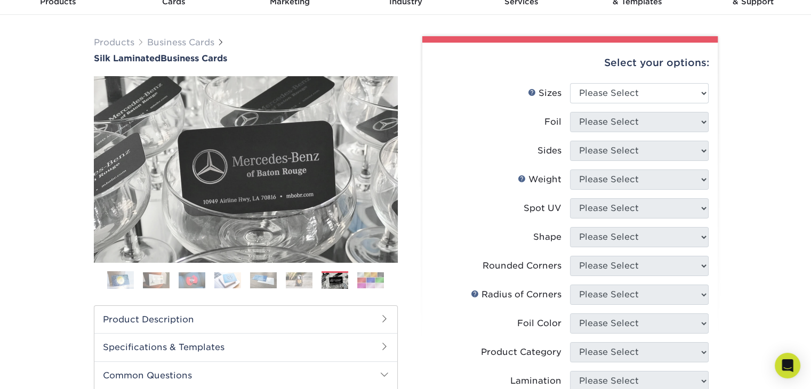
click at [369, 280] on img at bounding box center [370, 280] width 27 height 16
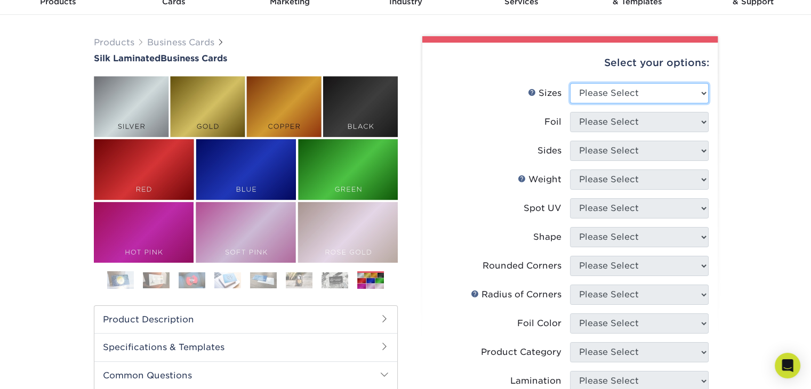
click at [701, 95] on select "Please Select 1.5" x 3.5" - Mini 1.75" x 3.5" - Mini 2" x 2" - Square 2" x 3" -…" at bounding box center [639, 93] width 139 height 20
select select "2.00x3.50"
click at [570, 83] on select "Please Select 1.5" x 3.5" - Mini 1.75" x 3.5" - Mini 2" x 2" - Square 2" x 3" -…" at bounding box center [639, 93] width 139 height 20
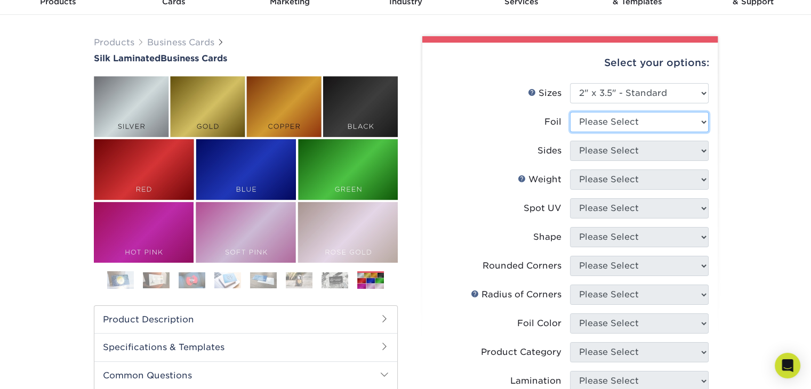
click at [683, 124] on select "Please Select Yes No" at bounding box center [639, 122] width 139 height 20
select select "0"
click at [570, 112] on select "Please Select Yes No" at bounding box center [639, 122] width 139 height 20
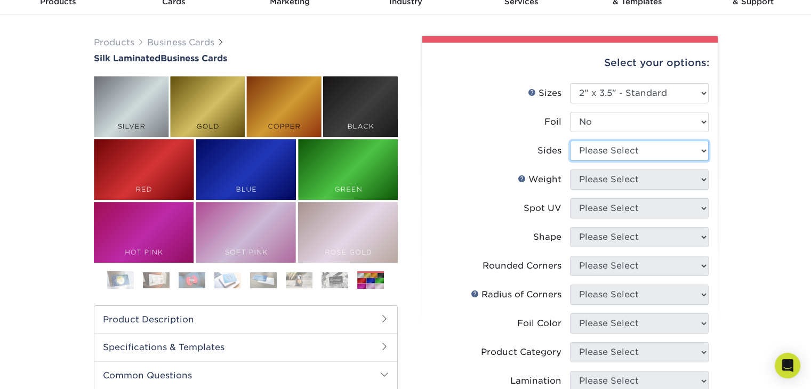
click at [688, 150] on select "Please Select Print Both Sides Print Front Only" at bounding box center [639, 151] width 139 height 20
select select "13abbda7-1d64-4f25-8bb2-c179b224825d"
click at [570, 141] on select "Please Select Print Both Sides Print Front Only" at bounding box center [639, 151] width 139 height 20
click at [681, 182] on select "Please Select 16PT" at bounding box center [639, 180] width 139 height 20
select select "16PT"
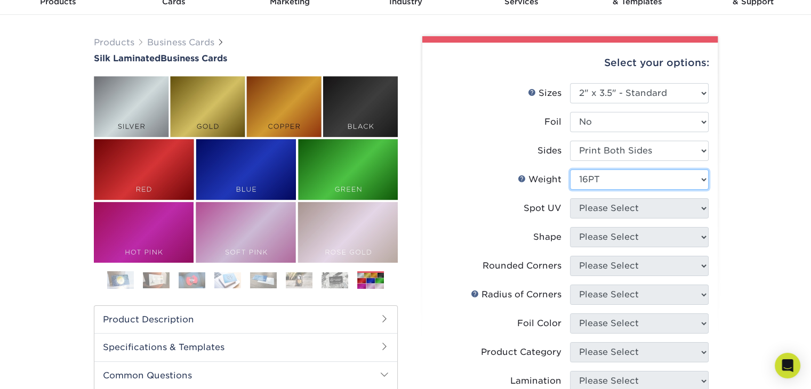
click at [570, 170] on select "Please Select 16PT" at bounding box center [639, 180] width 139 height 20
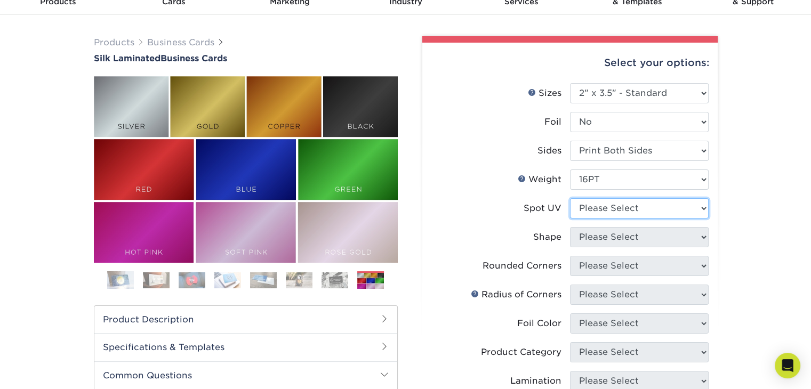
click at [680, 207] on select "Please Select No Spot UV Front and Back (Both Sides) Front Only Back Only" at bounding box center [639, 208] width 139 height 20
select select "3"
click at [570, 198] on select "Please Select No Spot UV Front and Back (Both Sides) Front Only Back Only" at bounding box center [639, 208] width 139 height 20
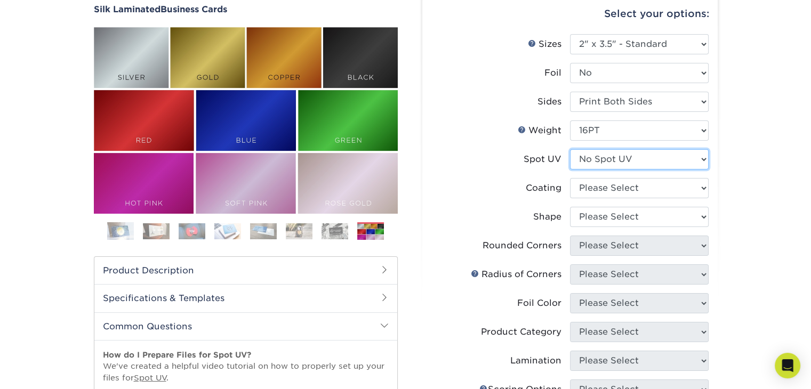
scroll to position [107, 0]
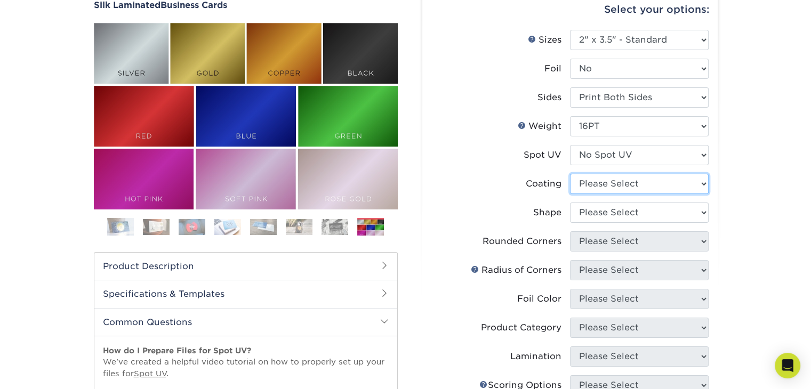
click at [686, 182] on select at bounding box center [639, 184] width 139 height 20
select select "3e7618de-abca-4bda-9f97-8b9129e913d8"
click at [570, 174] on select at bounding box center [639, 184] width 139 height 20
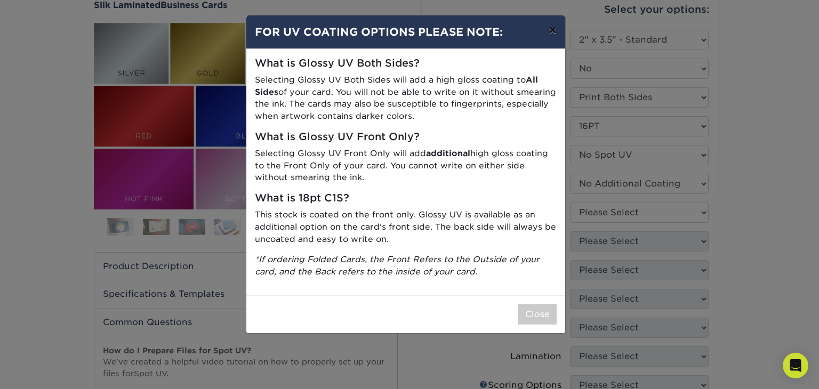
click at [553, 33] on button "×" at bounding box center [552, 30] width 25 height 30
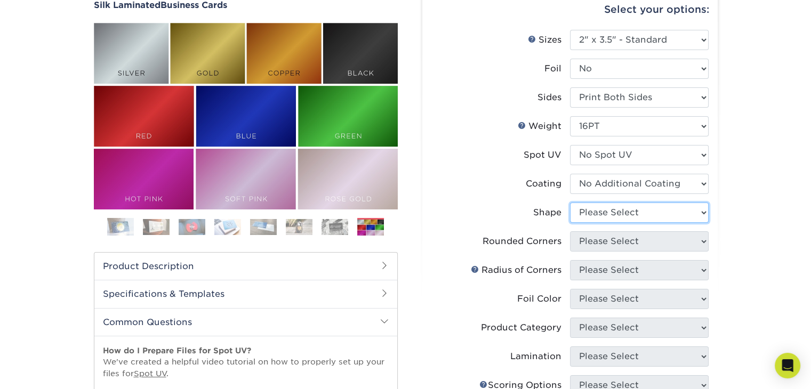
click at [682, 210] on select "Please Select Standard Oval" at bounding box center [639, 213] width 139 height 20
select select "standard"
click at [570, 203] on select "Please Select Standard Oval" at bounding box center [639, 213] width 139 height 20
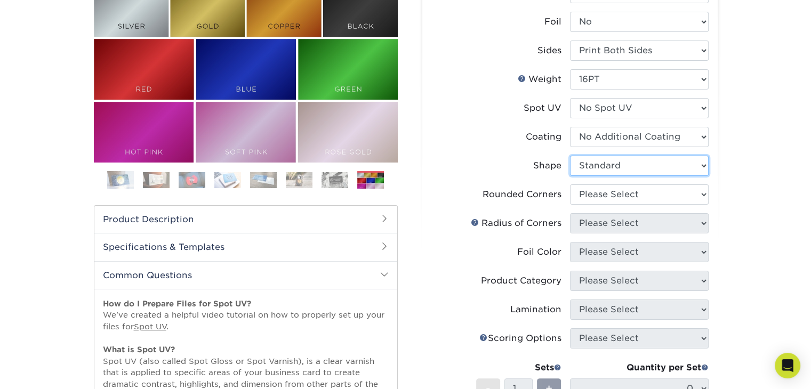
scroll to position [160, 0]
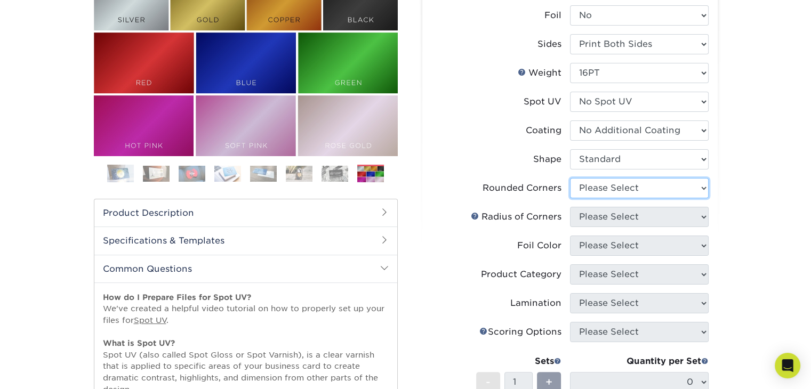
click at [678, 188] on select "Please Select Yes - Round 2 Corners Yes - Round 4 Corners No" at bounding box center [639, 188] width 139 height 20
select select "0"
click at [570, 178] on select "Please Select Yes - Round 2 Corners Yes - Round 4 Corners No" at bounding box center [639, 188] width 139 height 20
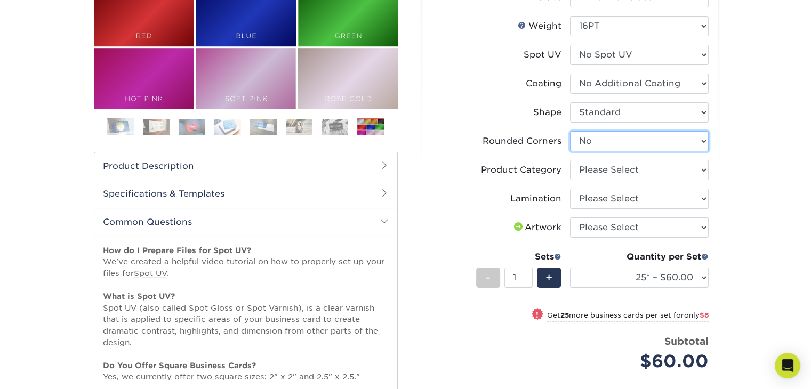
scroll to position [213, 0]
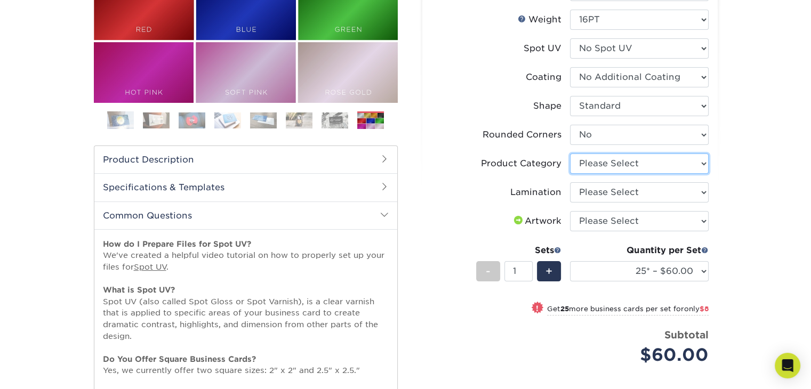
click at [672, 166] on select "Please Select Business Cards" at bounding box center [639, 164] width 139 height 20
select select "3b5148f1-0588-4f88-a218-97bcfdce65c1"
click at [570, 154] on select "Please Select Business Cards" at bounding box center [639, 164] width 139 height 20
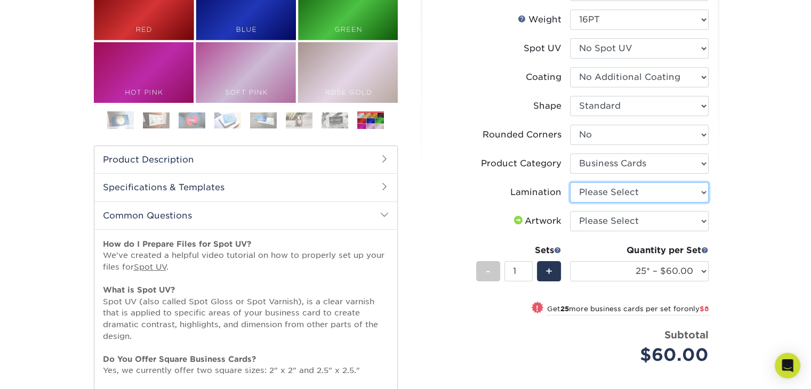
click at [667, 195] on select "Please Select Silk" at bounding box center [639, 192] width 139 height 20
select select "ccacb42f-45f7-42d3-bbd3-7c8421cf37f0"
click at [570, 182] on select "Please Select Silk" at bounding box center [639, 192] width 139 height 20
click at [666, 224] on select "Please Select I will upload files I need a design - $100" at bounding box center [639, 221] width 139 height 20
select select "upload"
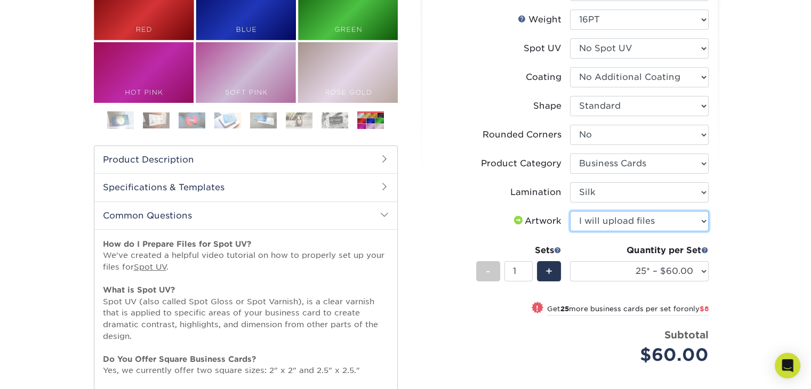
click at [570, 211] on select "Please Select I will upload files I need a design - $100" at bounding box center [639, 221] width 139 height 20
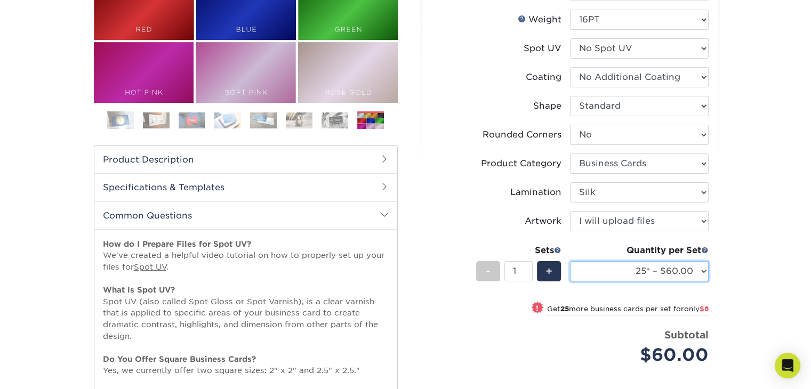
click at [675, 271] on select "25* – $60.00 50* – $68.00 75* – $76.00 100* – $84.00 250* – $92.00 500 – $96.00…" at bounding box center [639, 271] width 139 height 20
click at [735, 128] on div "Products Business Cards Silk Laminated Business Cards Previous Next" at bounding box center [405, 240] width 811 height 771
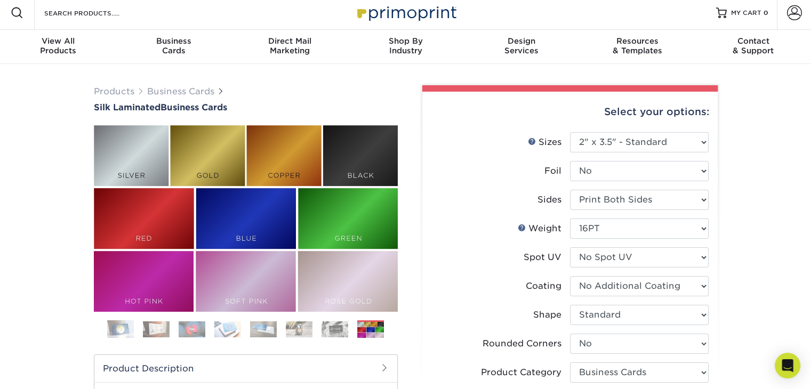
scroll to position [0, 0]
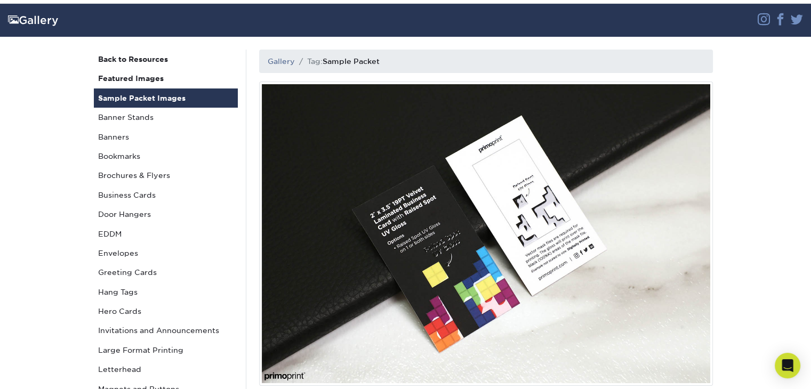
scroll to position [53, 0]
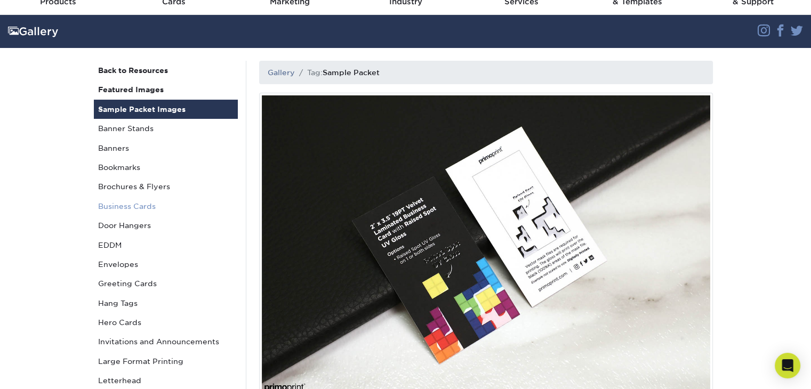
click at [122, 202] on link "Business Cards" at bounding box center [166, 206] width 144 height 19
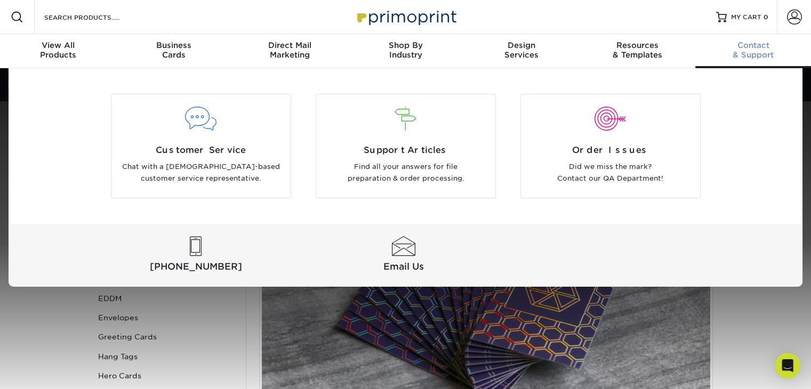
drag, startPoint x: 753, startPoint y: 45, endPoint x: 780, endPoint y: 279, distance: 235.6
click at [796, 142] on div "Customer Service Chat with a [DEMOGRAPHIC_DATA]-based customer service represen…" at bounding box center [406, 177] width 794 height 219
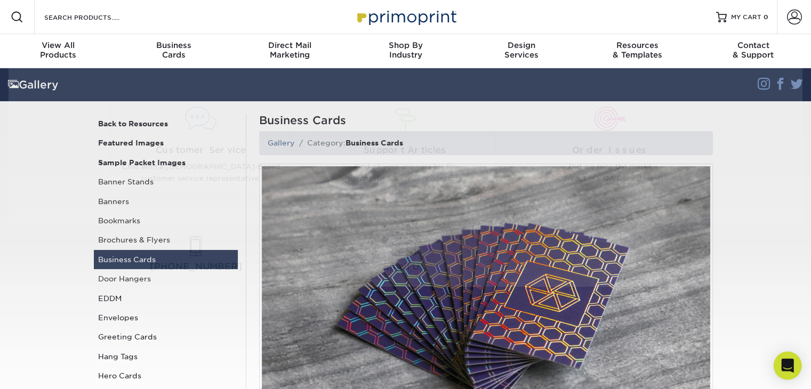
click at [786, 361] on icon "Open Intercom Messenger" at bounding box center [787, 366] width 12 height 14
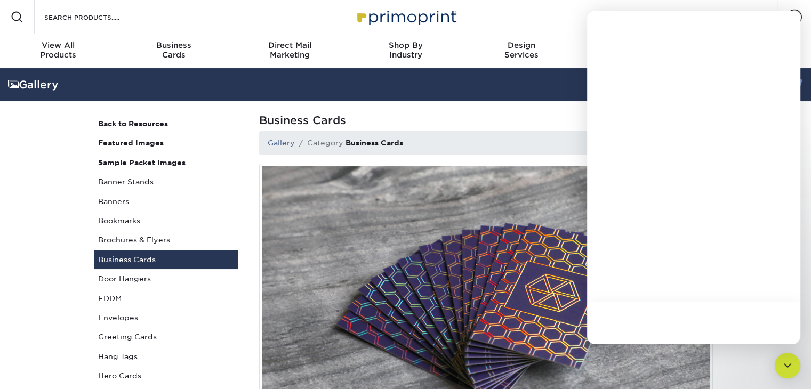
click at [783, 366] on icon "Open Intercom Messenger" at bounding box center [787, 365] width 13 height 13
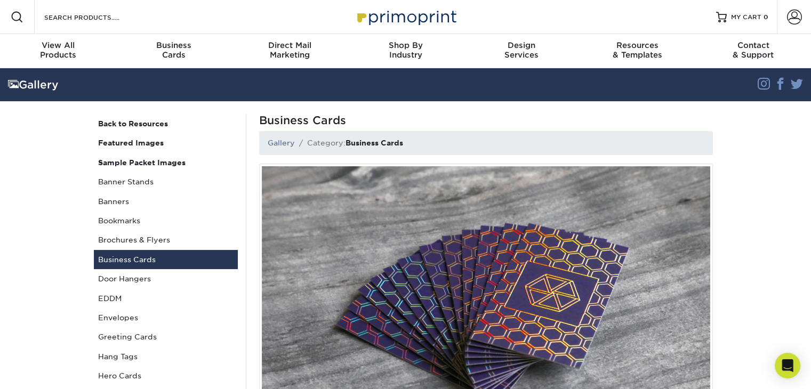
click at [787, 366] on icon "Open Intercom Messenger" at bounding box center [787, 366] width 0 height 0
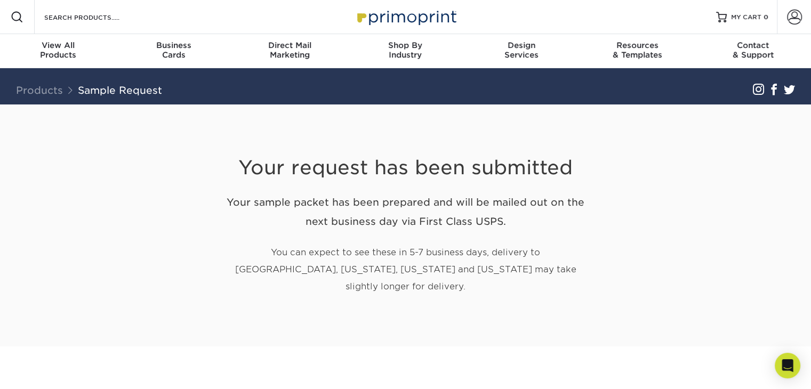
click at [591, 263] on p "You can expect to see these in 5-7 business days, delivery to [GEOGRAPHIC_DATA]…" at bounding box center [405, 269] width 373 height 51
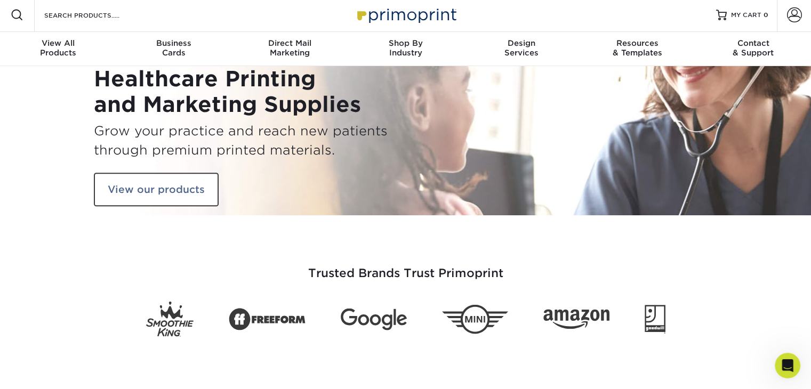
scroll to position [322, 0]
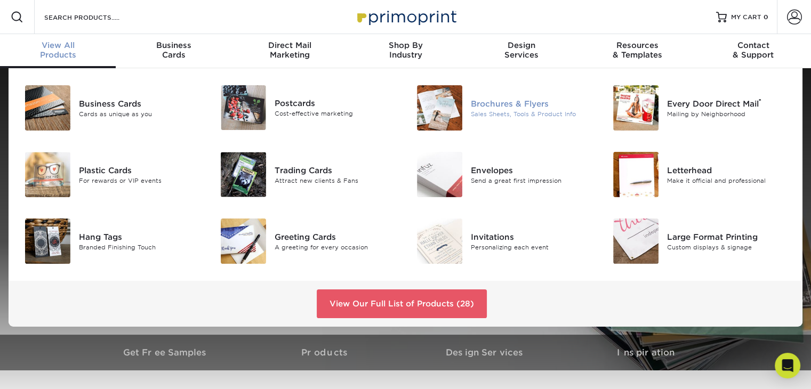
click at [528, 103] on div "Brochures & Flyers" at bounding box center [532, 104] width 123 height 12
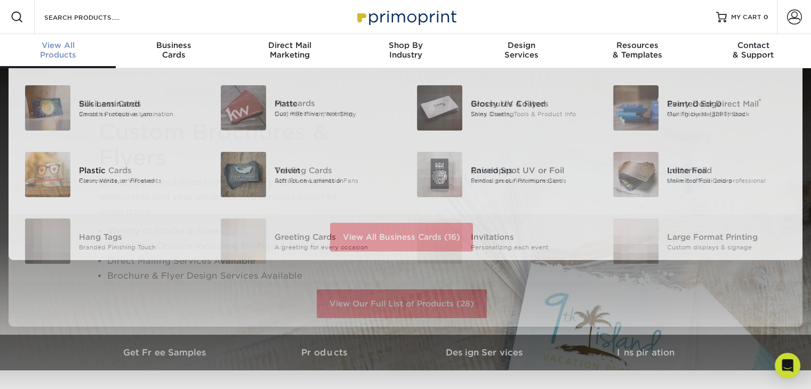
scroll to position [1, 0]
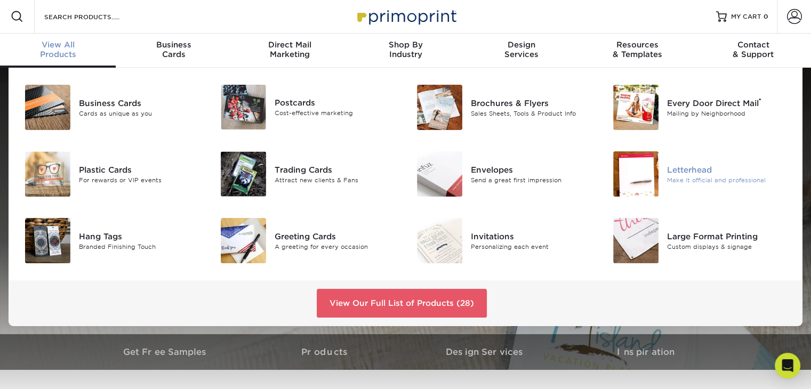
click at [679, 171] on div "Letterhead" at bounding box center [728, 170] width 123 height 12
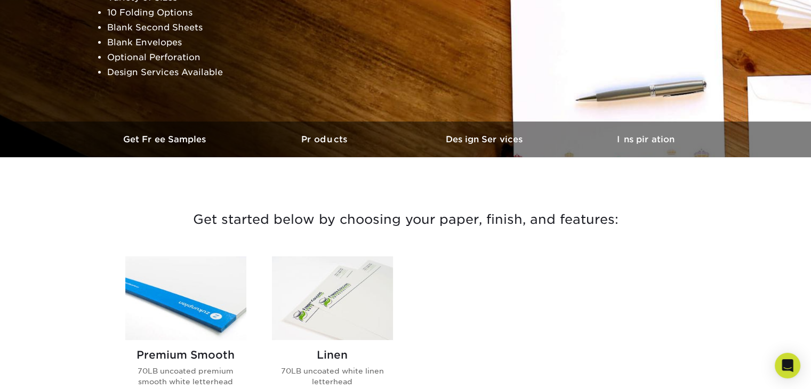
scroll to position [267, 0]
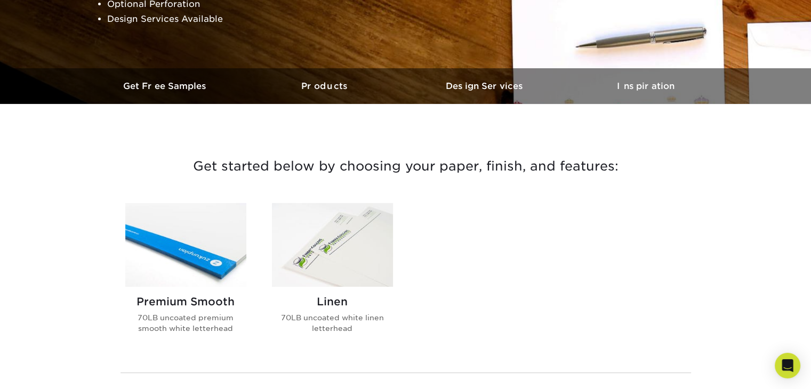
click at [337, 304] on h2 "Linen" at bounding box center [332, 301] width 121 height 13
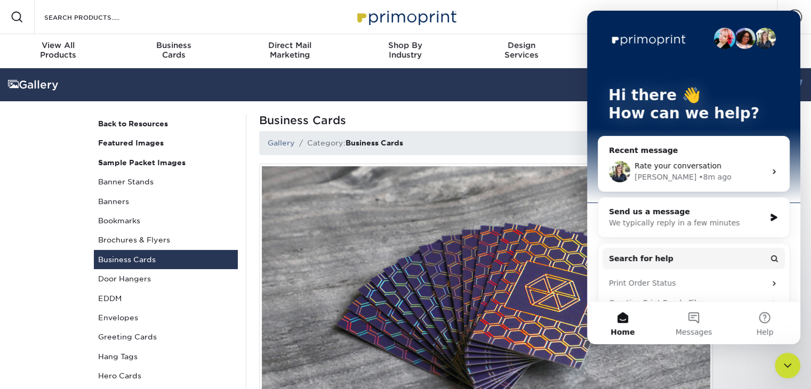
click at [711, 172] on div "[PERSON_NAME] • 8m ago" at bounding box center [699, 177] width 131 height 11
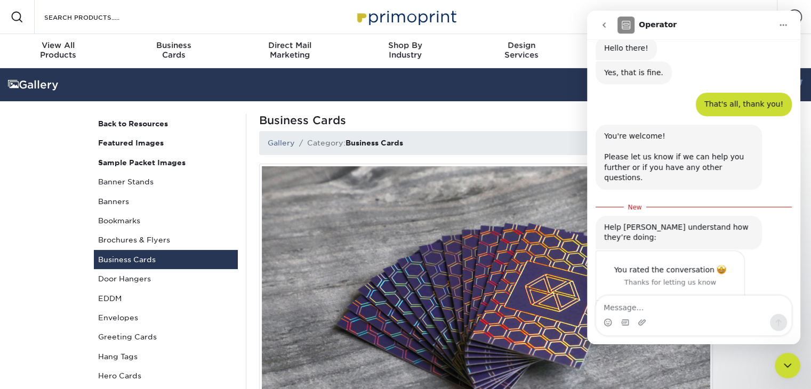
scroll to position [122, 0]
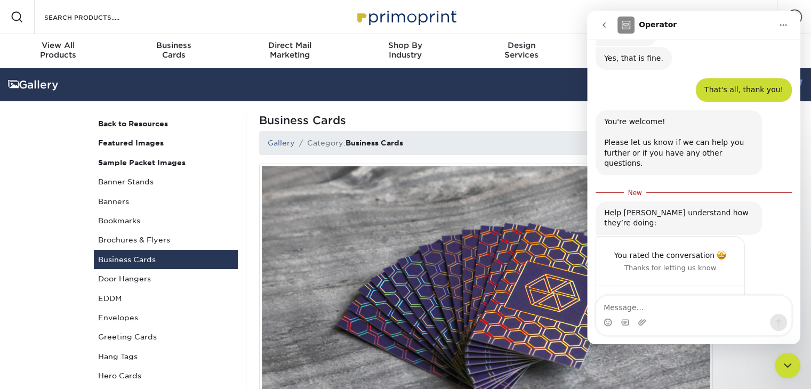
click at [606, 32] on button "go back" at bounding box center [604, 25] width 20 height 20
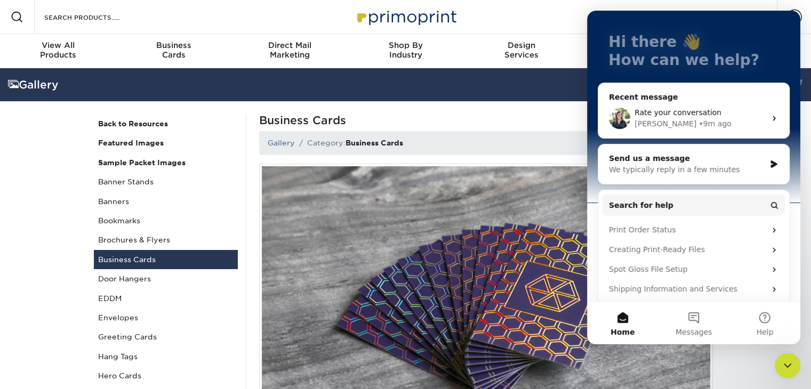
scroll to position [107, 0]
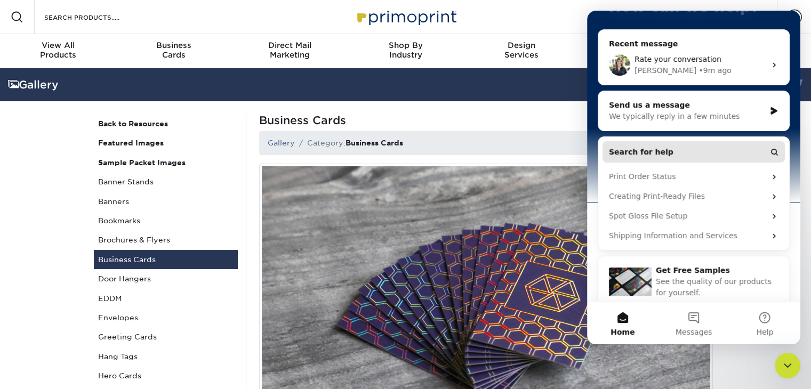
click at [653, 150] on span "Search for help" at bounding box center [641, 152] width 65 height 11
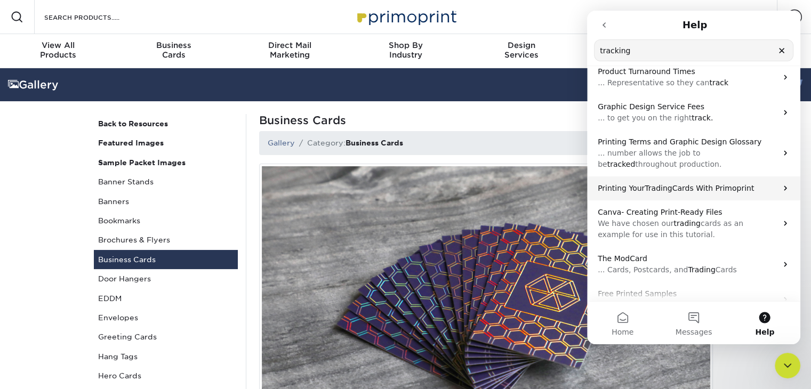
scroll to position [147, 0]
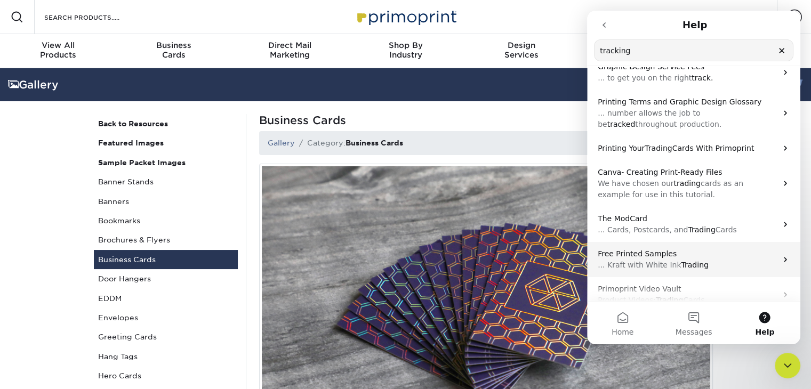
type input "tracking"
click at [701, 260] on p "... Kraft with White Ink Trading" at bounding box center [687, 265] width 179 height 11
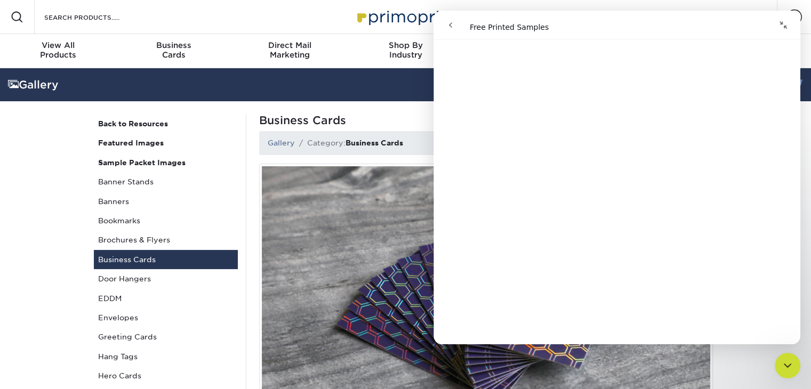
scroll to position [375, 0]
click at [784, 27] on icon "Collapse window" at bounding box center [782, 24] width 7 height 7
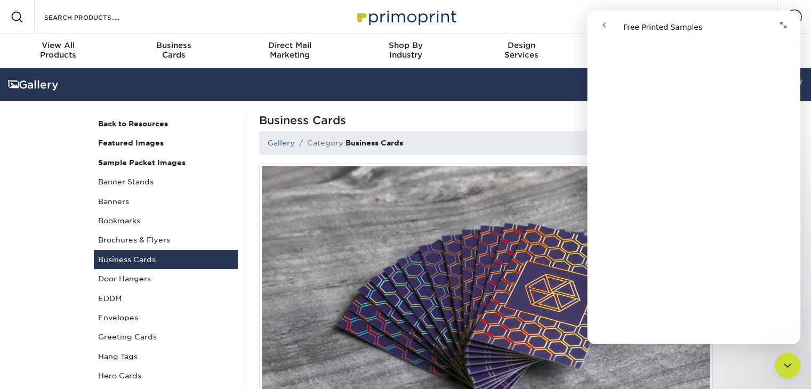
scroll to position [159, 0]
click at [501, 117] on h1 "Business Cards" at bounding box center [486, 120] width 454 height 13
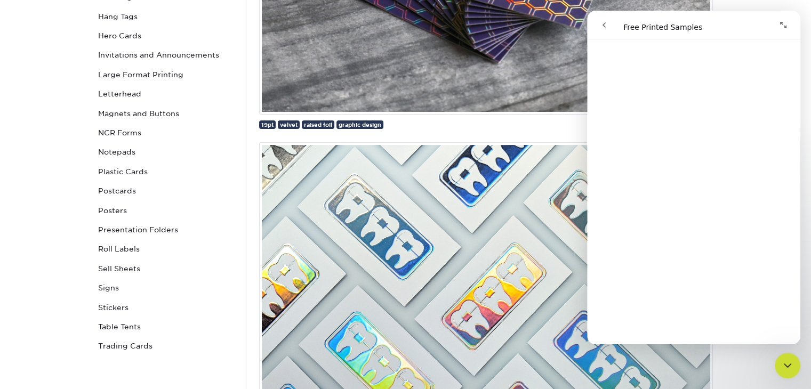
click at [785, 367] on icon "Close Intercom Messenger" at bounding box center [787, 365] width 13 height 13
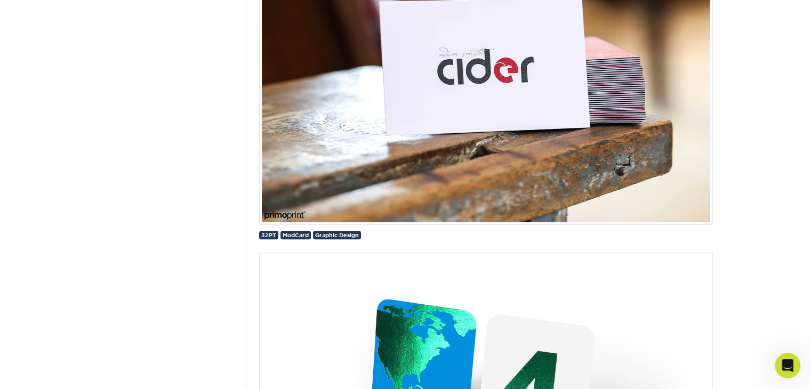
scroll to position [20788, 0]
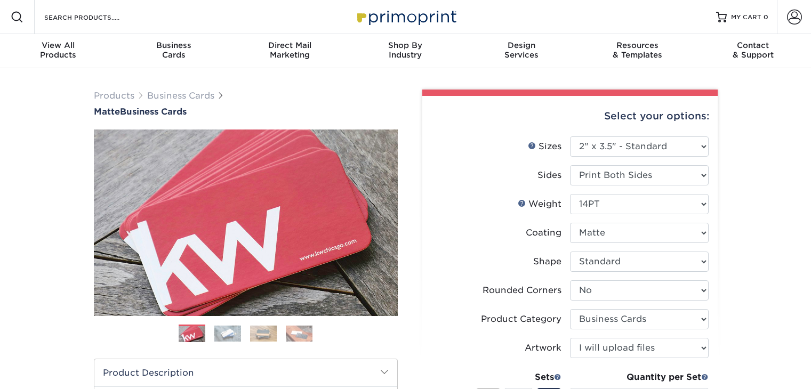
select select "2.00x3.50"
select select "0"
select select "3b5148f1-0588-4f88-a218-97bcfdce65c1"
select select "upload"
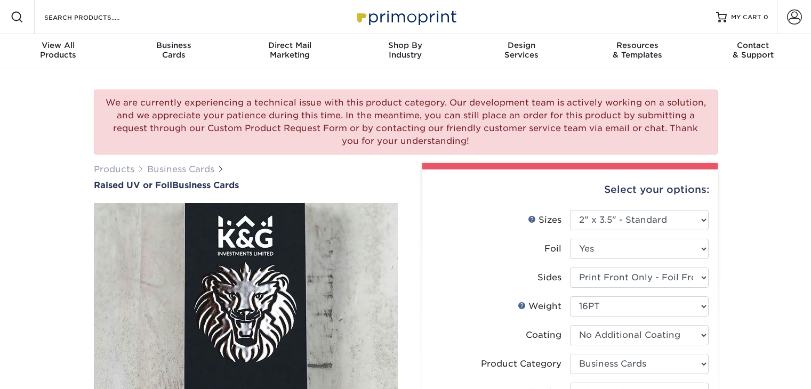
select select "2.00x3.50"
select select "3b5148f1-0588-4f88-a218-97bcfdce65c1"
select select "a834dd52-fe06-4ed6-9a86-5bd3c2d02515"
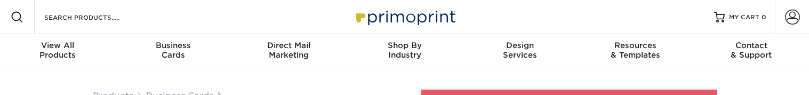
select select "2.00x3.50"
select select "0"
select select "3b5148f1-0588-4f88-a218-97bcfdce65c1"
select select "upload"
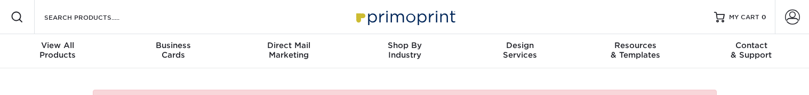
select select "2.00x3.50"
select select "3b5148f1-0588-4f88-a218-97bcfdce65c1"
select select "a834dd52-fe06-4ed6-9a86-5bd3c2d02515"
